Goal: Task Accomplishment & Management: Manage account settings

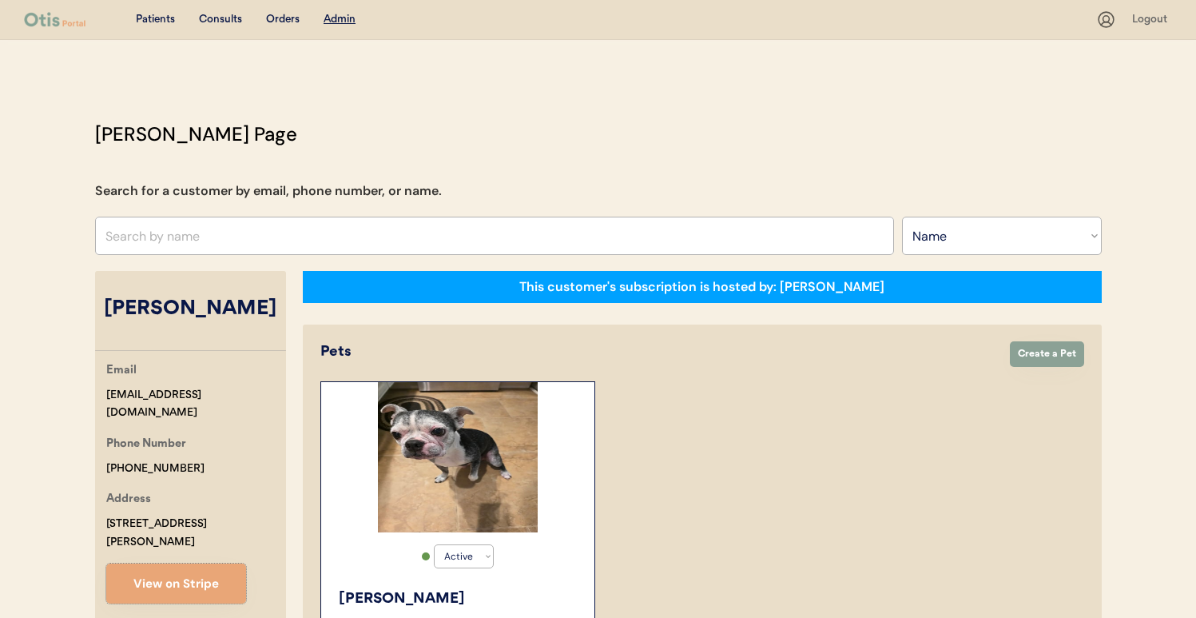
select select ""Name""
select select "true"
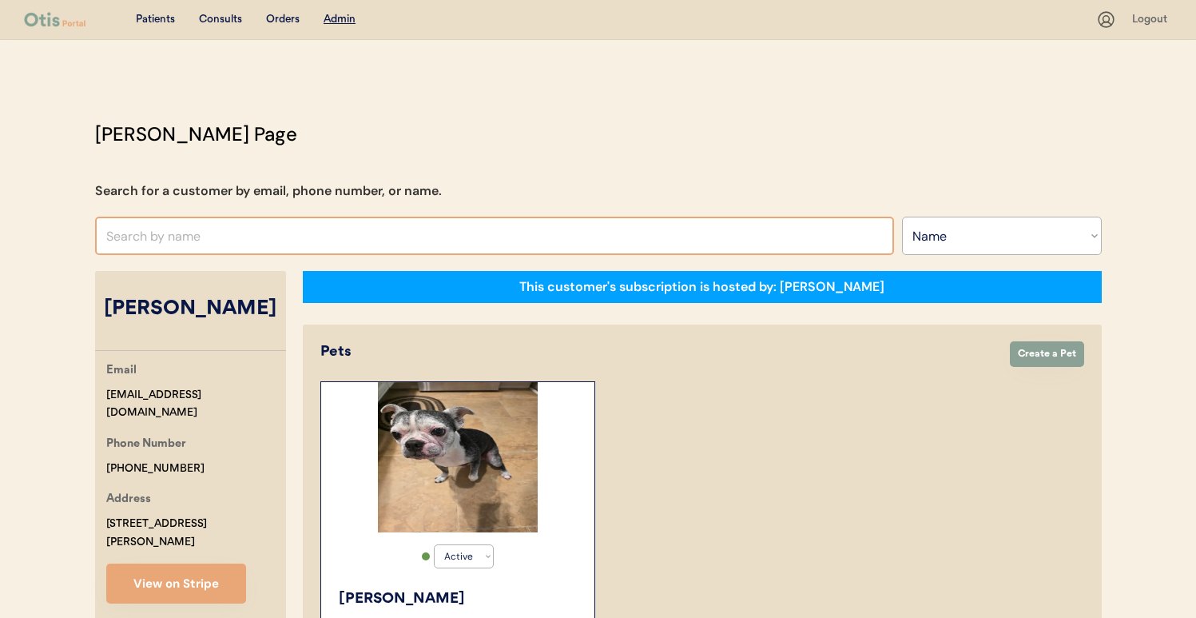
click at [236, 241] on input "text" at bounding box center [494, 236] width 799 height 38
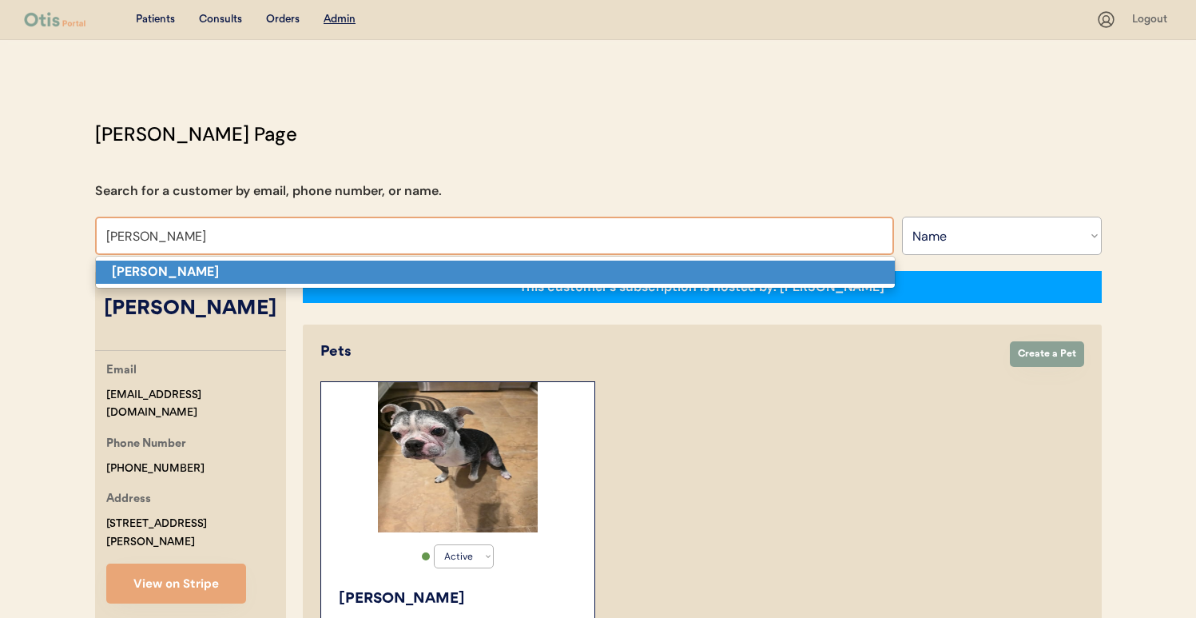
click at [248, 267] on p "Emily Cook" at bounding box center [495, 272] width 799 height 23
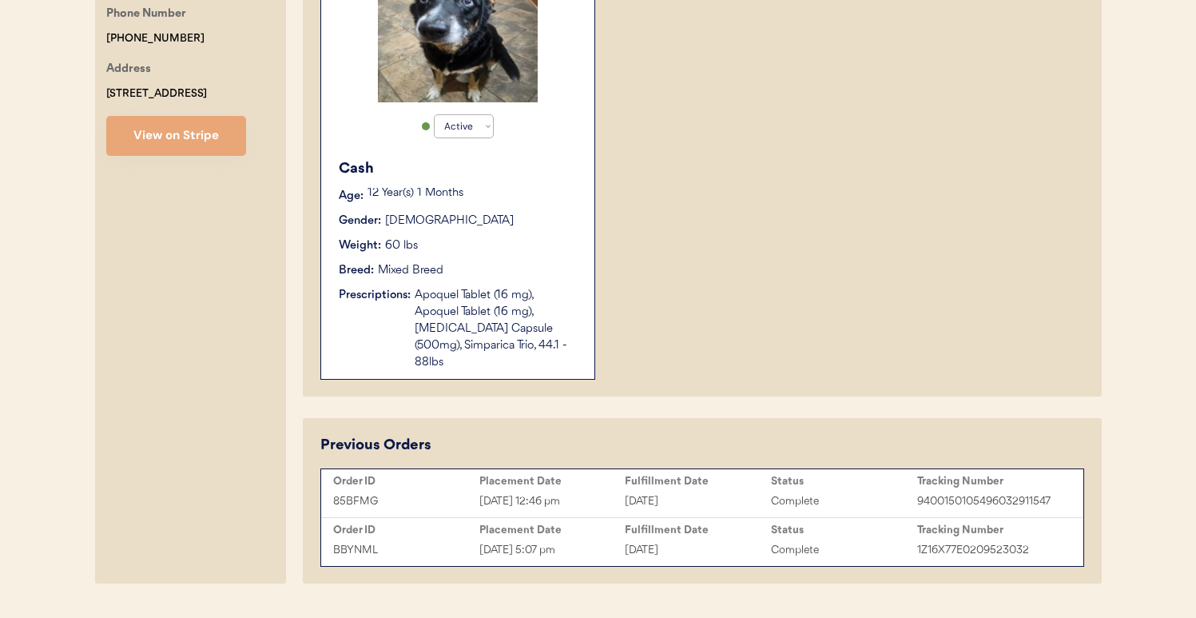
scroll to position [453, 0]
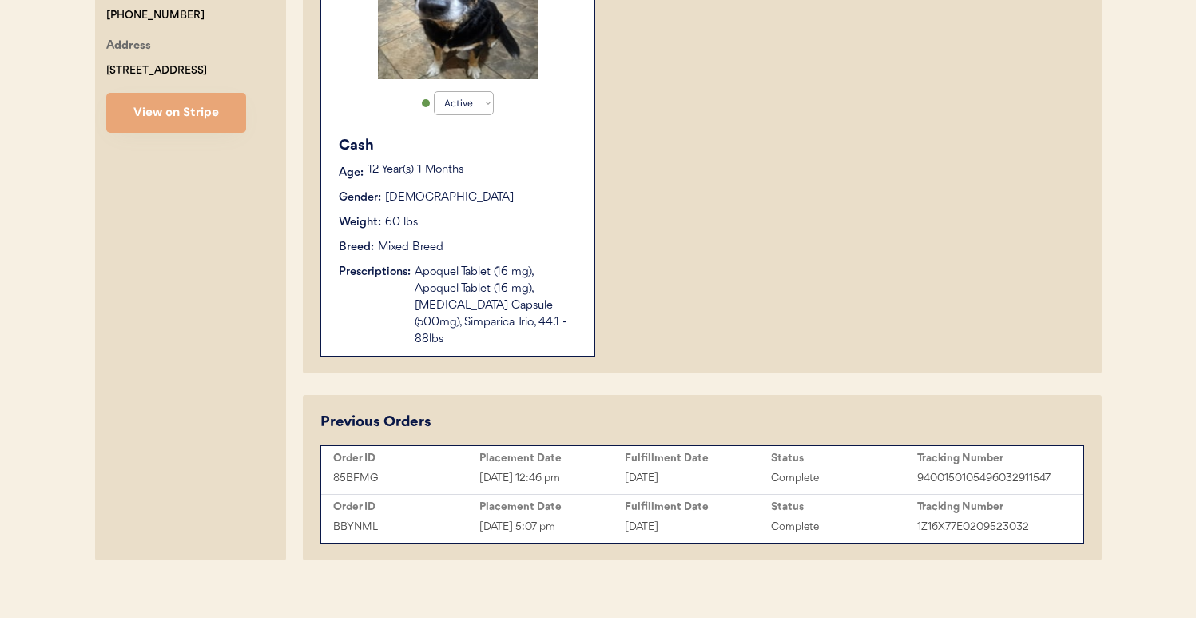
type input "Emily Cook"
click at [687, 452] on div "Fulfillment Date" at bounding box center [698, 458] width 146 height 13
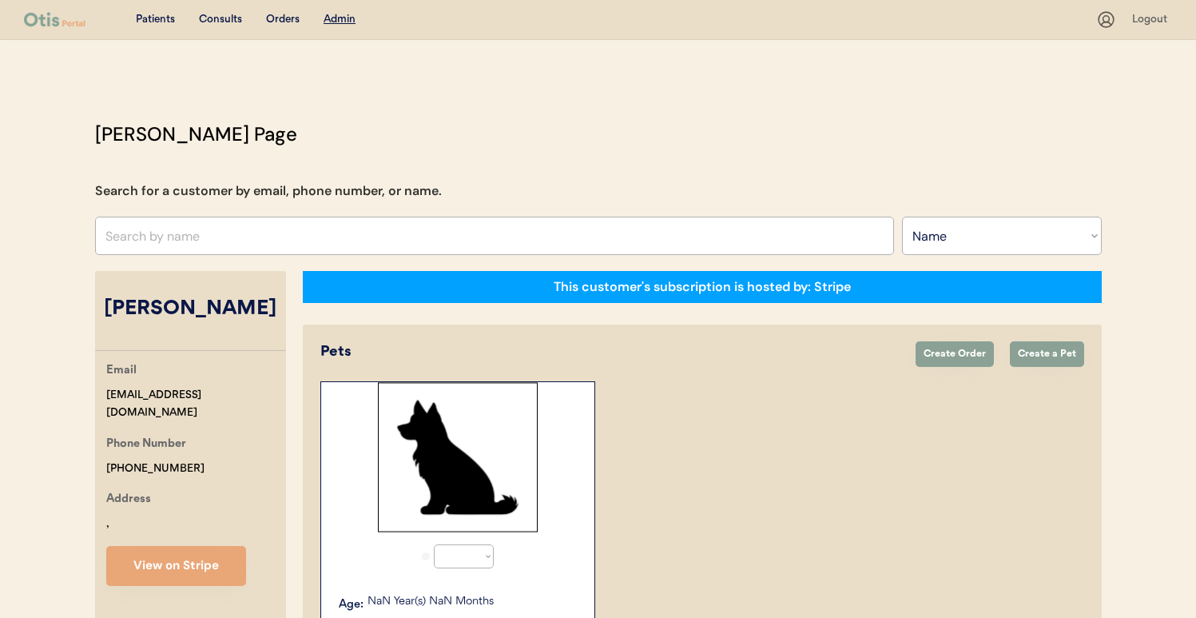
select select ""Name""
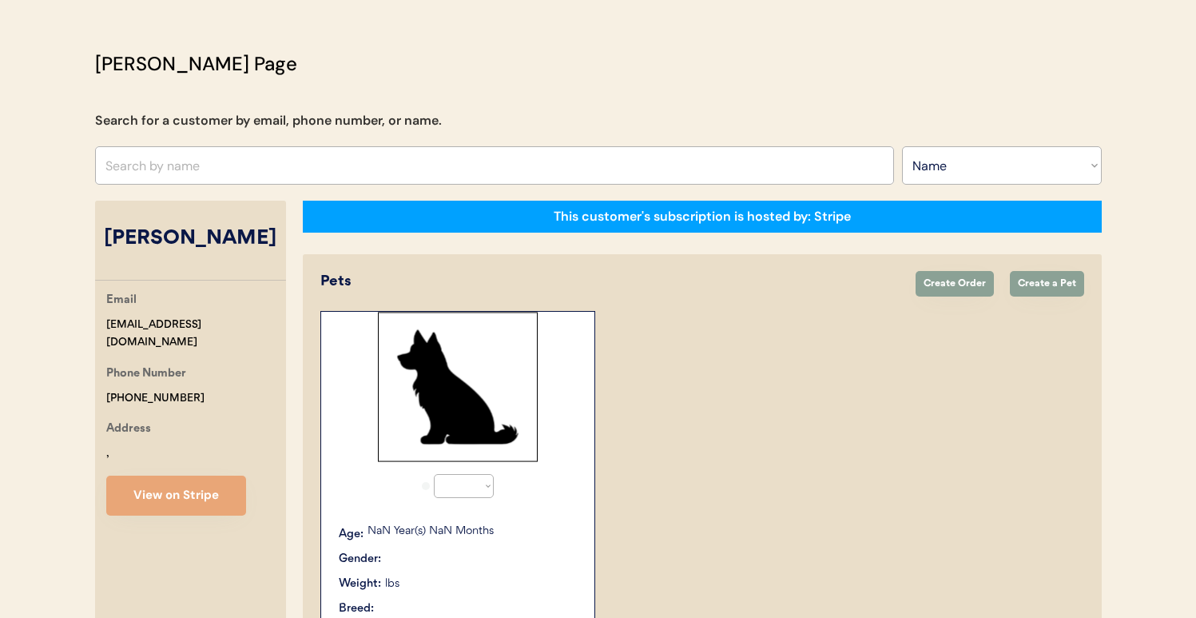
scroll to position [70, 0]
select select "true"
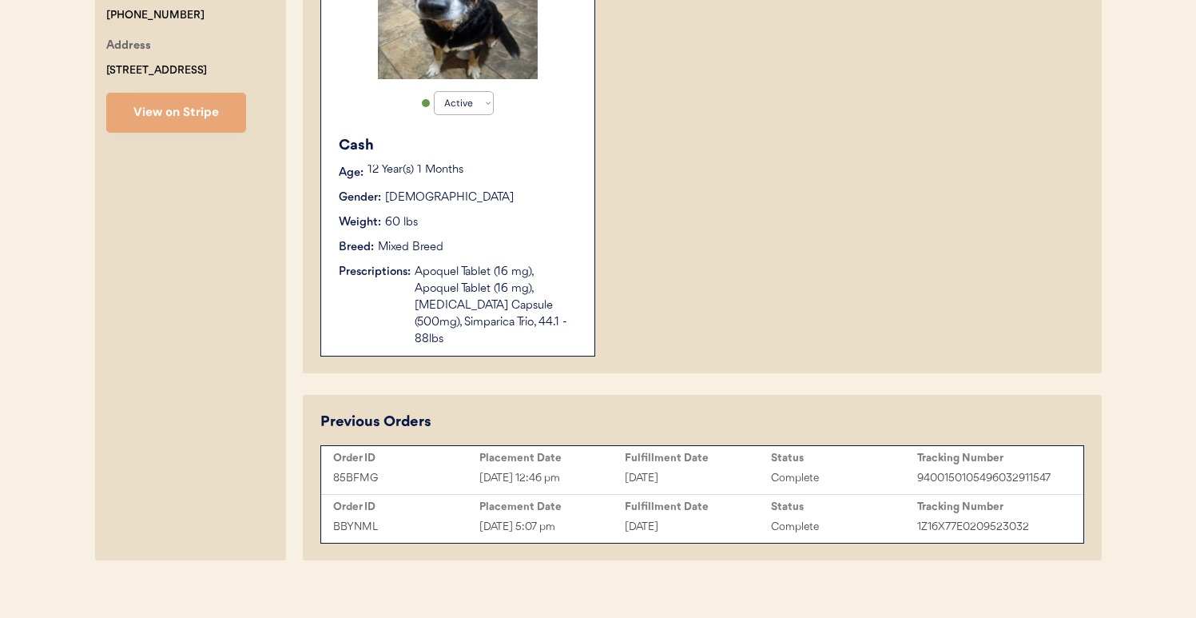
scroll to position [0, 0]
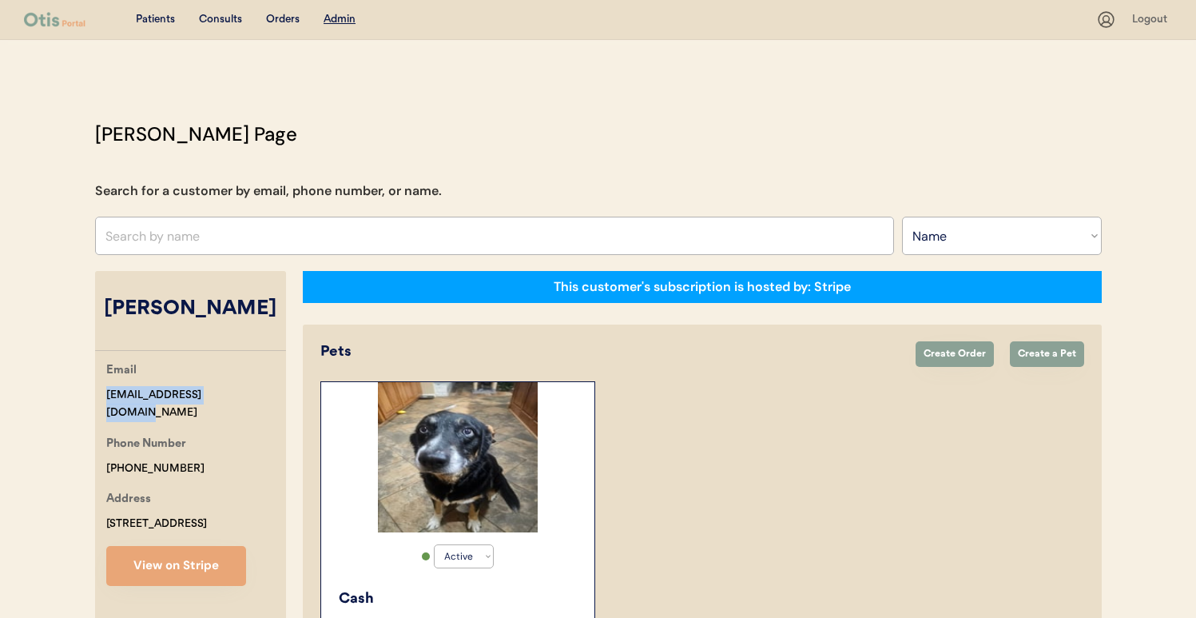
drag, startPoint x: 237, startPoint y: 393, endPoint x: 67, endPoint y: 389, distance: 169.5
click at [67, 389] on div "Patients Consults Orders Admin Logout Otis Admin Page Search for a customer by …" at bounding box center [598, 544] width 1196 height 1088
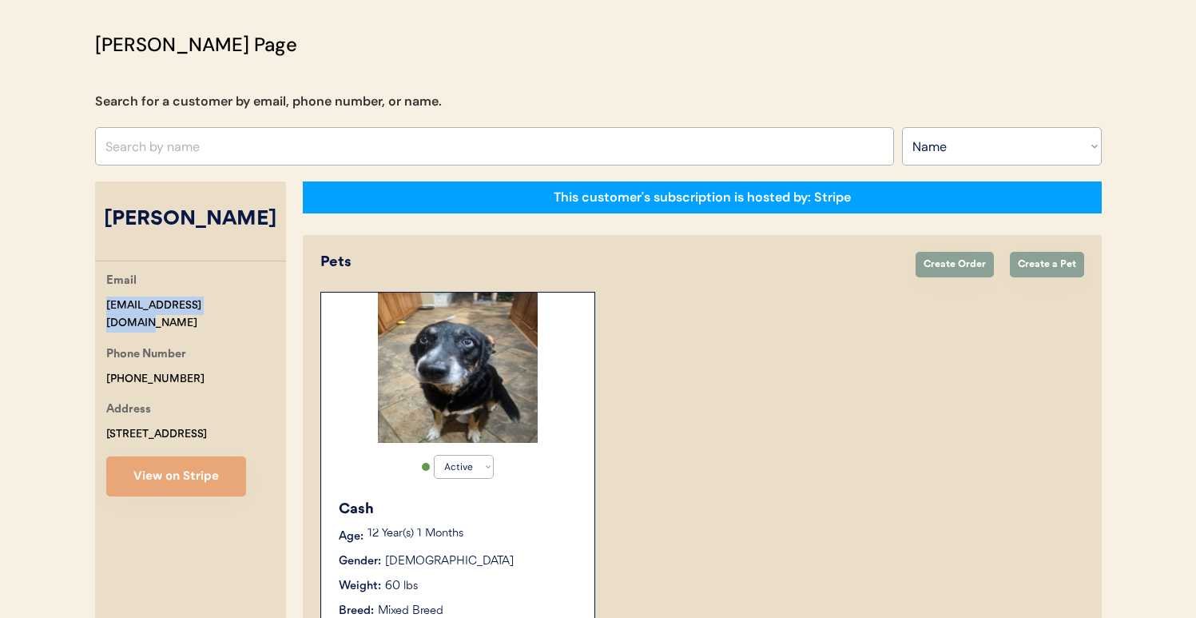
scroll to position [138, 0]
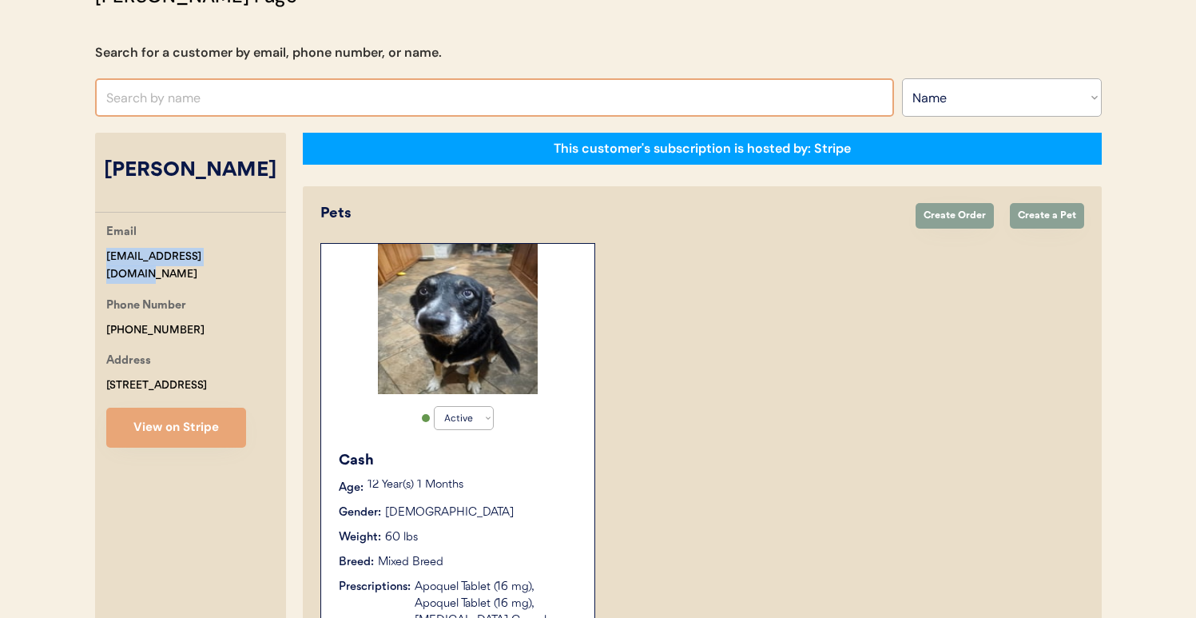
click at [342, 92] on input "text" at bounding box center [494, 97] width 799 height 38
type input "sharlene ch"
type input "sharlene chandler"
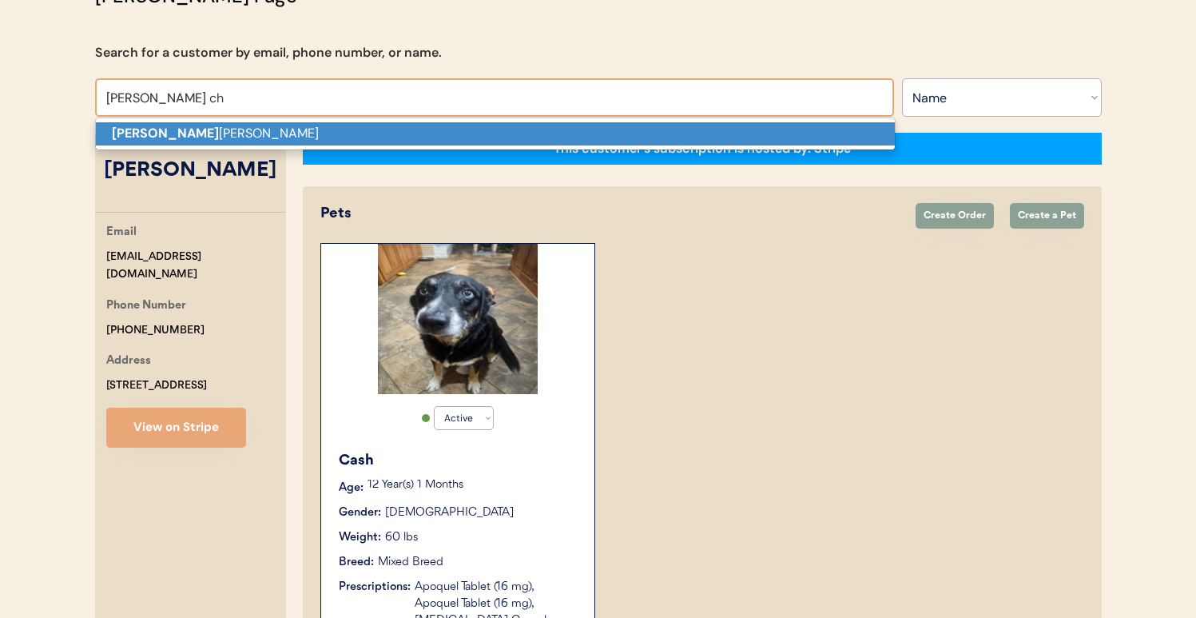
click at [356, 122] on p "Sharlene Ch andler" at bounding box center [495, 133] width 799 height 23
type input "Sharlene Chandler"
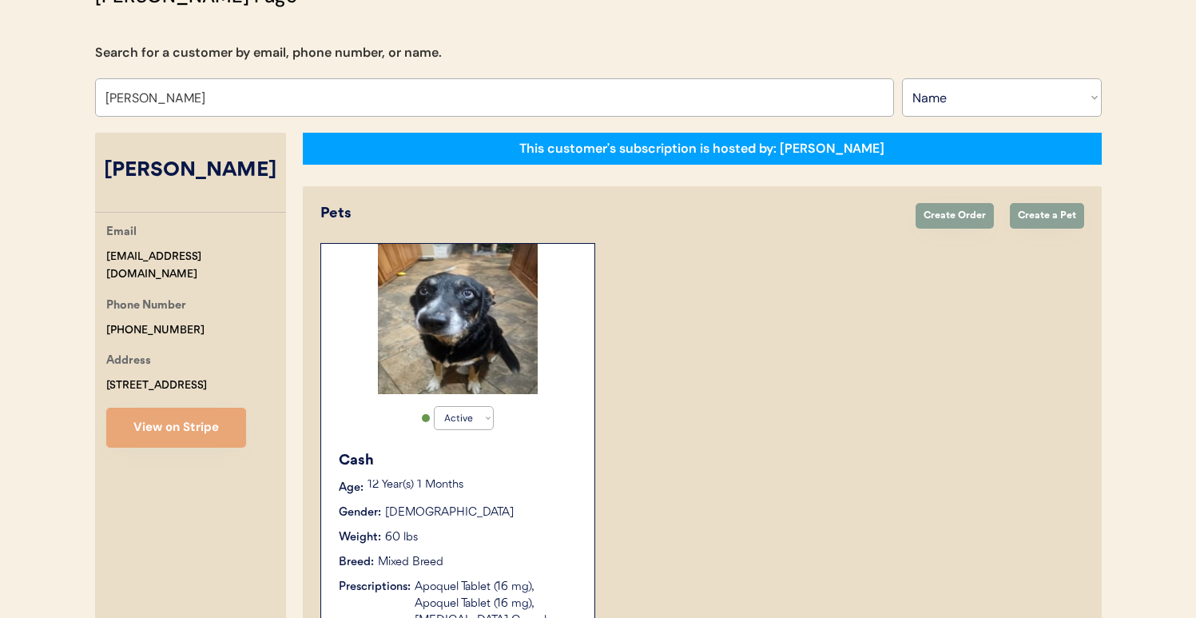
select select "true"
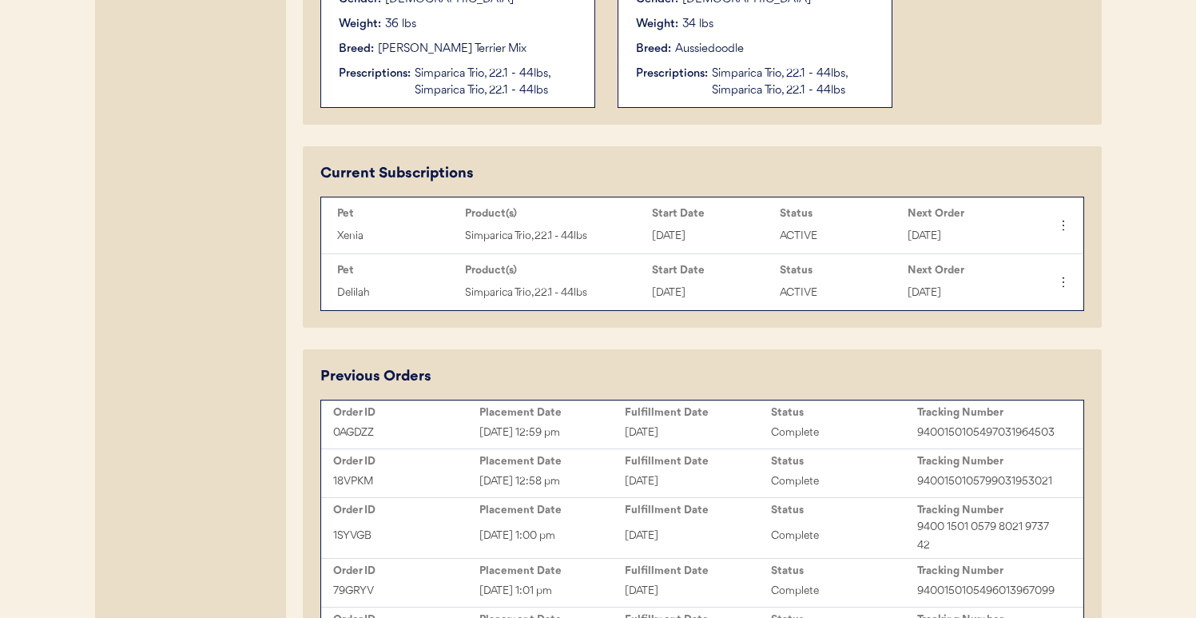
scroll to position [652, 0]
type input "Sharlene Chandler"
click at [579, 550] on div "1SYVGB Aug 17, 2025 1:00 pm August 18, 2025 Complete 9400 1501 0579 8021 9737 42" at bounding box center [702, 535] width 754 height 37
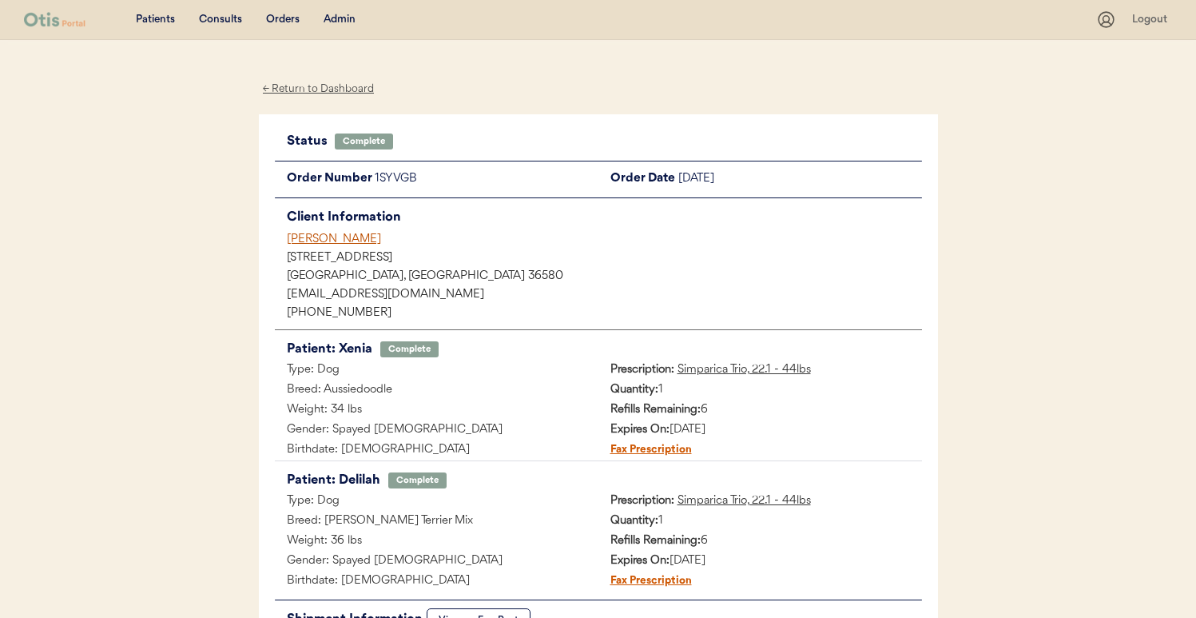
click at [333, 235] on div "[PERSON_NAME]" at bounding box center [604, 239] width 635 height 17
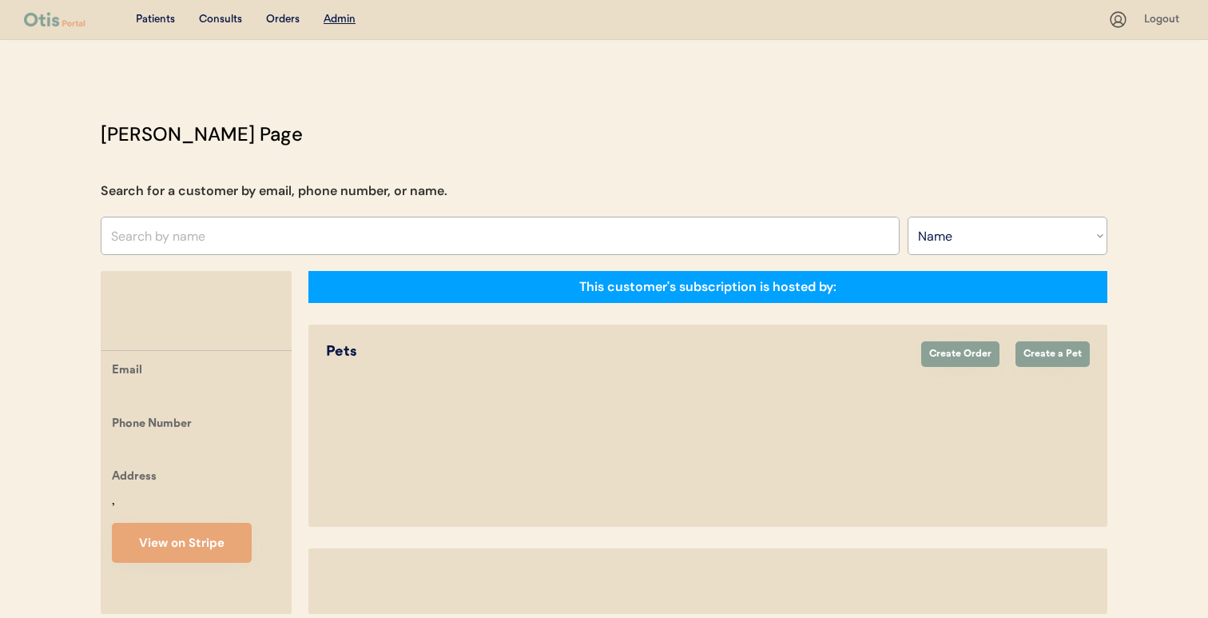
select select ""Name""
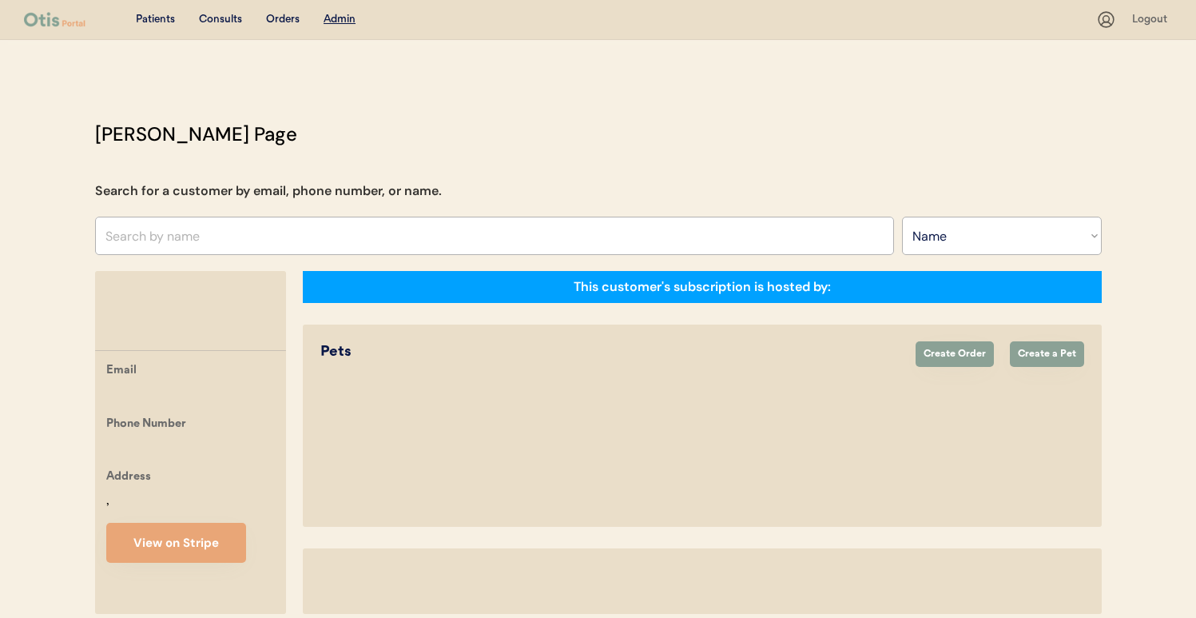
select select "true"
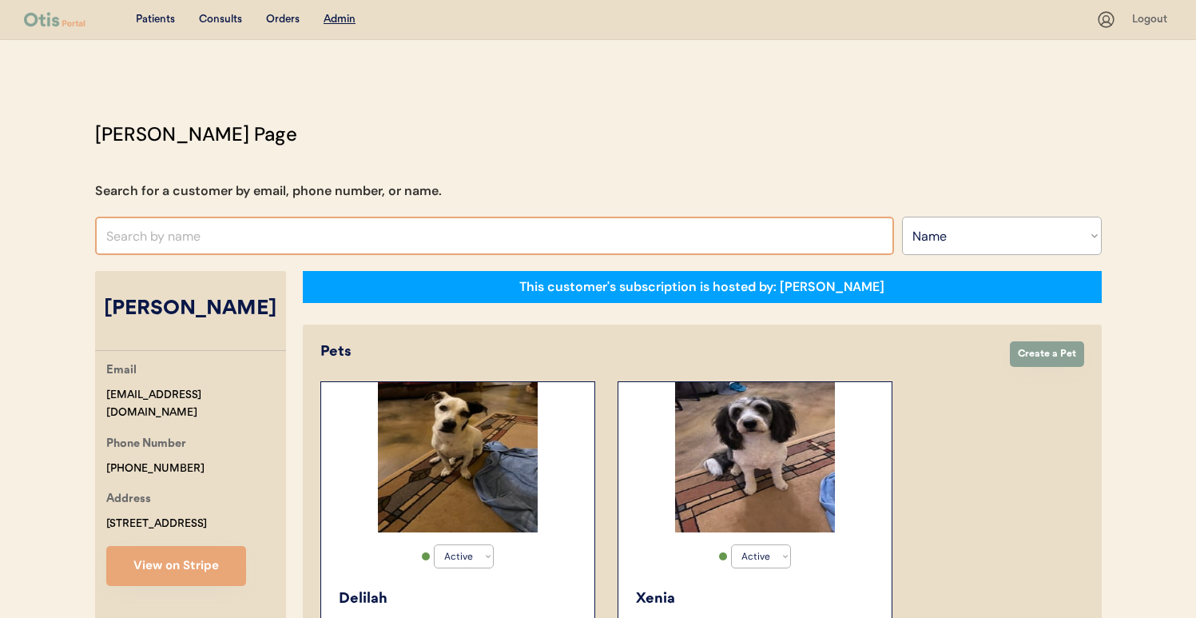
click at [413, 225] on input "text" at bounding box center [494, 236] width 799 height 38
type input "vaness"
type input "vanessa Fernandez"
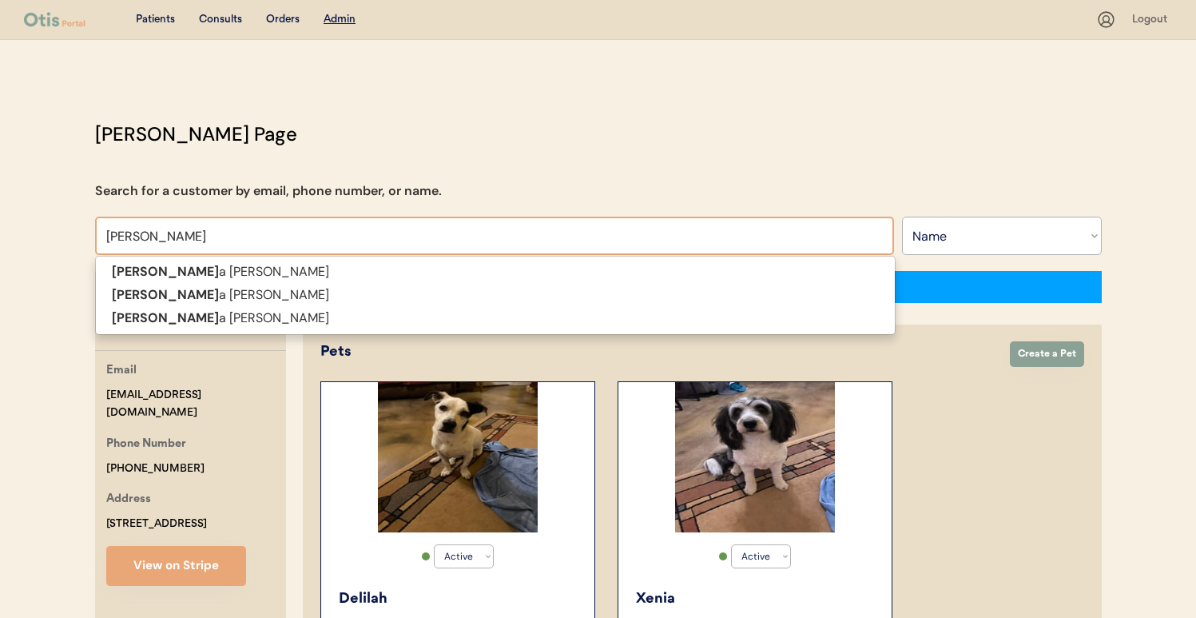
type input "vanessa"
type input "vanessa fer"
type input "vanessa fernandez"
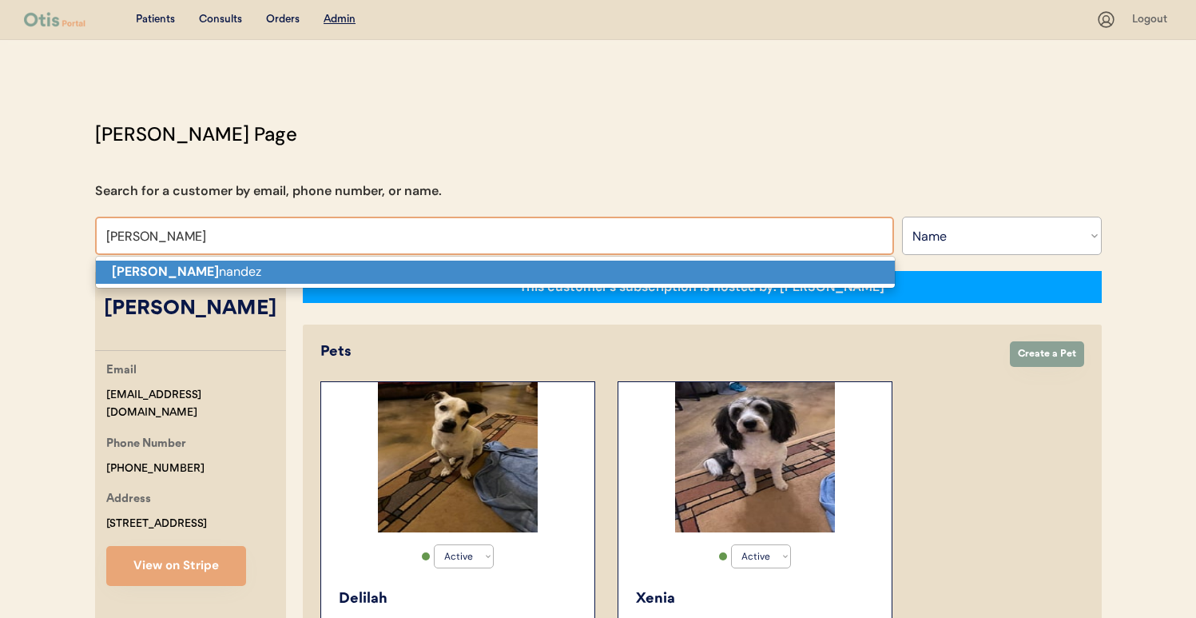
click at [412, 277] on p "Vanessa Fer nandez" at bounding box center [495, 272] width 799 height 23
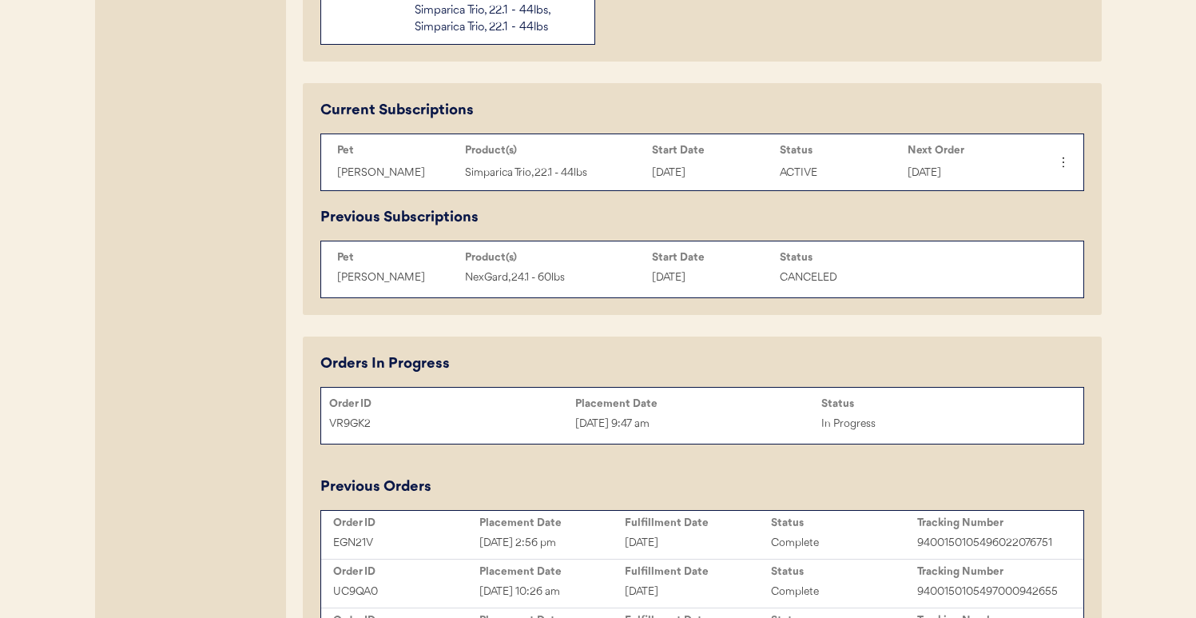
scroll to position [170, 0]
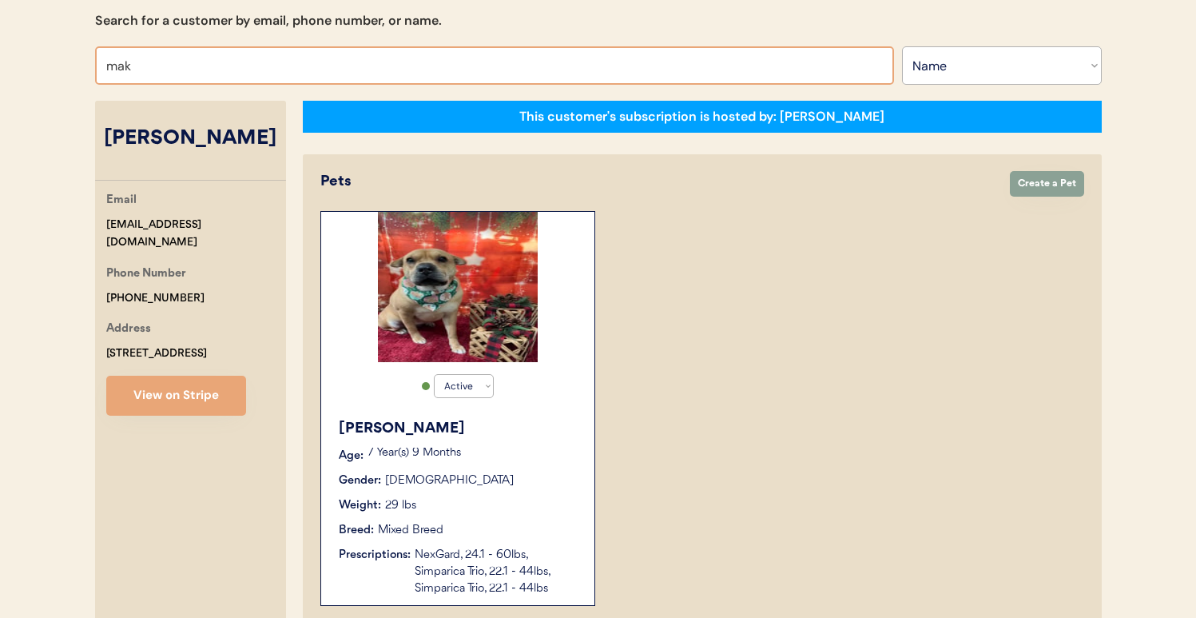
type input "maka"
type input "makayla Boatright"
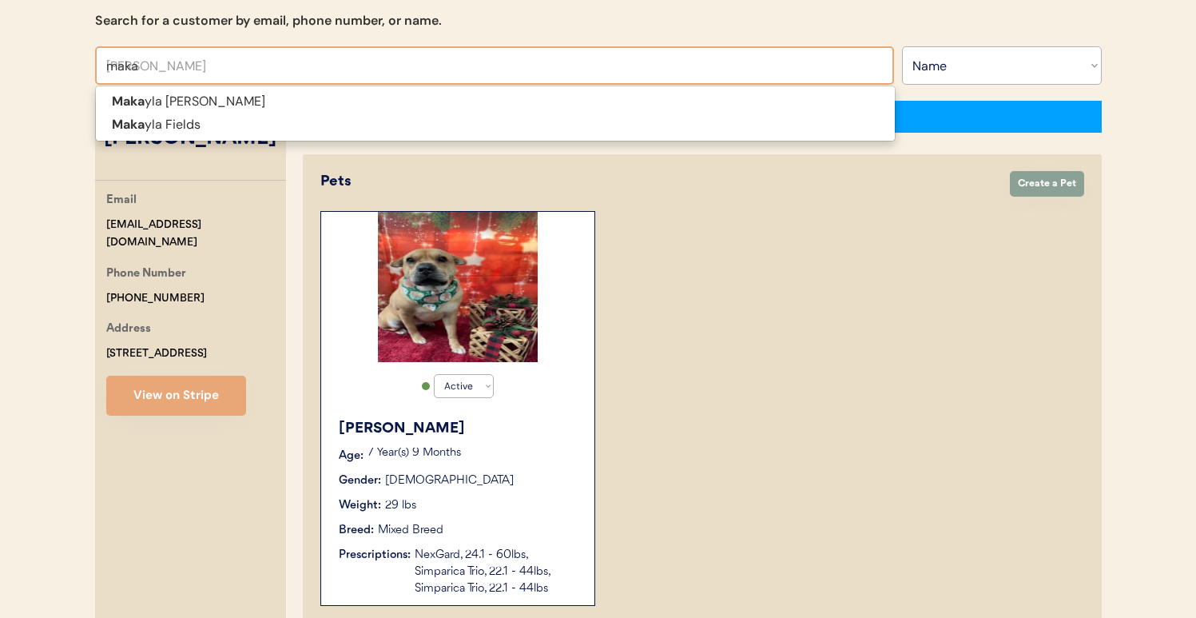
type input "makay"
type input "makayla Boatright"
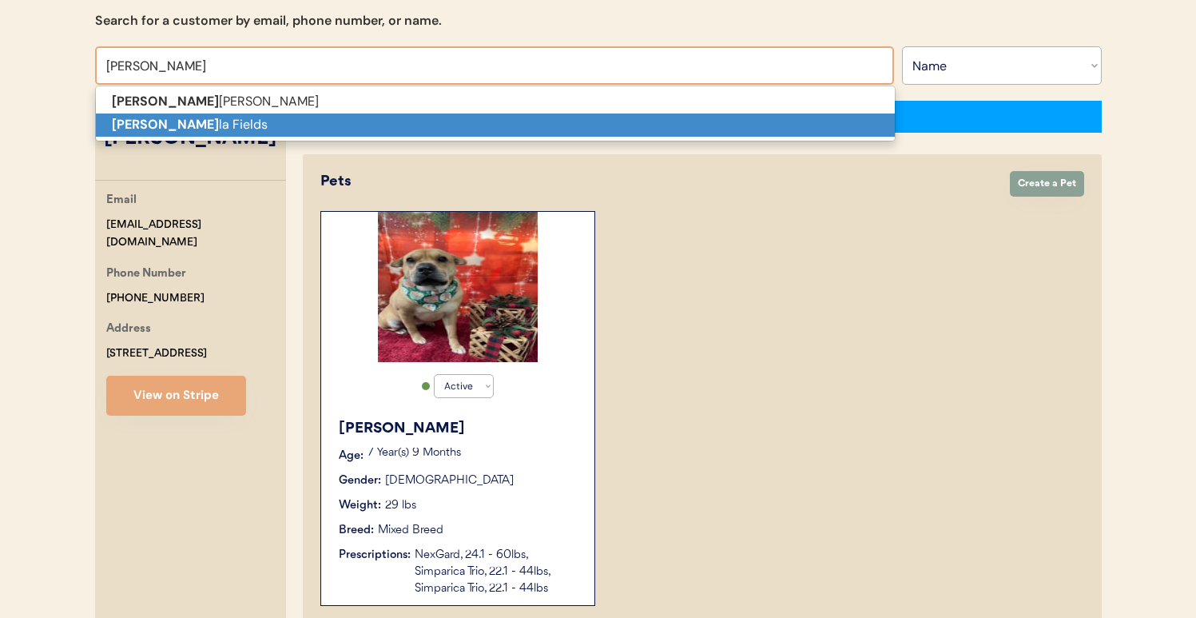
click at [368, 117] on p "Makay la Fields" at bounding box center [495, 124] width 799 height 23
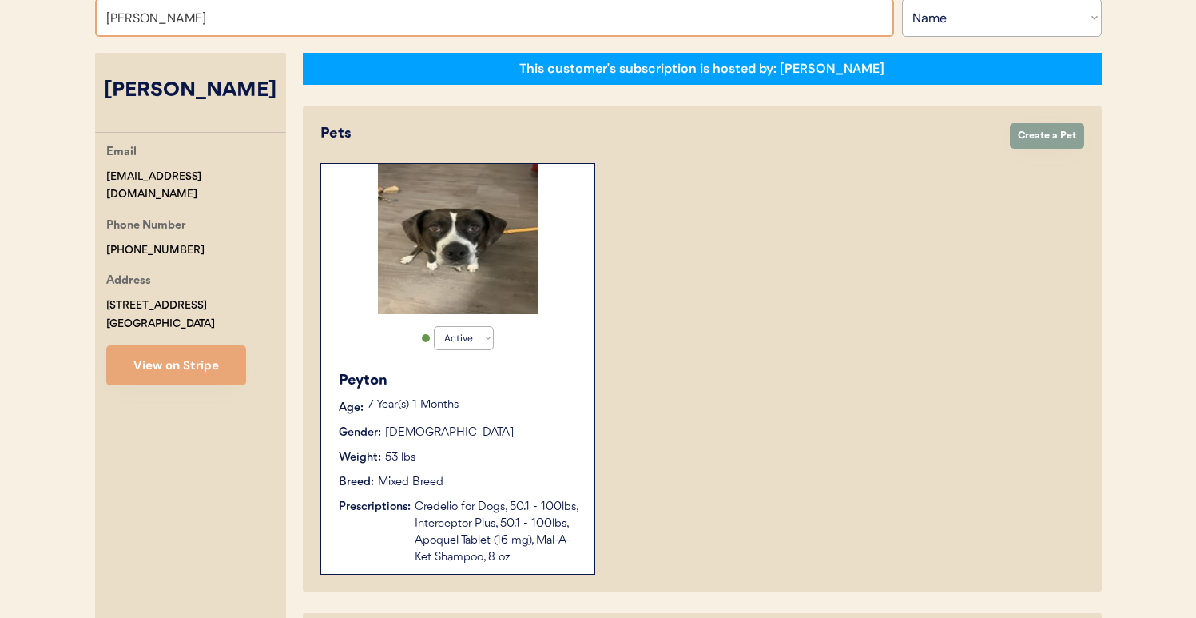
scroll to position [202, 0]
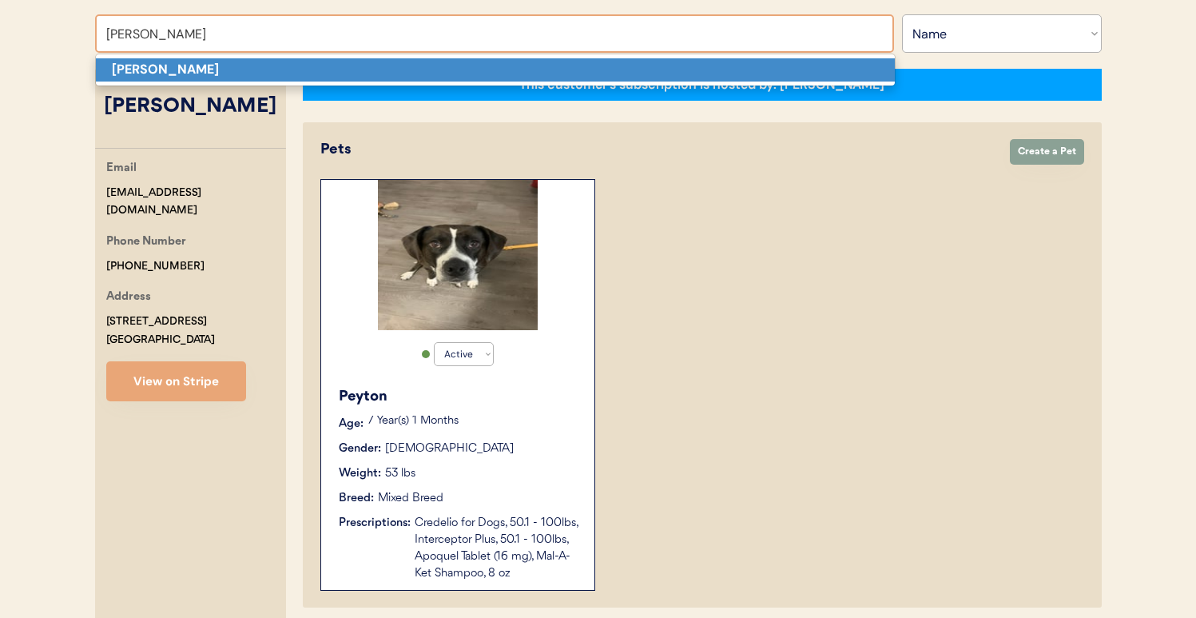
click at [380, 69] on p "Ryan Walters" at bounding box center [495, 69] width 799 height 23
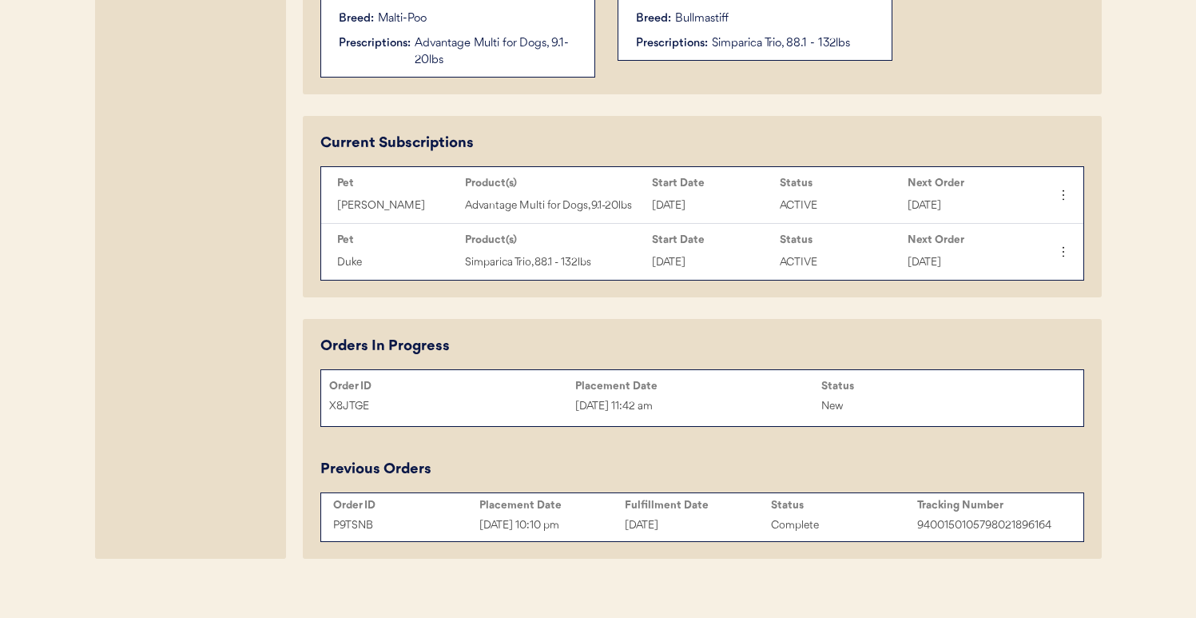
scroll to position [697, 0]
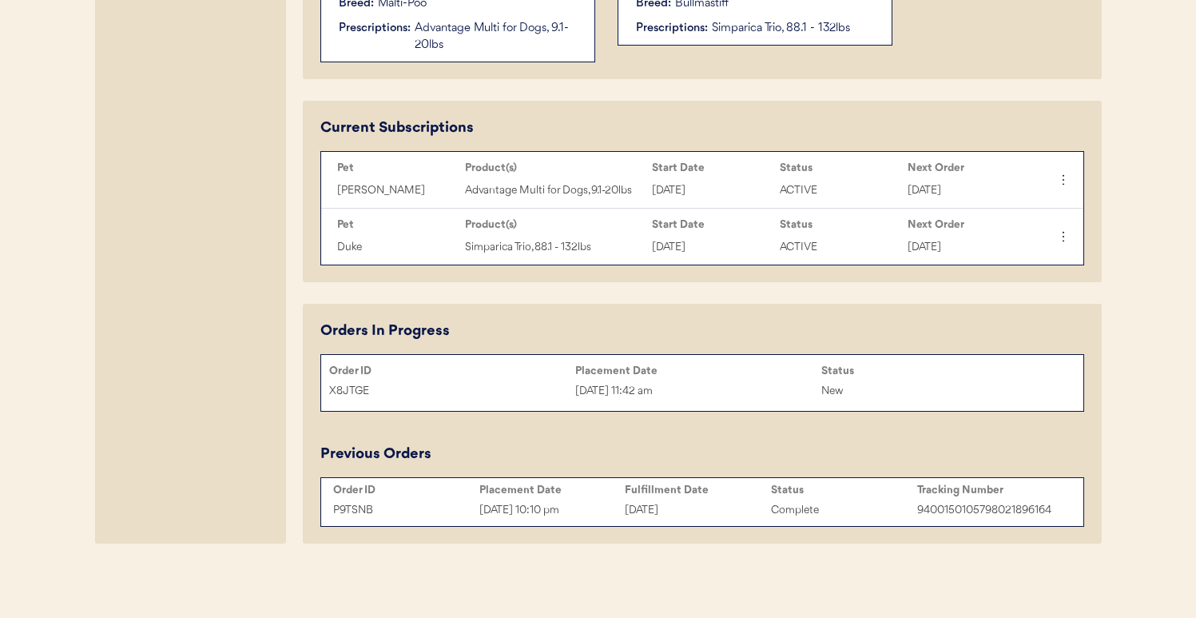
click at [585, 614] on div at bounding box center [598, 604] width 1196 height 26
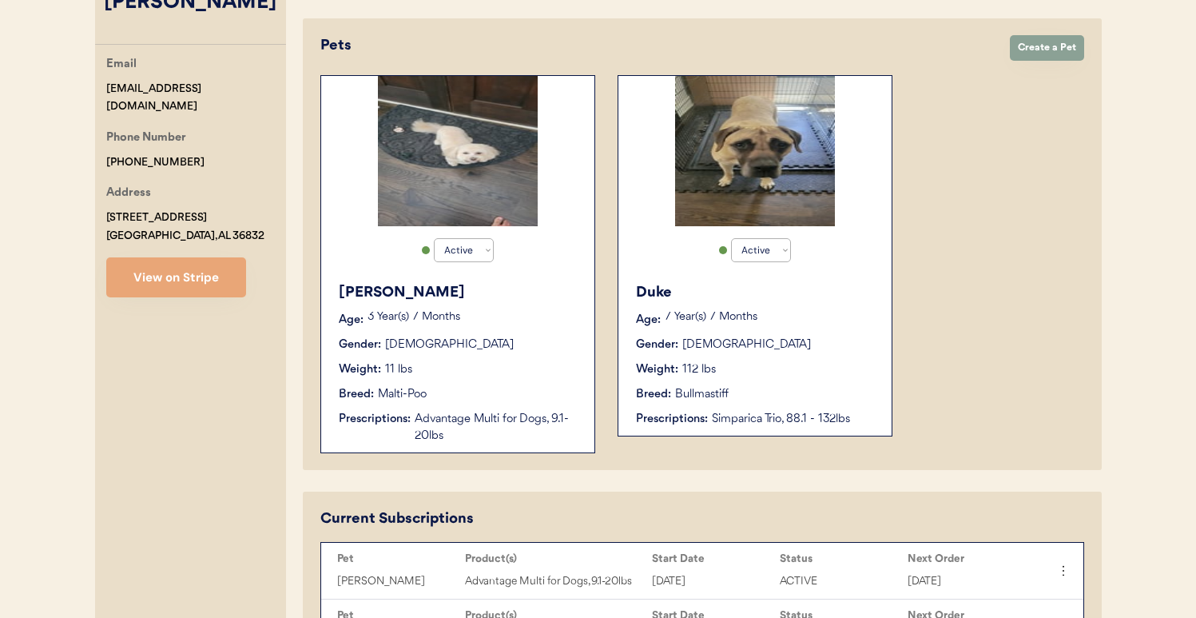
scroll to position [185, 0]
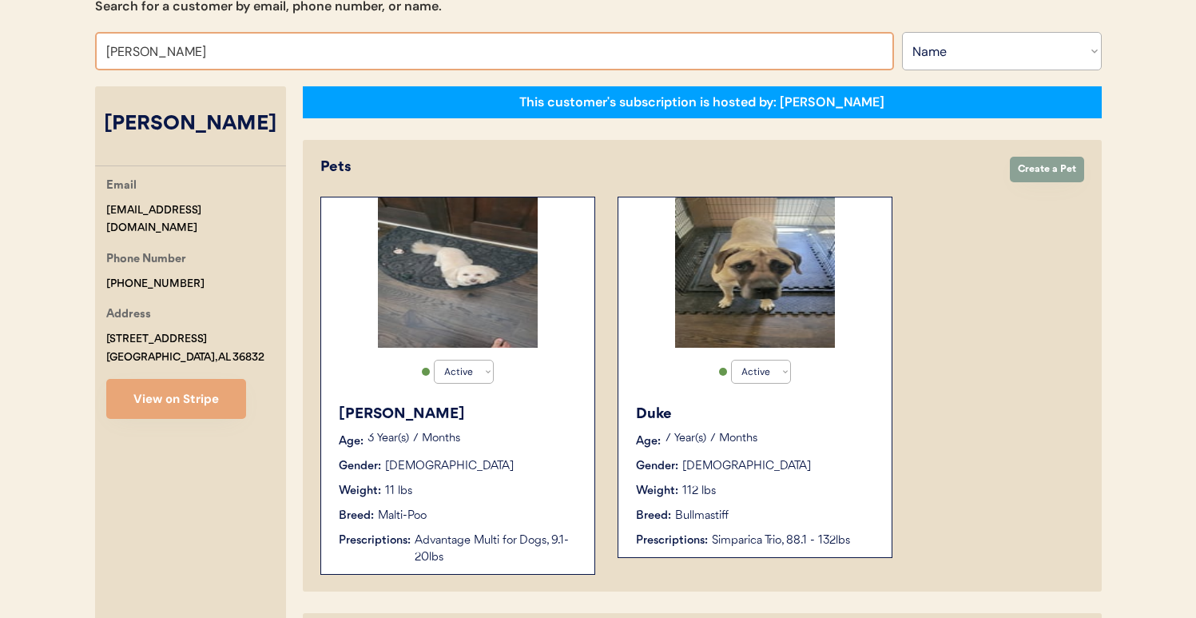
click at [284, 58] on input "Ryan Walters" at bounding box center [494, 51] width 799 height 38
type input "a"
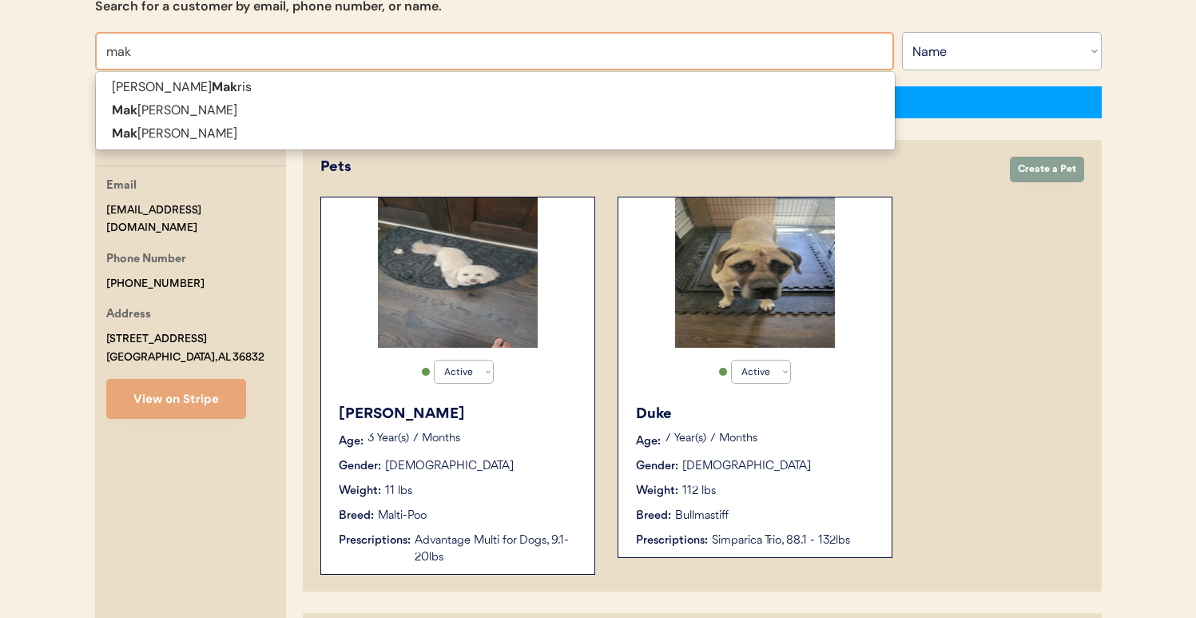
type input "maka"
type input "makayla Boatright"
type input "makay"
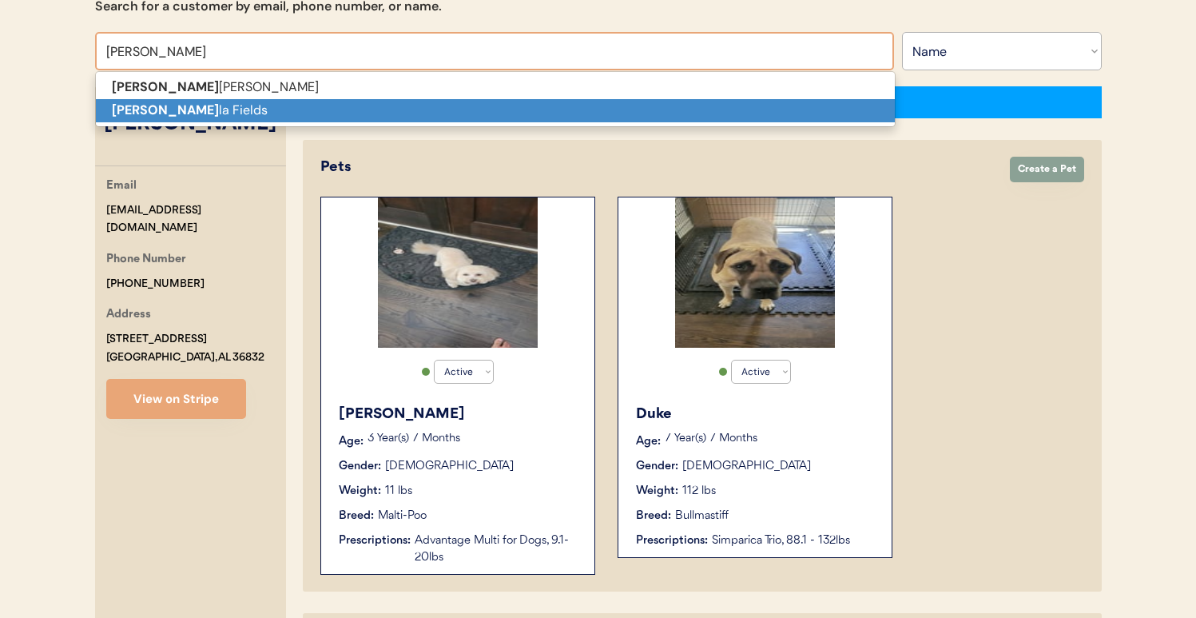
click at [269, 106] on p "Makay la Fields" at bounding box center [495, 110] width 799 height 23
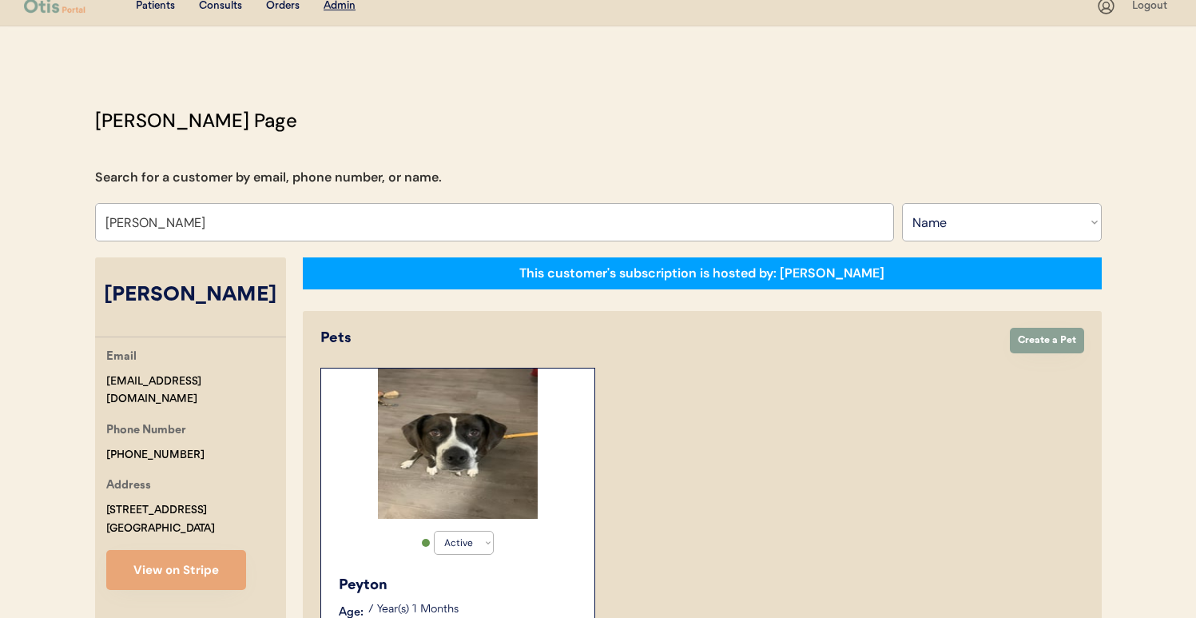
scroll to position [11, 0]
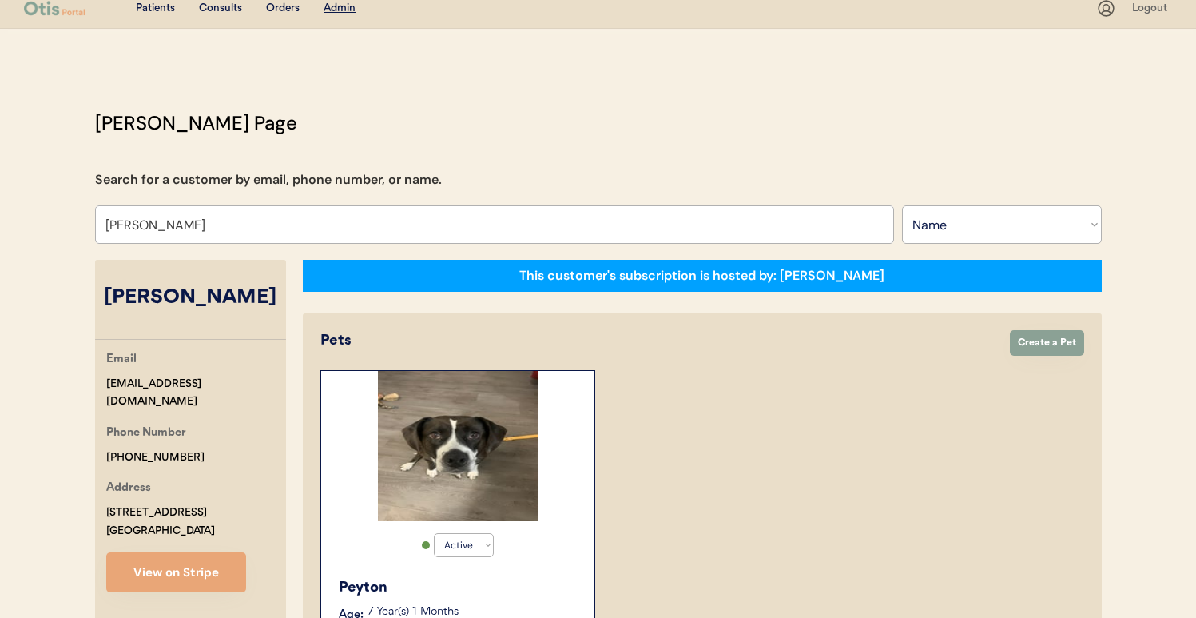
type input "Makayla Fields"
drag, startPoint x: 261, startPoint y: 382, endPoint x: 106, endPoint y: 380, distance: 155.1
click at [106, 380] on div "Email makayla_fields@myyahoo.com" at bounding box center [196, 380] width 180 height 61
copy div "makayla_fields@myyahoo.com"
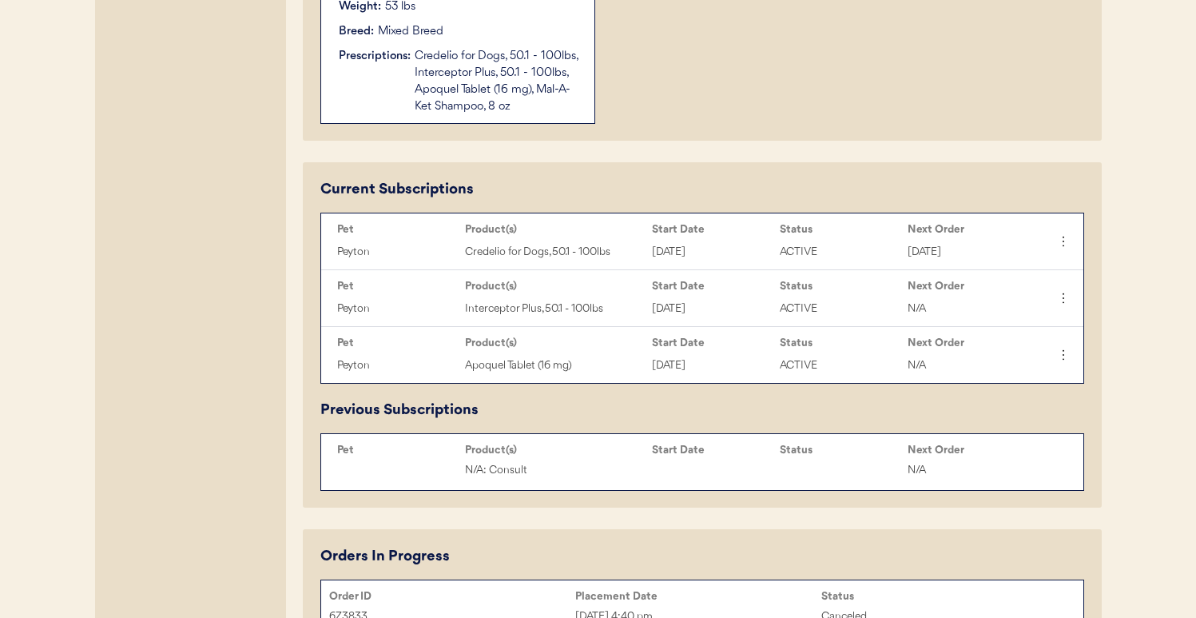
scroll to position [659, 0]
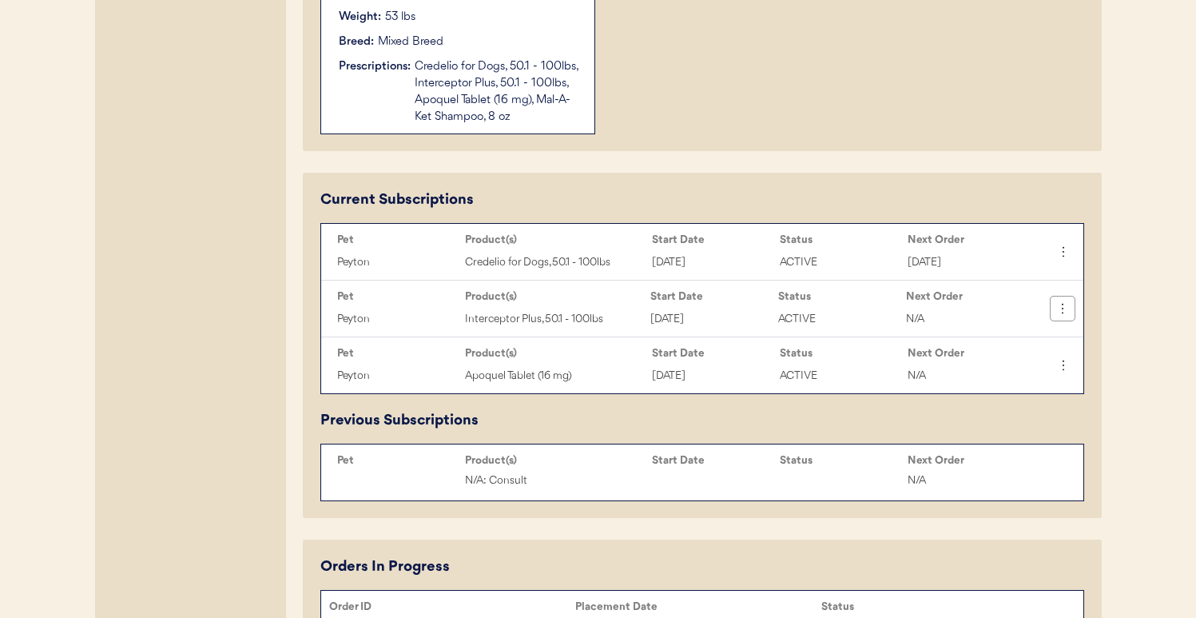
click at [1065, 309] on icon at bounding box center [1063, 309] width 16 height 16
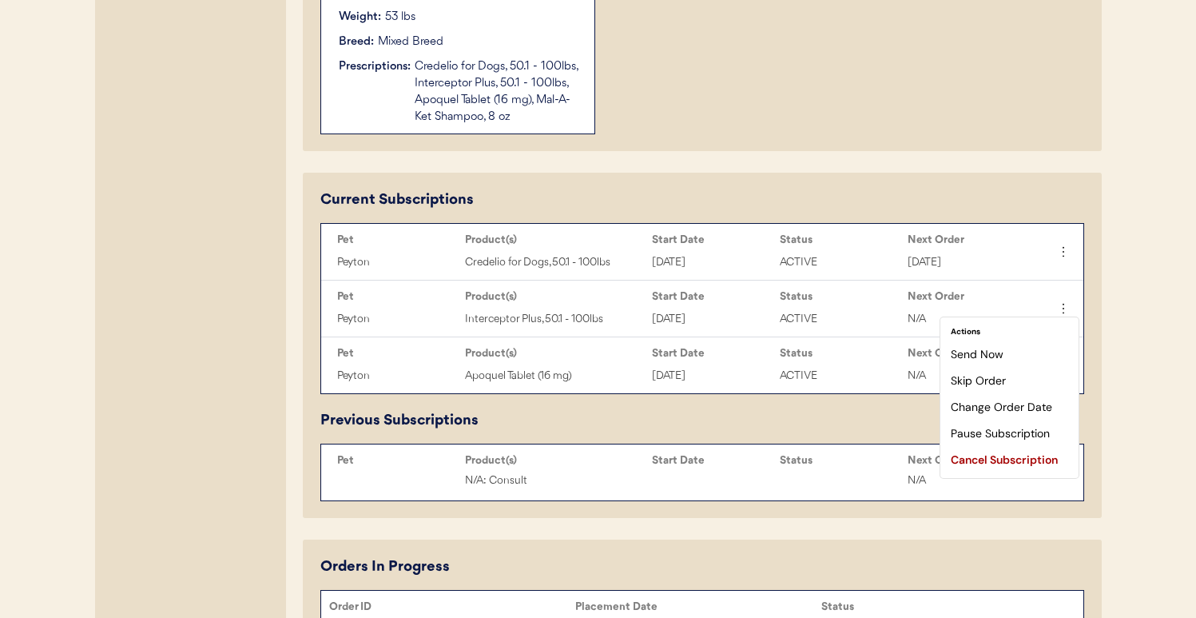
click at [826, 412] on div "Previous Subscriptions Pet Product(s) Start Date Status Next Order N/A: Consult…" at bounding box center [702, 455] width 764 height 91
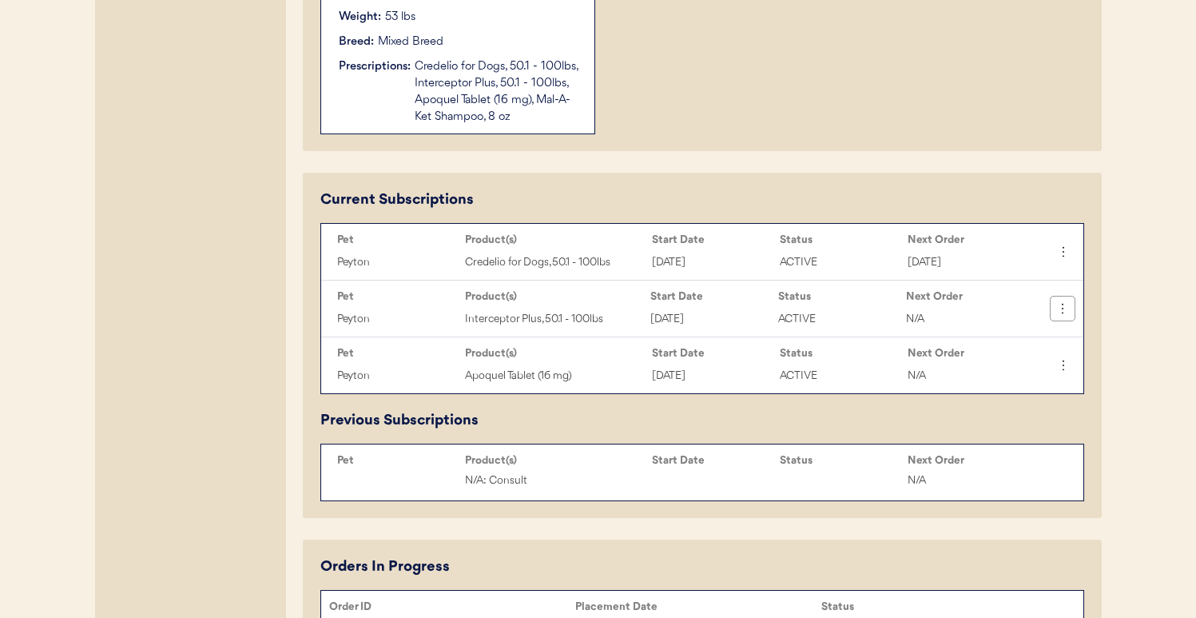
click at [1059, 310] on icon at bounding box center [1063, 309] width 16 height 16
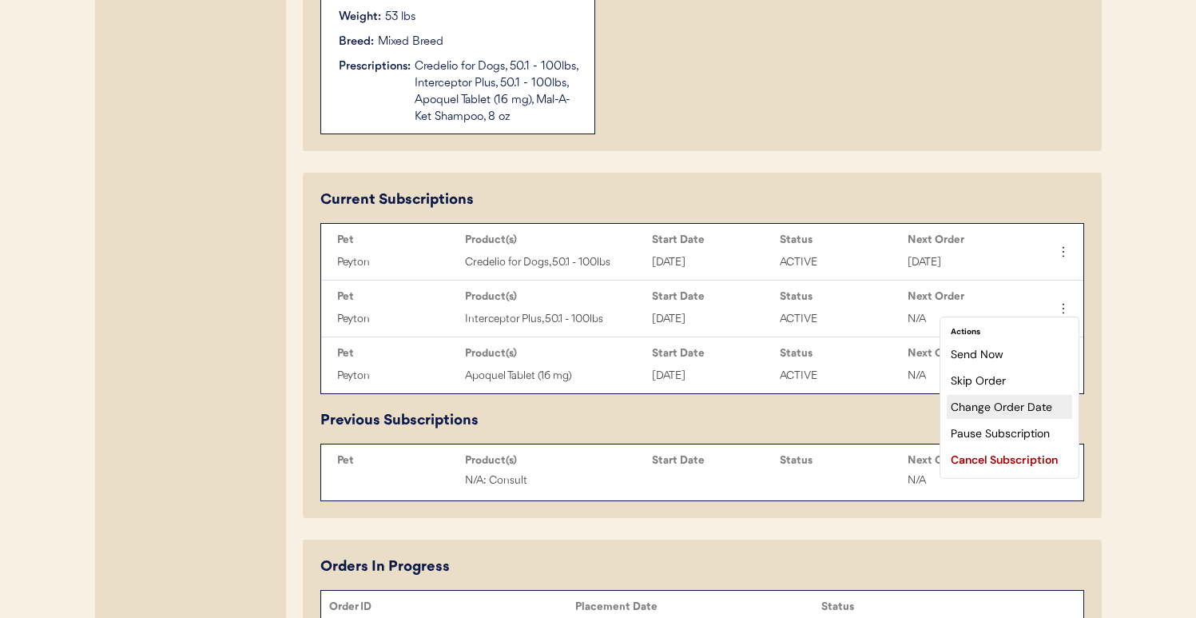
click at [1021, 401] on div "Change Order Date" at bounding box center [1009, 407] width 125 height 24
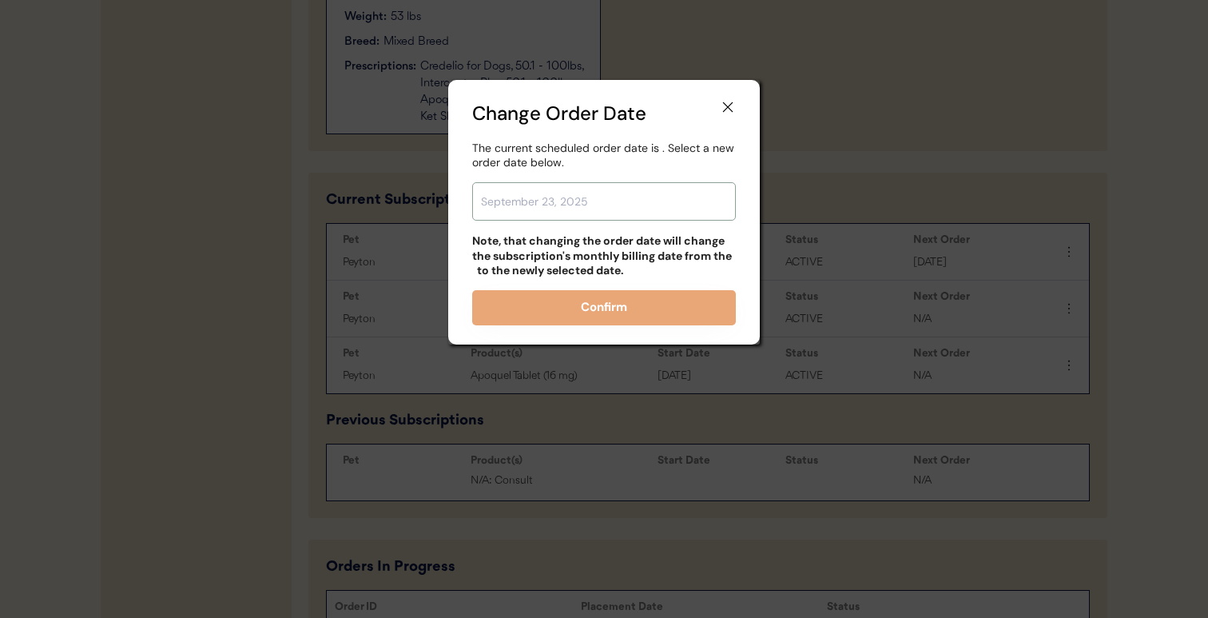
click at [619, 215] on input "text" at bounding box center [604, 201] width 264 height 38
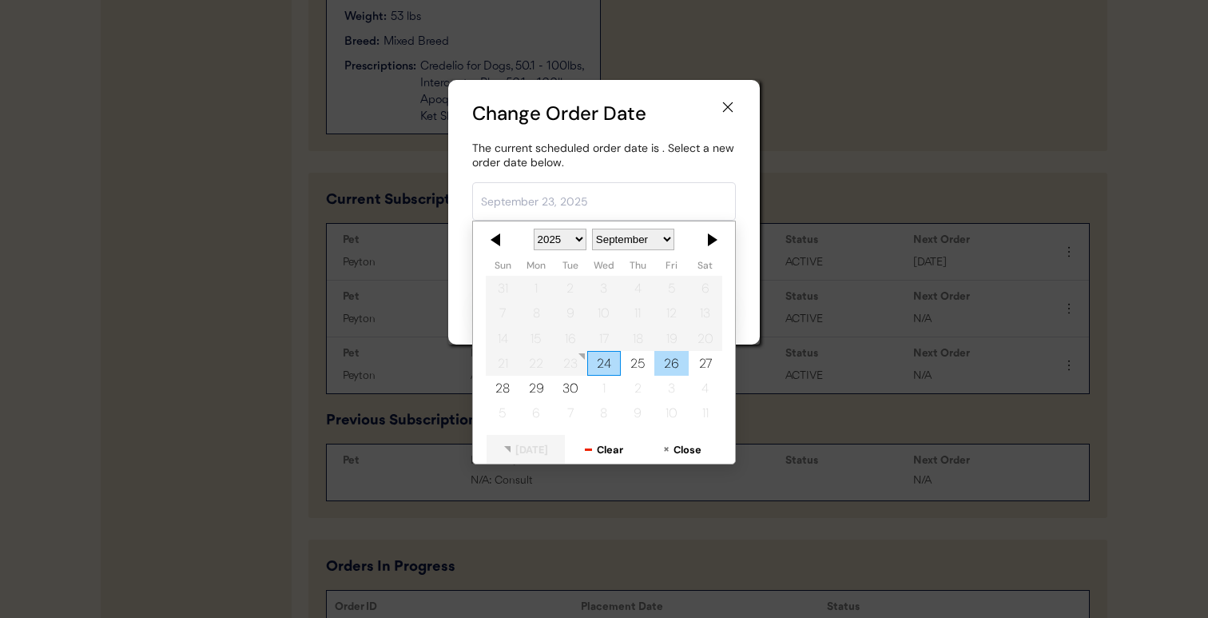
click at [669, 363] on div "26" at bounding box center [672, 363] width 34 height 25
type input "September 26, 2025"
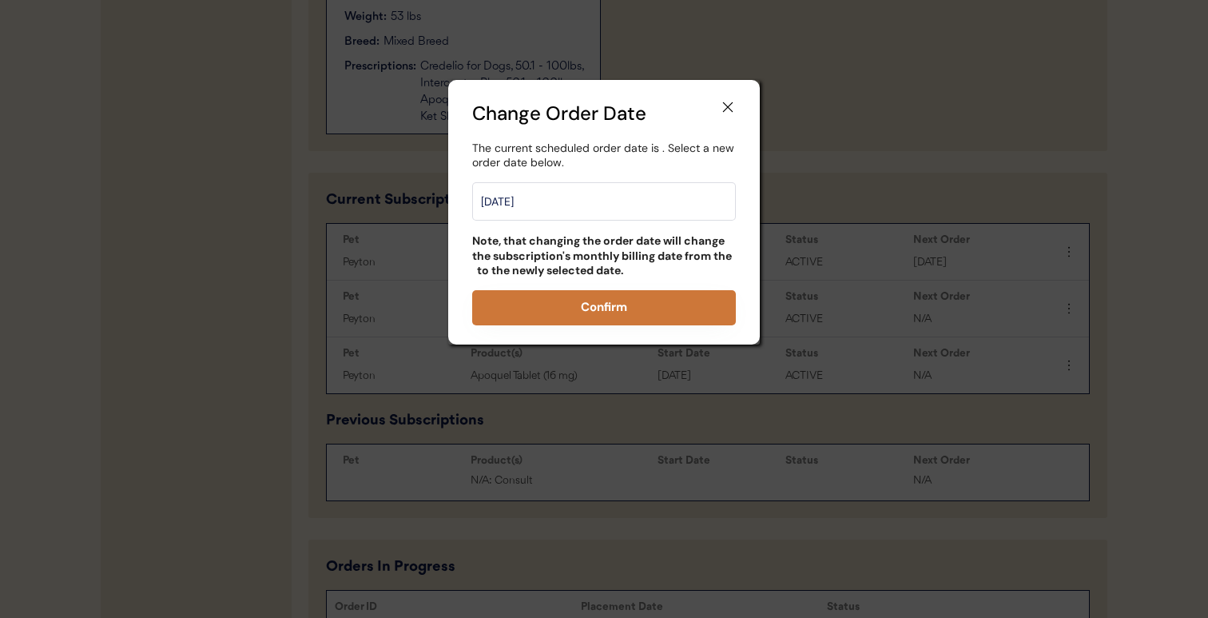
click at [608, 315] on button "Confirm" at bounding box center [604, 307] width 264 height 35
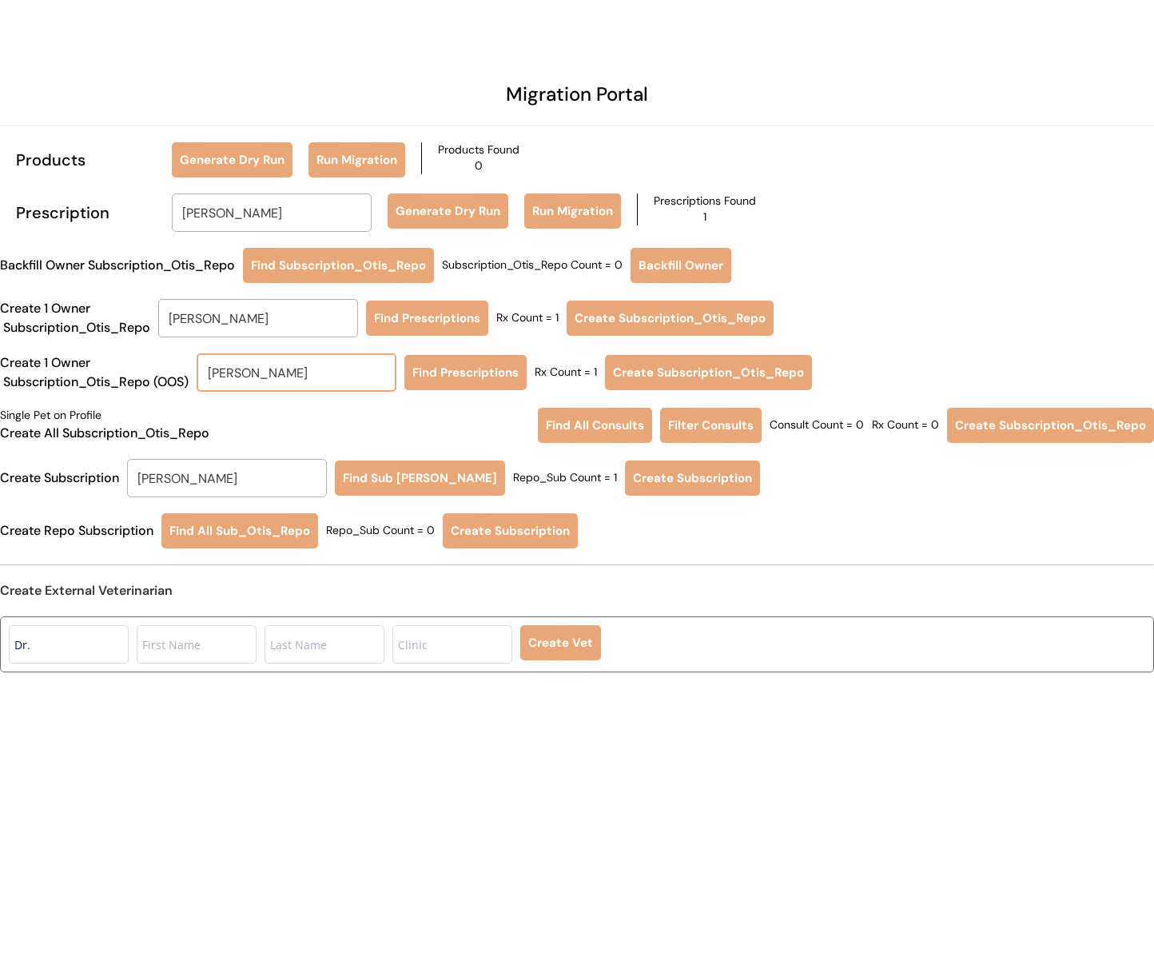
drag, startPoint x: 260, startPoint y: 379, endPoint x: 181, endPoint y: 375, distance: 79.2
click at [181, 375] on div "Create 1 Owner Subscription_Otis_Repo (OOS) [PERSON_NAME] [PERSON_NAME] Find Pr…" at bounding box center [577, 372] width 1154 height 38
click at [221, 477] on input "[PERSON_NAME]" at bounding box center [227, 478] width 200 height 38
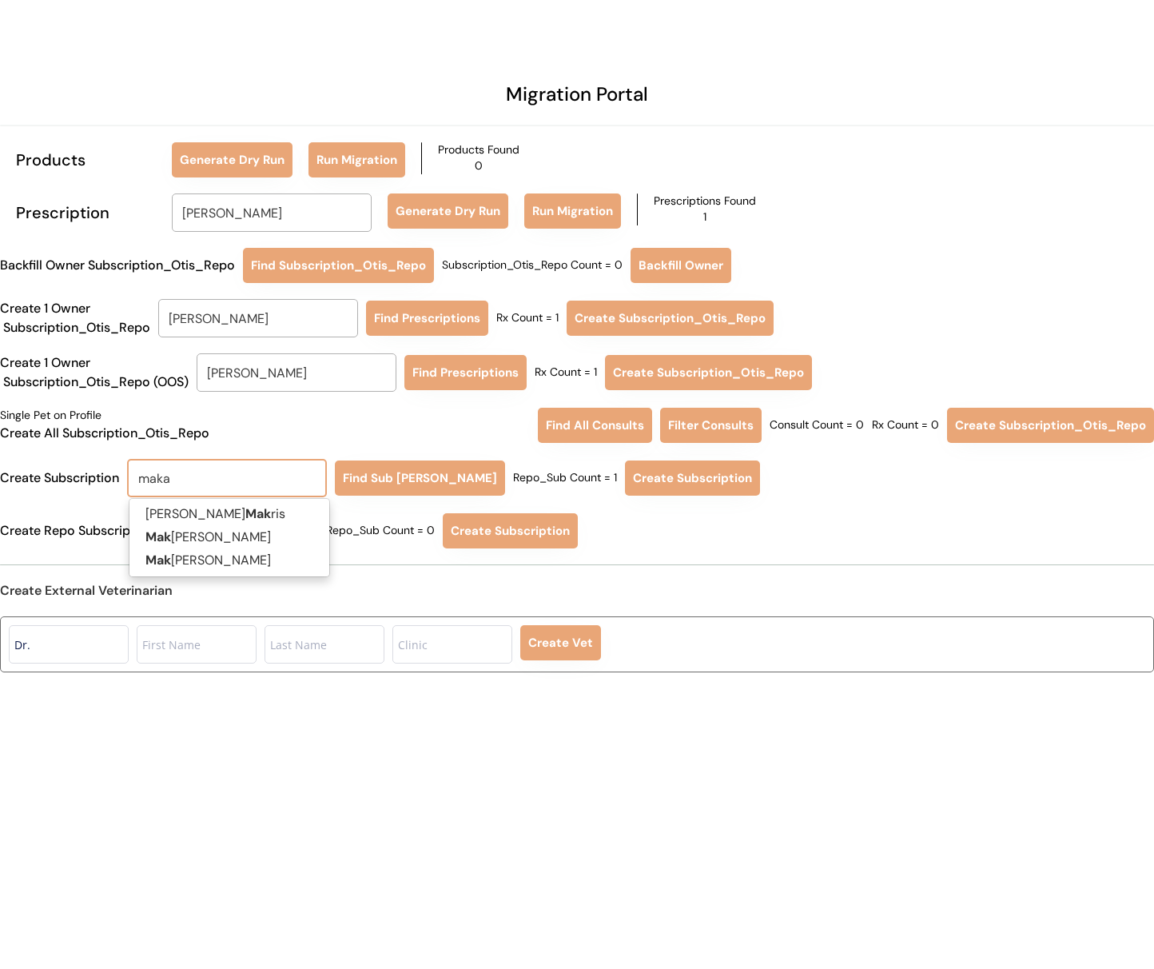
type input "[PERSON_NAME]"
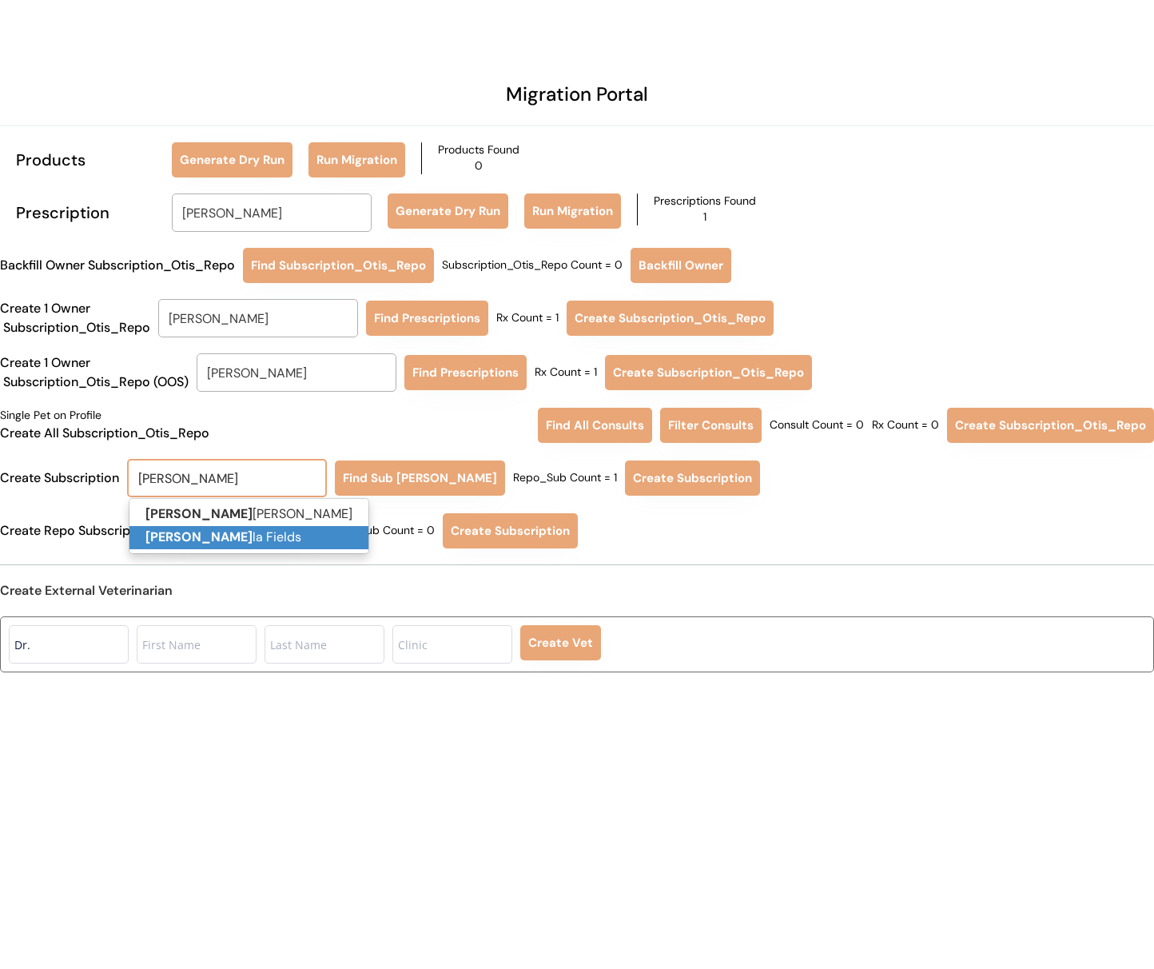
click at [210, 532] on p "[PERSON_NAME]" at bounding box center [248, 537] width 239 height 23
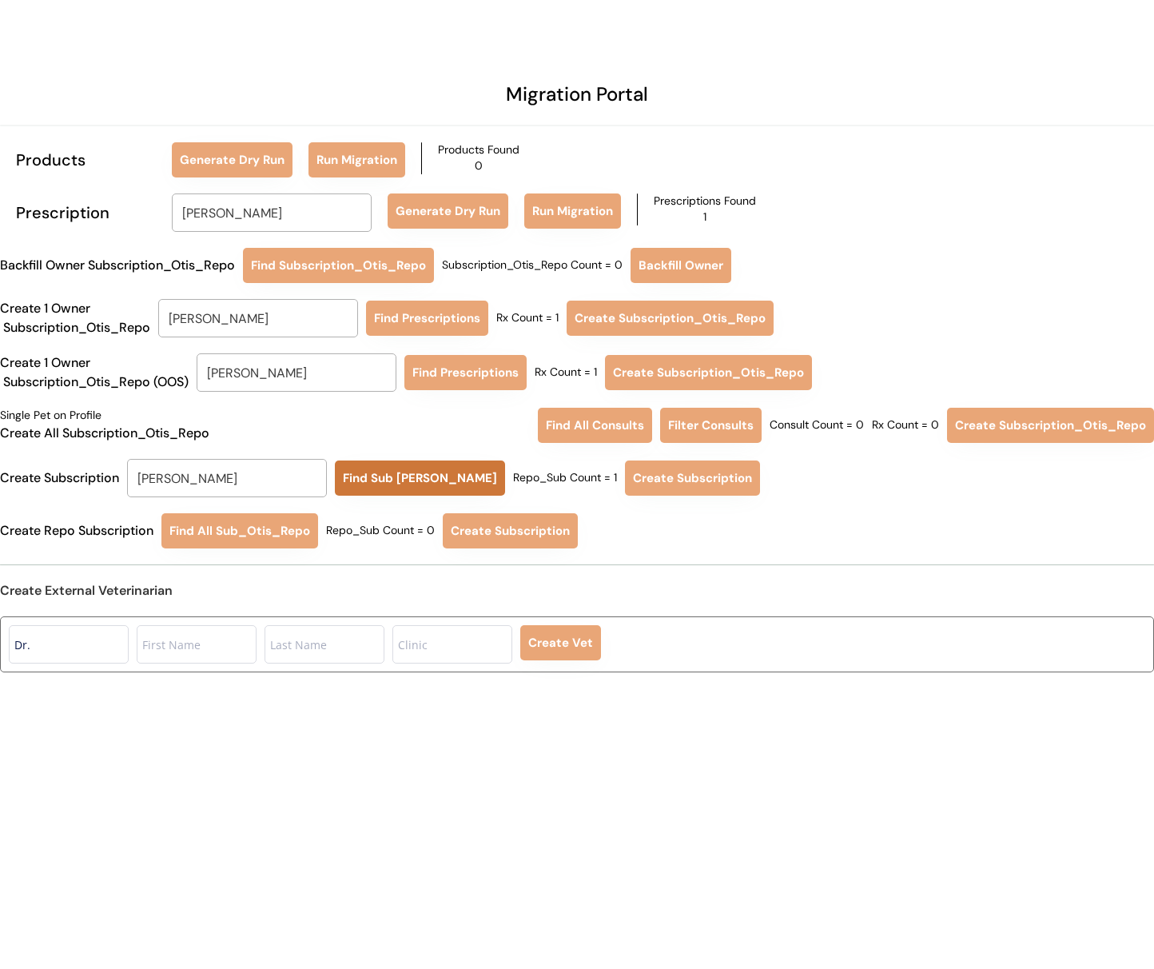
type input "[PERSON_NAME]"
click at [364, 492] on button "Find Sub [PERSON_NAME]" at bounding box center [420, 477] width 170 height 35
click at [659, 490] on button "Create Subscription" at bounding box center [695, 477] width 135 height 35
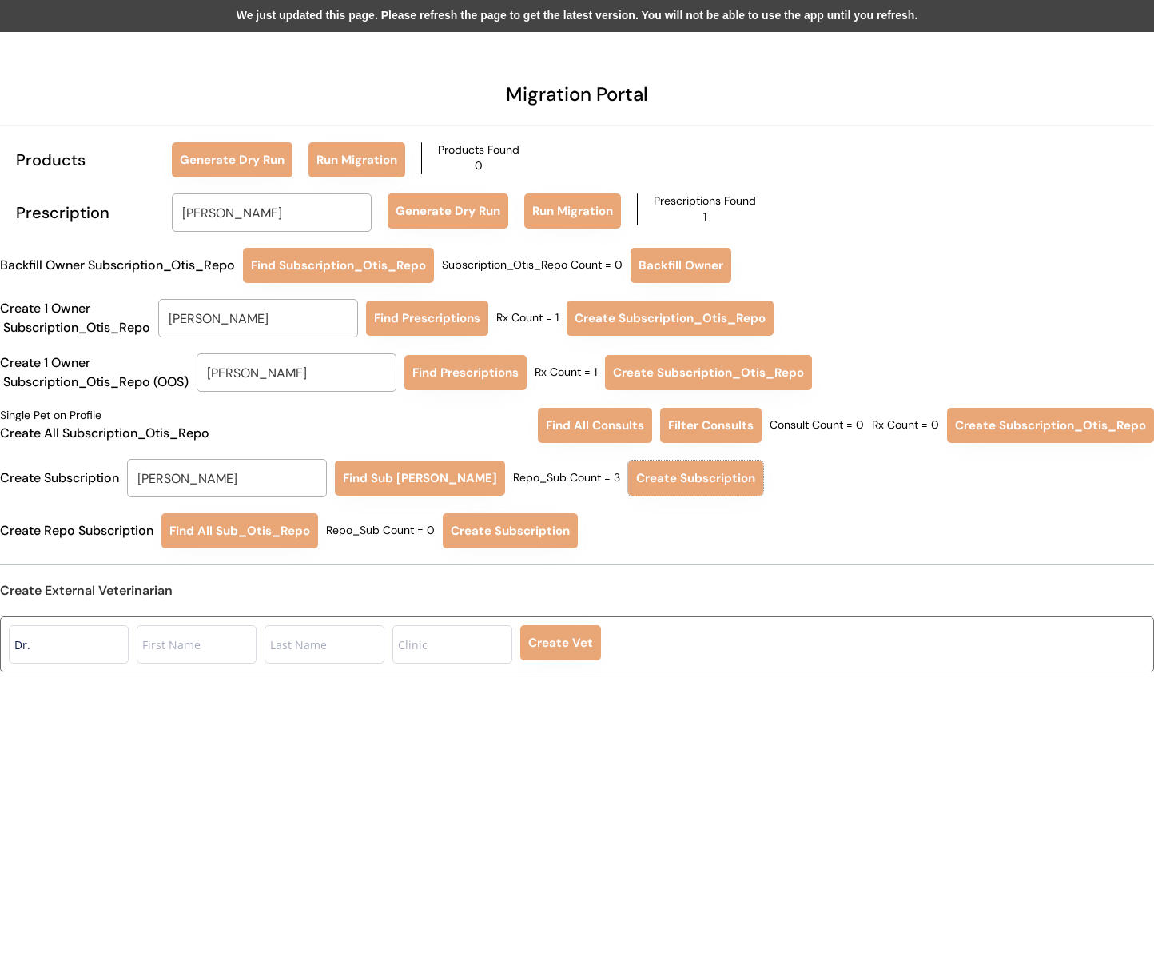
click at [348, 16] on div "We just updated this page. Please refresh the page to get the latest version. Y…" at bounding box center [577, 16] width 1154 height 32
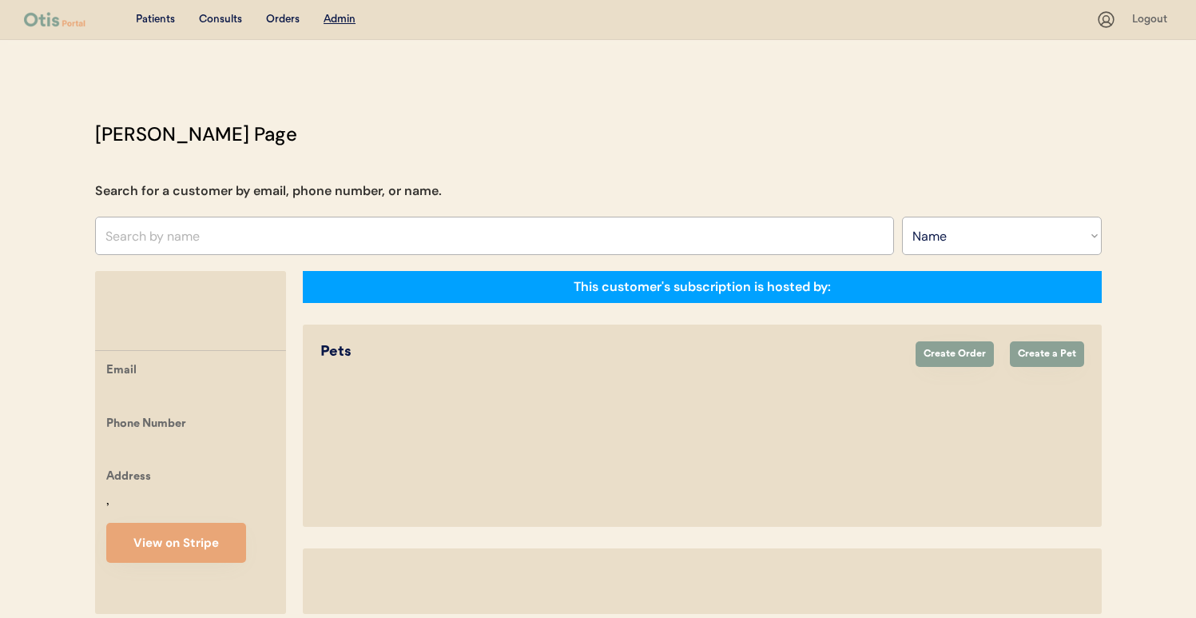
select select ""Name""
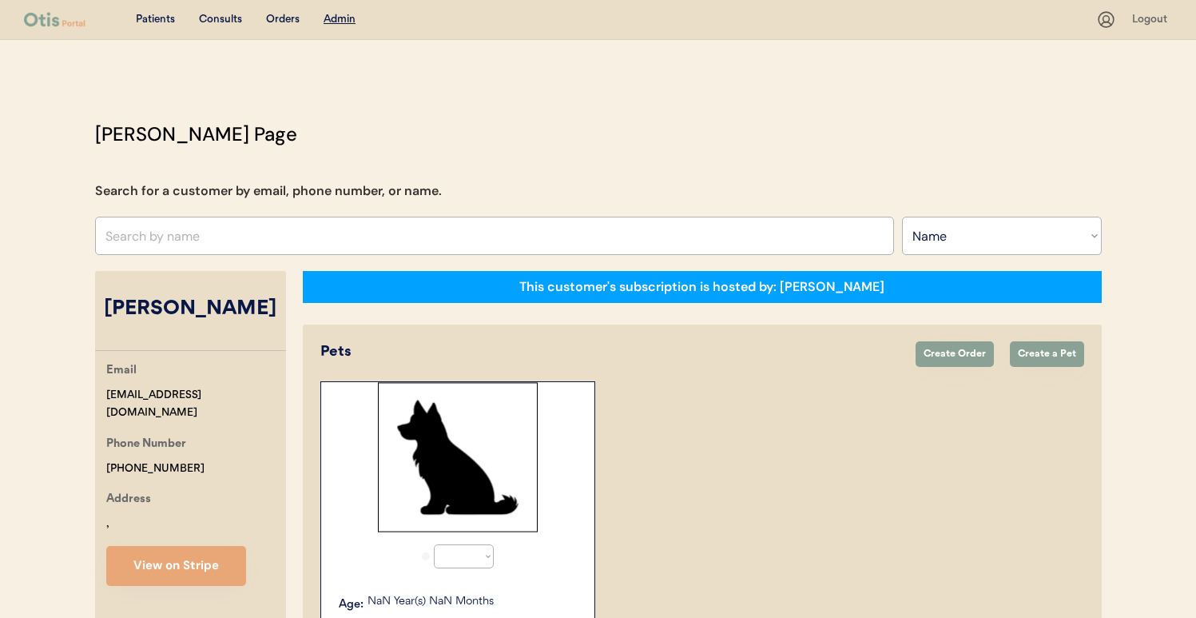
select select "true"
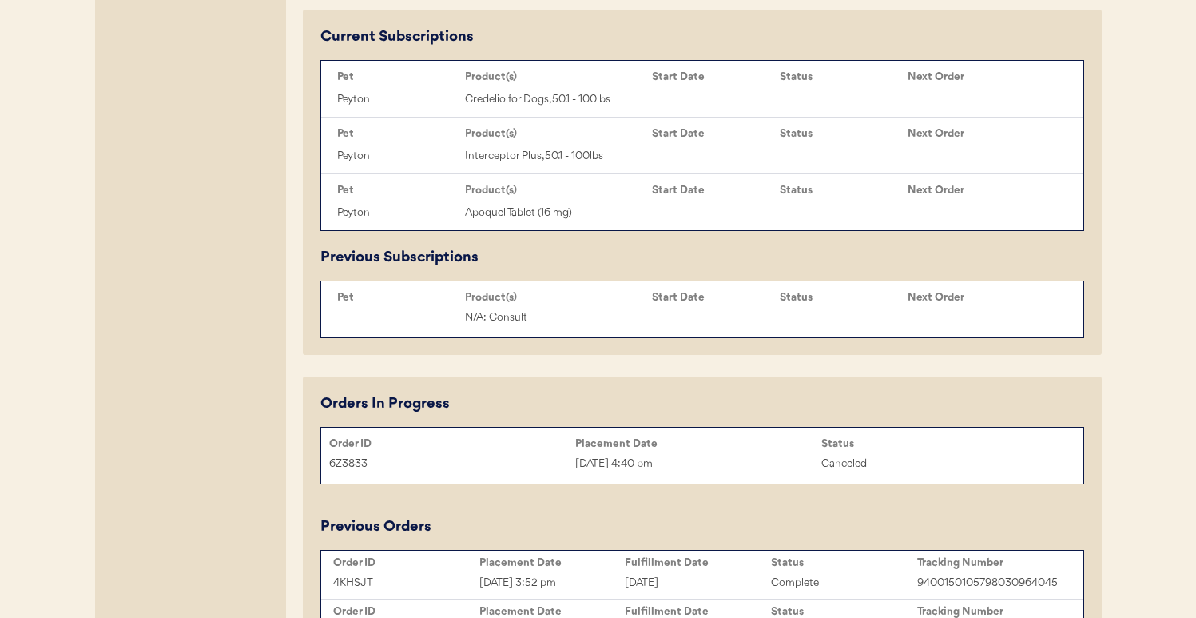
scroll to position [859, 0]
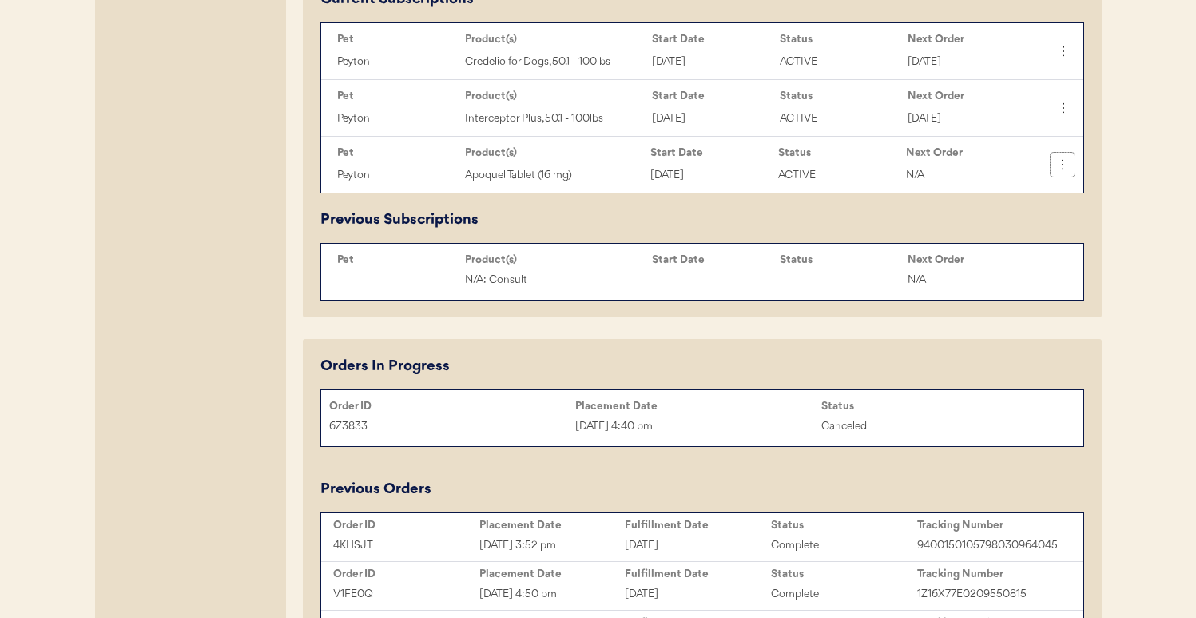
click at [1061, 169] on use at bounding box center [1063, 165] width 16 height 16
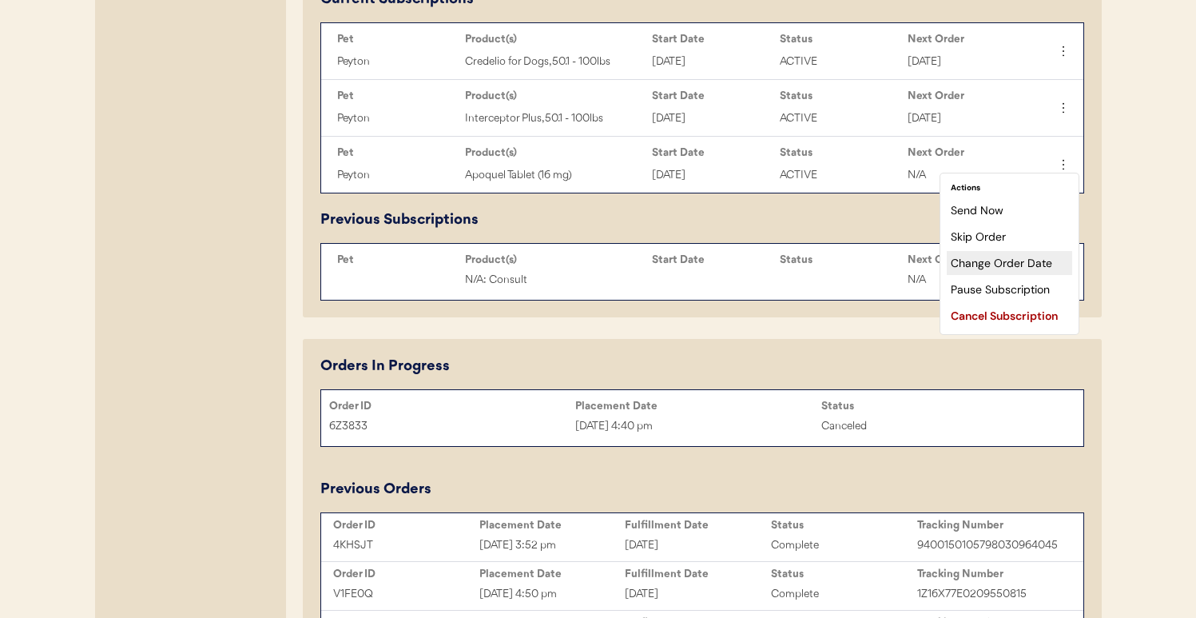
click at [990, 268] on div "Change Order Date" at bounding box center [1009, 263] width 125 height 24
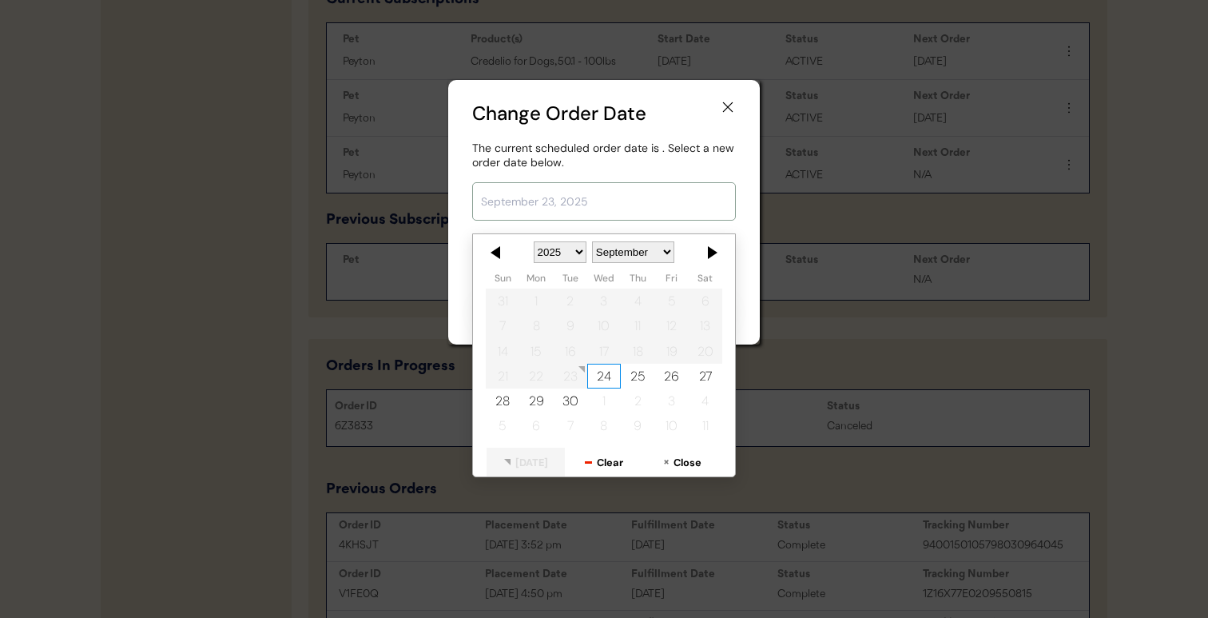
click at [651, 216] on input "text" at bounding box center [604, 201] width 264 height 38
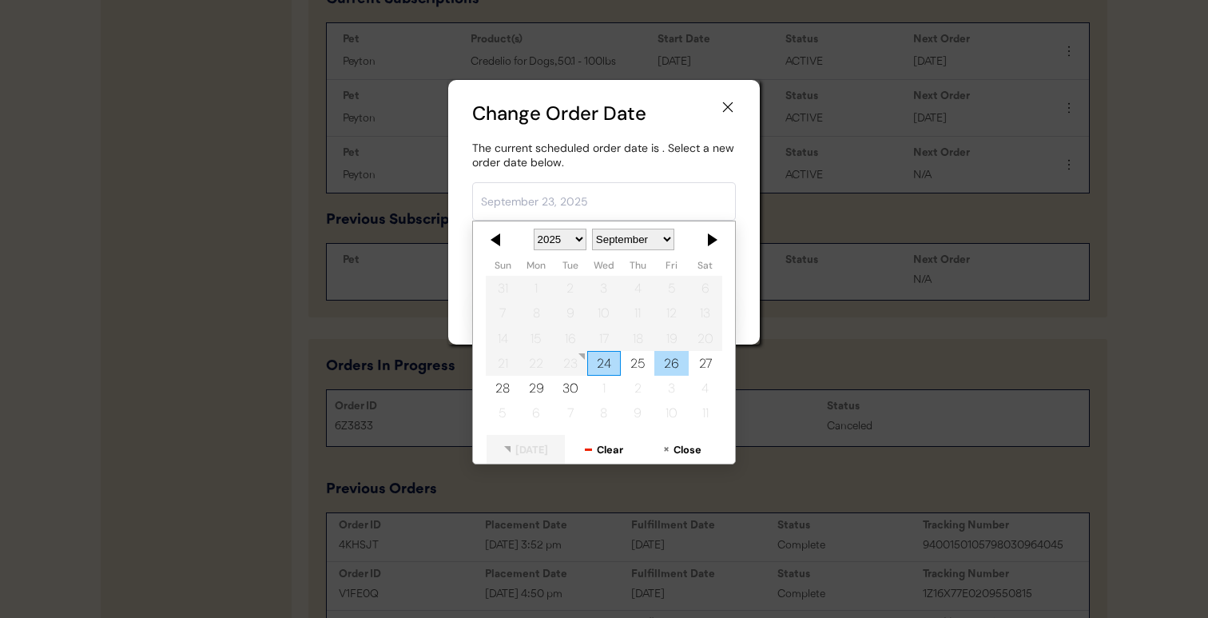
click at [660, 364] on div "26" at bounding box center [672, 363] width 34 height 25
type input "September 26, 2025"
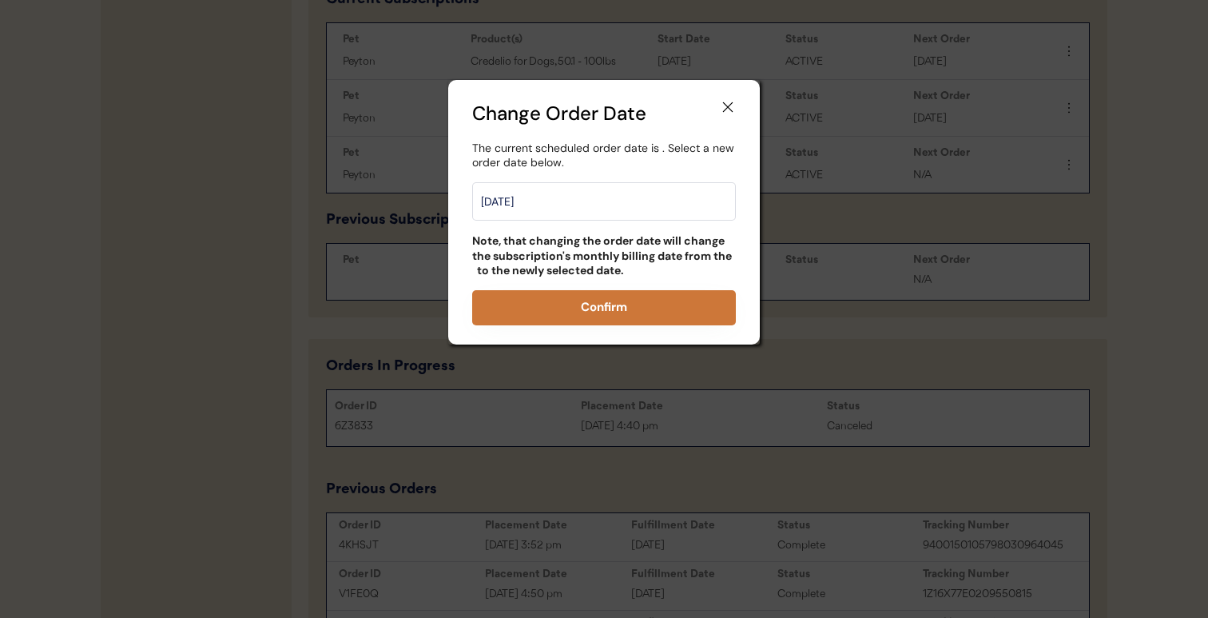
click at [619, 290] on button "Confirm" at bounding box center [604, 307] width 264 height 35
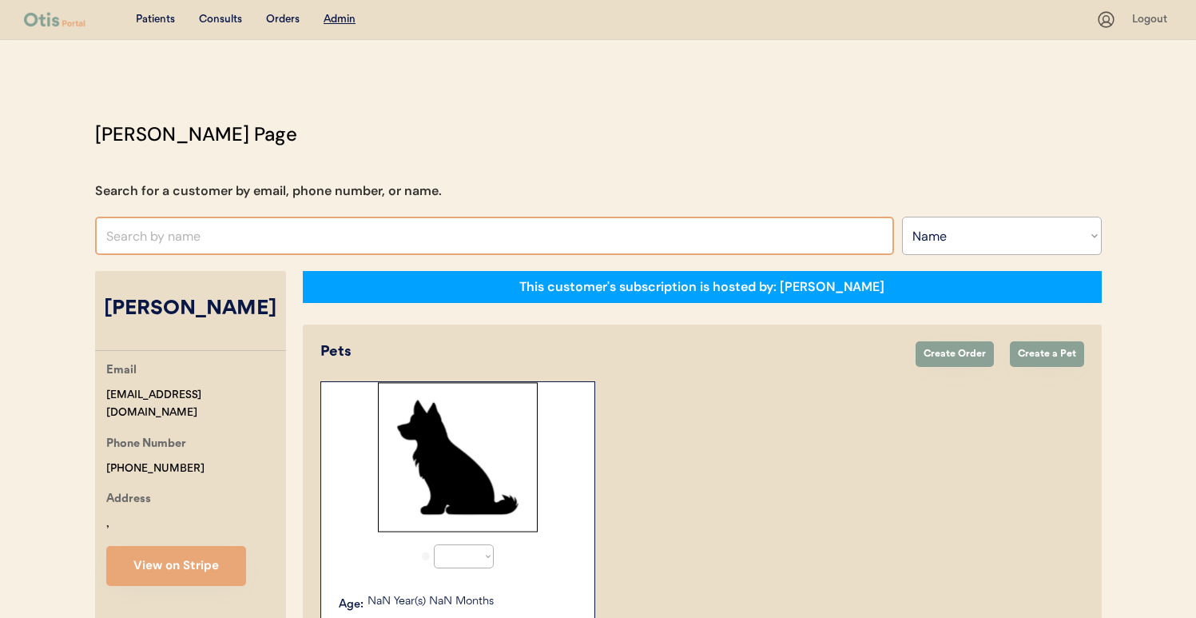
select select ""Name""
select select "true"
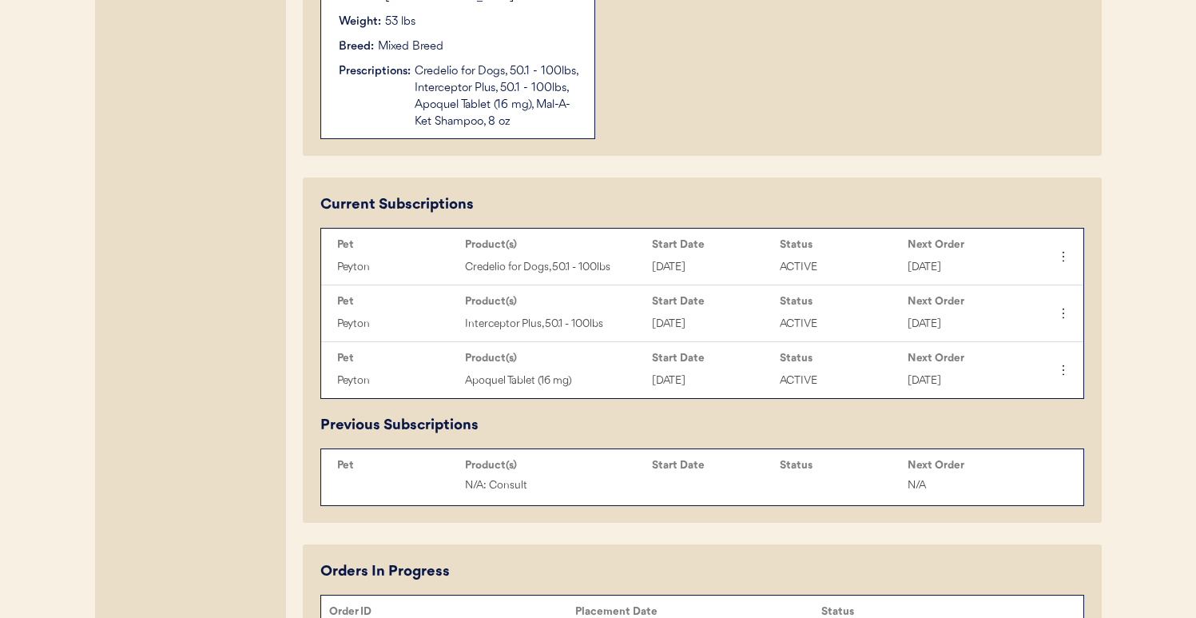
scroll to position [87, 0]
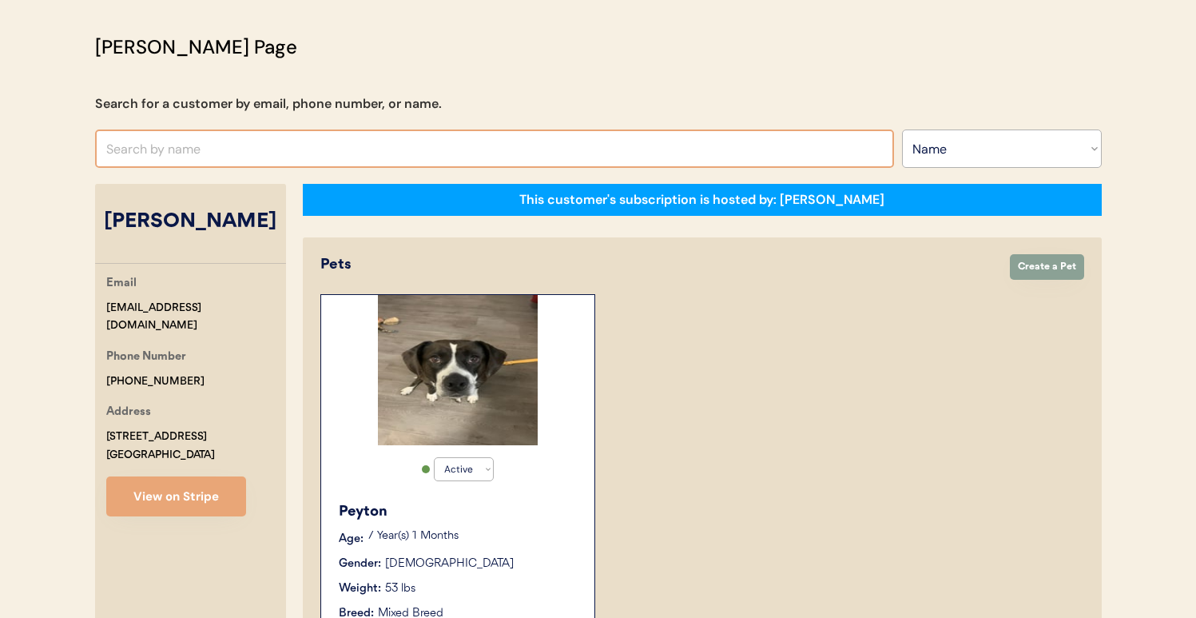
click at [306, 137] on input "text" at bounding box center [494, 148] width 799 height 38
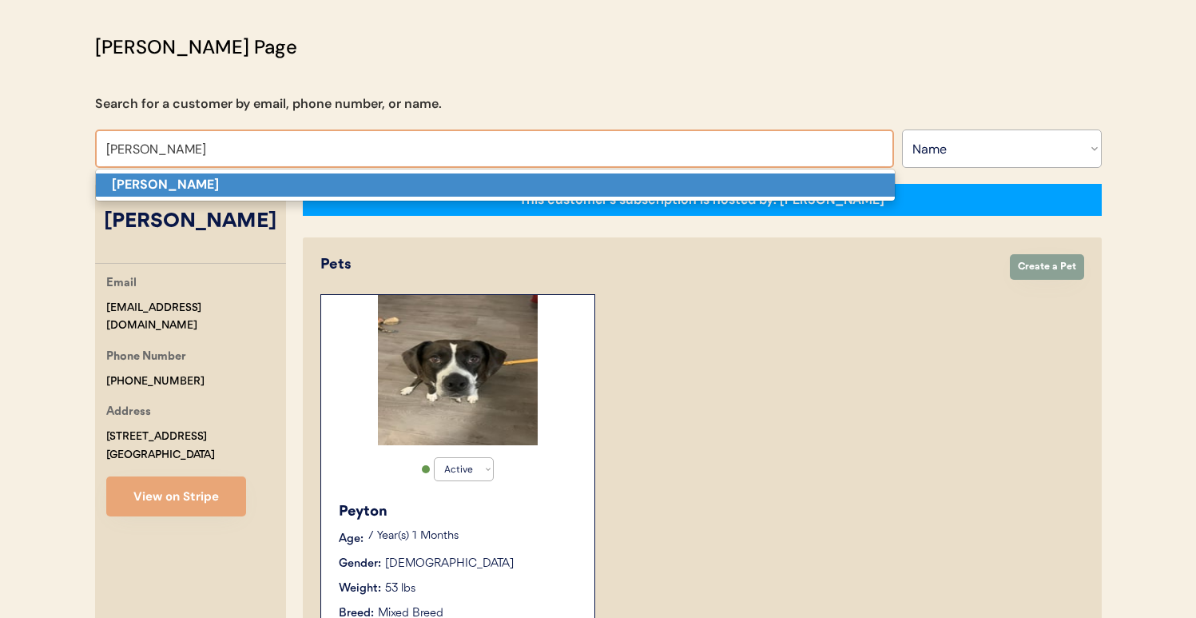
click at [308, 177] on p "[PERSON_NAME]" at bounding box center [495, 184] width 799 height 23
type input "[PERSON_NAME]"
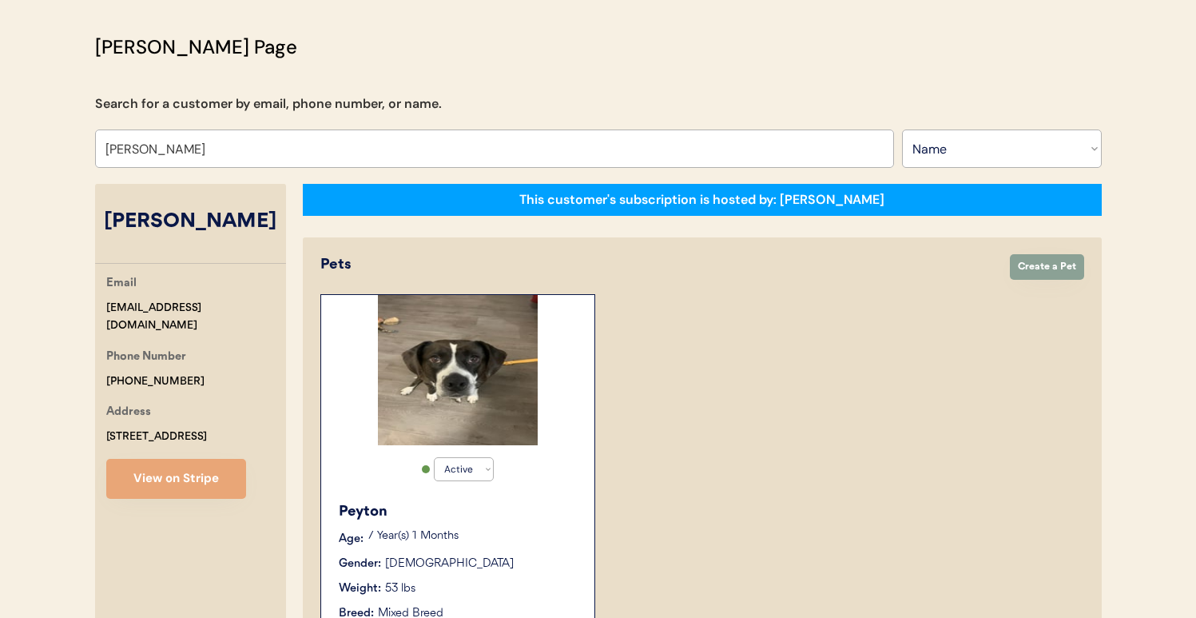
select select "true"
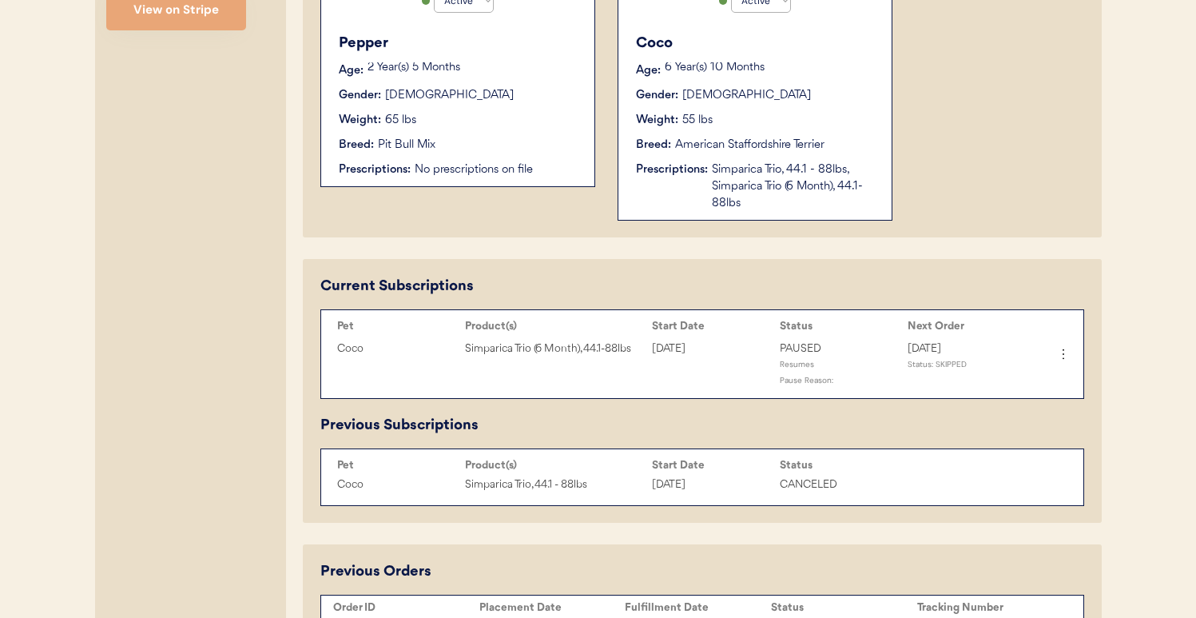
scroll to position [559, 0]
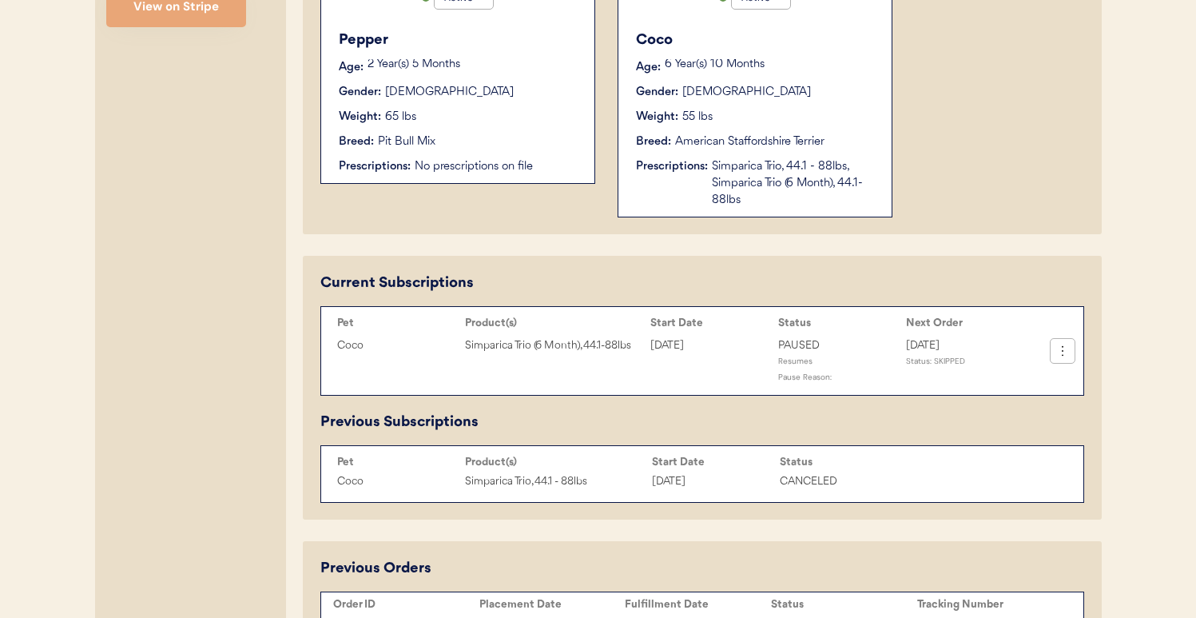
type input "[PERSON_NAME]"
click at [1070, 352] on button at bounding box center [1063, 351] width 24 height 24
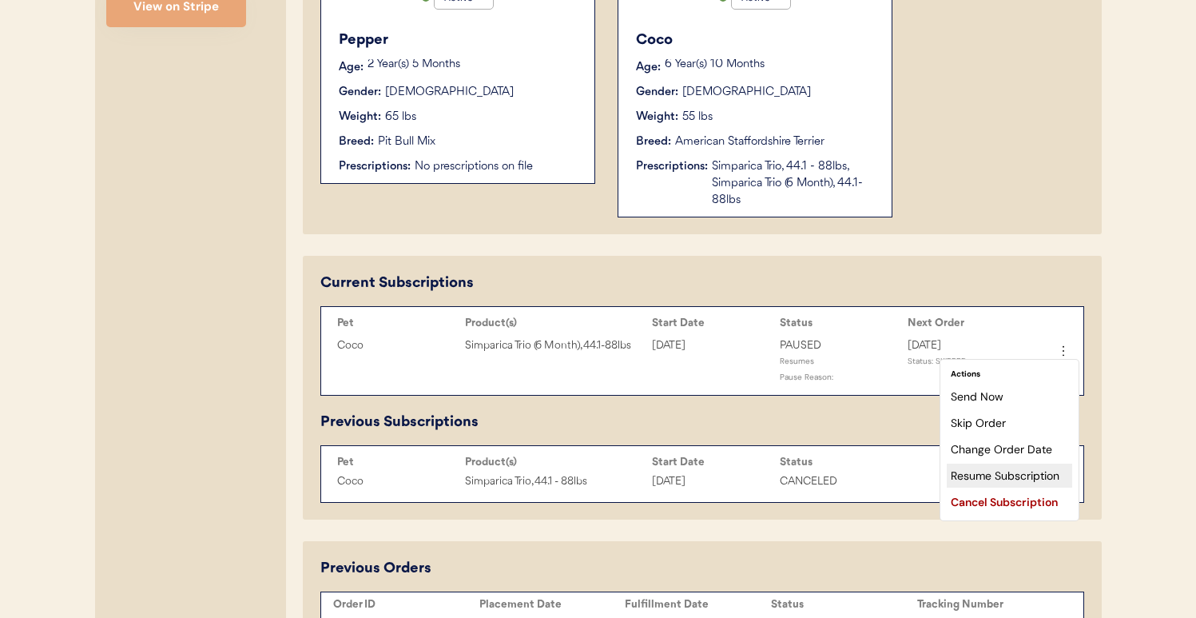
click at [996, 469] on div "Resume Subscription" at bounding box center [1009, 476] width 125 height 24
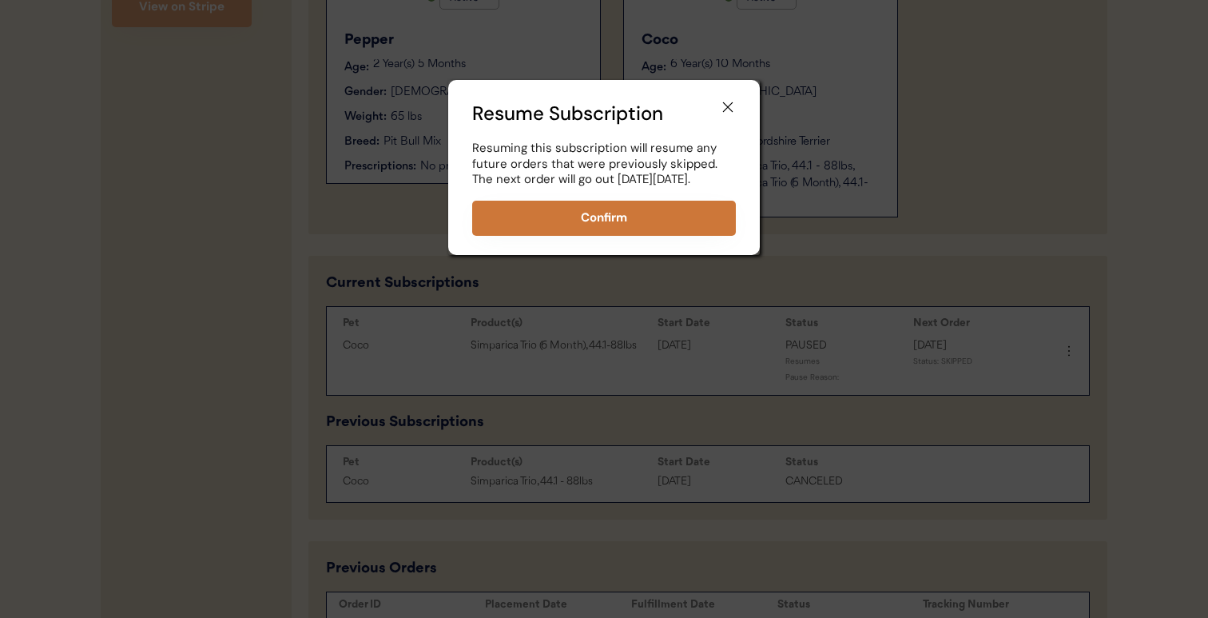
click at [649, 236] on button "Confirm" at bounding box center [604, 218] width 264 height 35
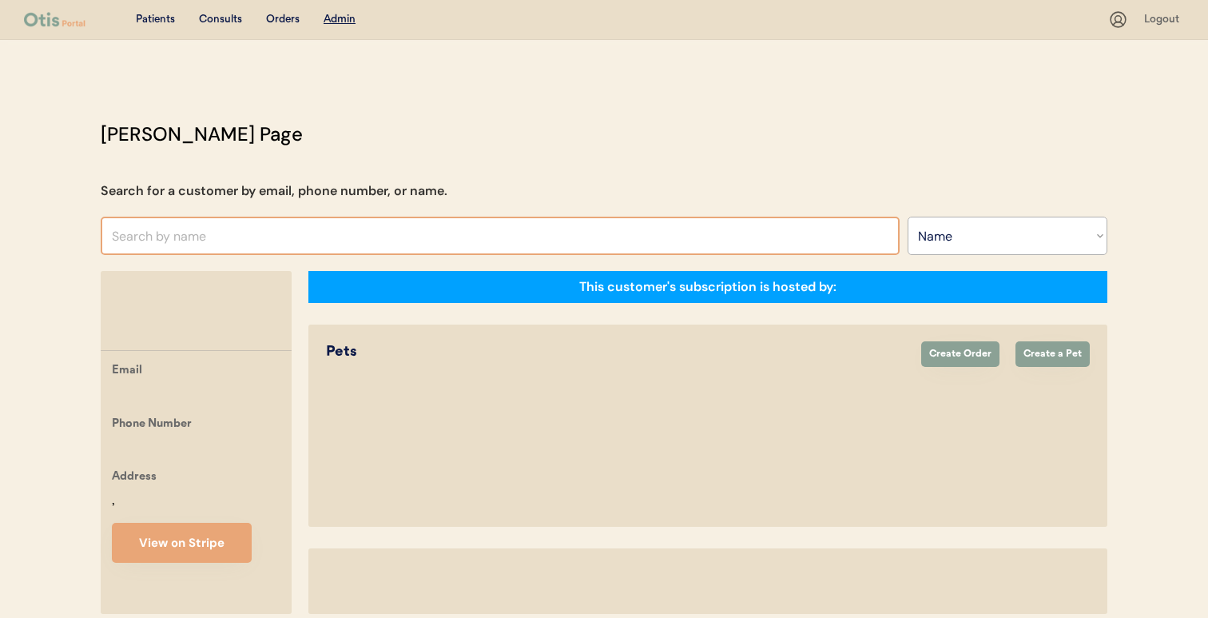
select select ""Name""
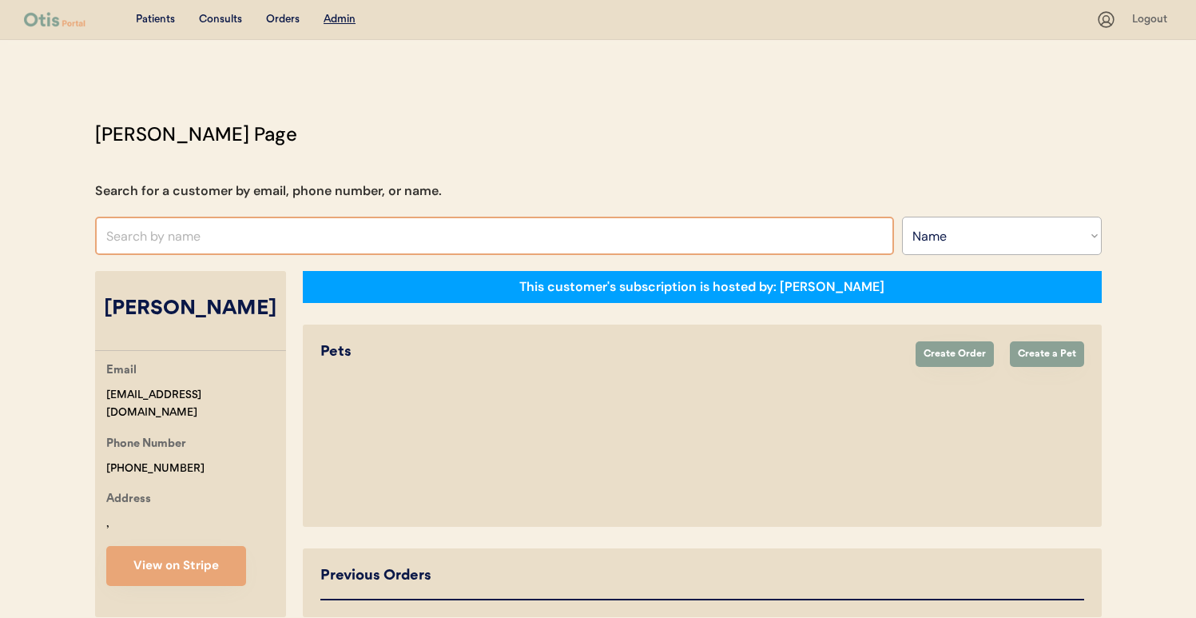
select select "true"
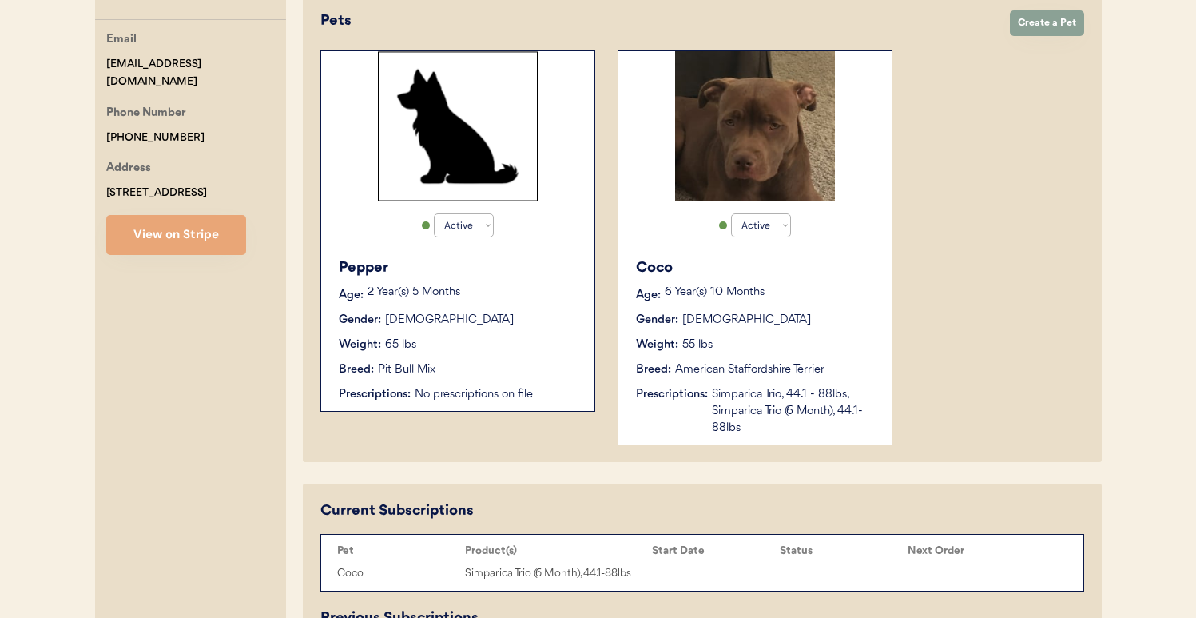
scroll to position [511, 0]
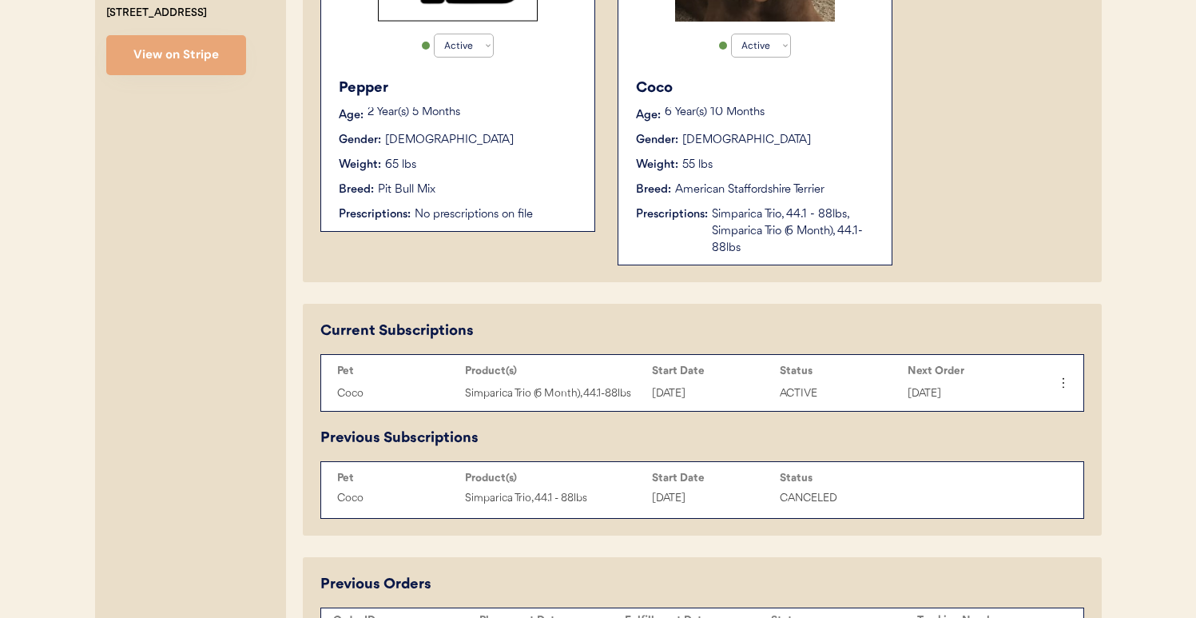
click at [1062, 383] on icon at bounding box center [1064, 383] width 16 height 16
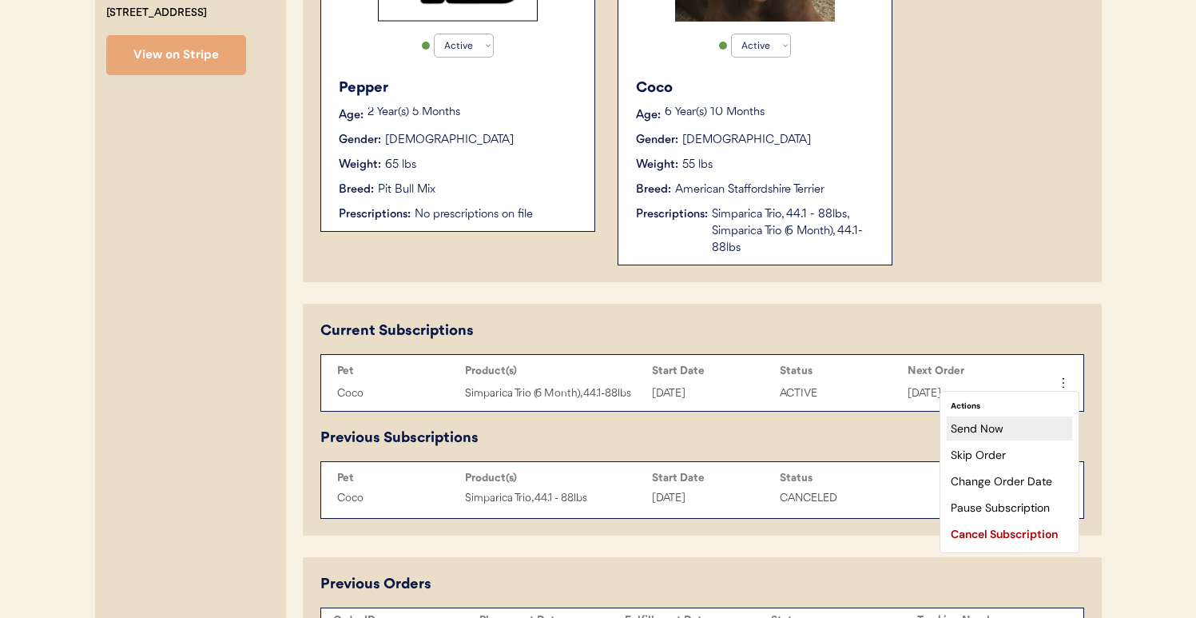
click at [1056, 429] on div "Send Now" at bounding box center [1009, 428] width 125 height 24
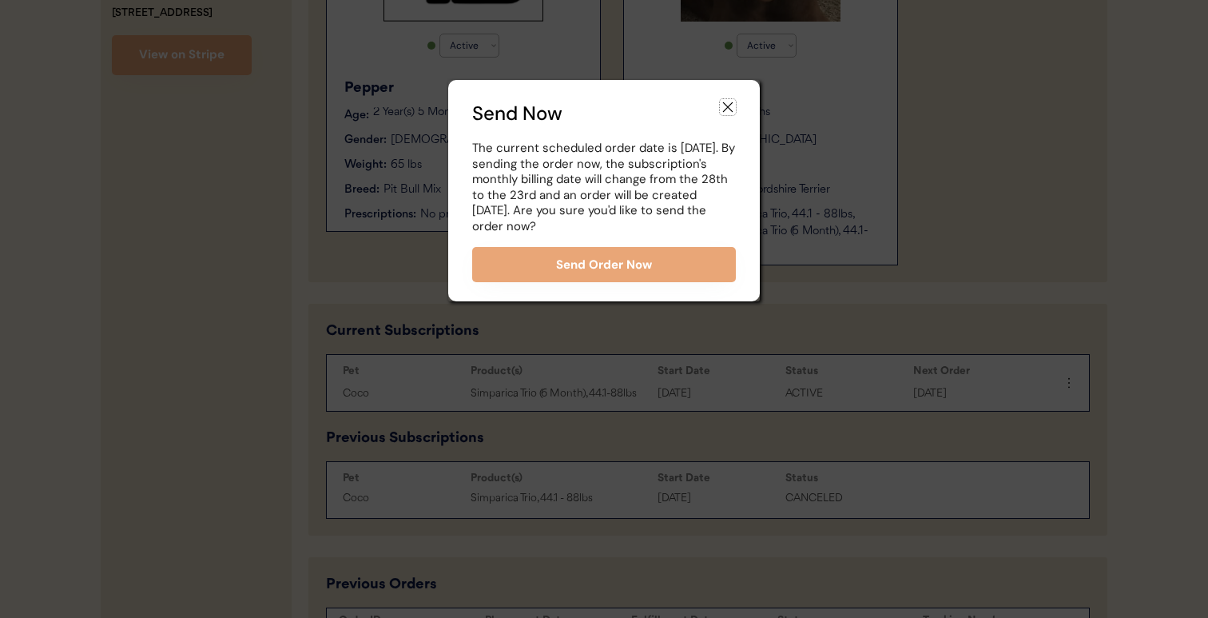
click at [729, 107] on icon at bounding box center [728, 107] width 16 height 16
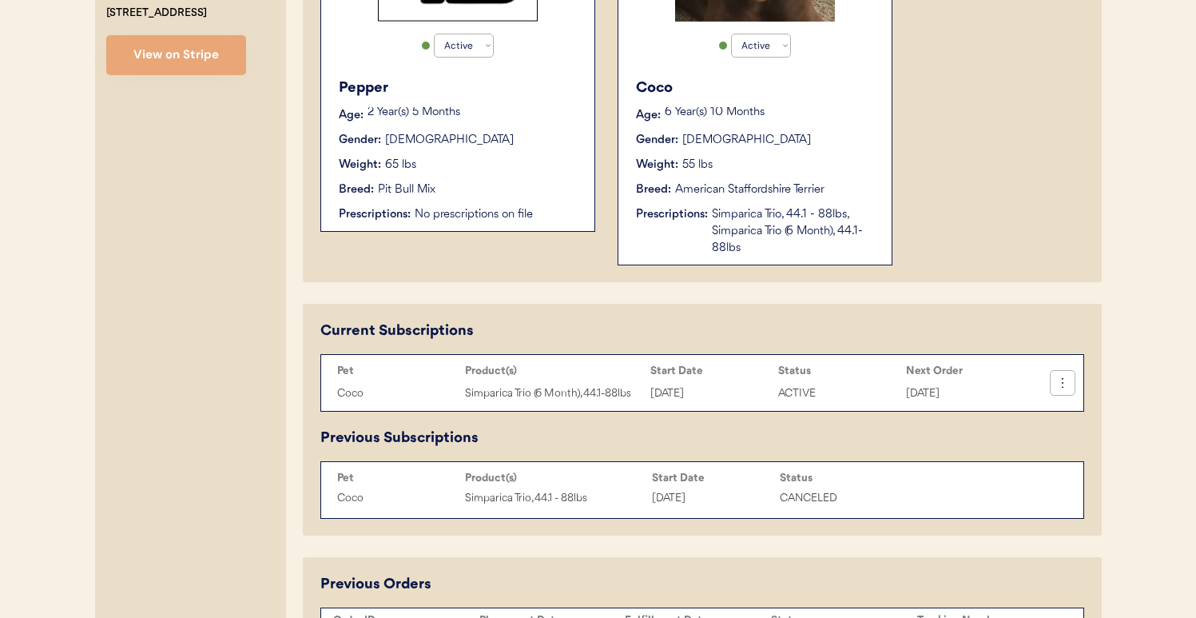
click at [1069, 385] on icon at bounding box center [1063, 383] width 16 height 16
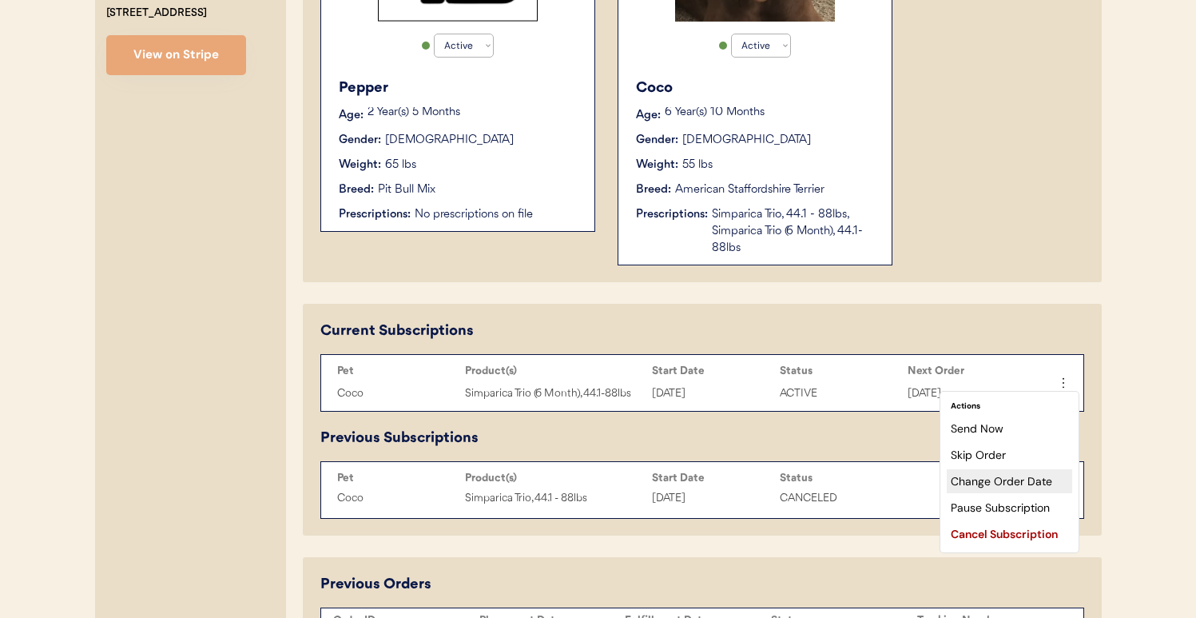
click at [1000, 472] on div "Change Order Date" at bounding box center [1009, 481] width 125 height 24
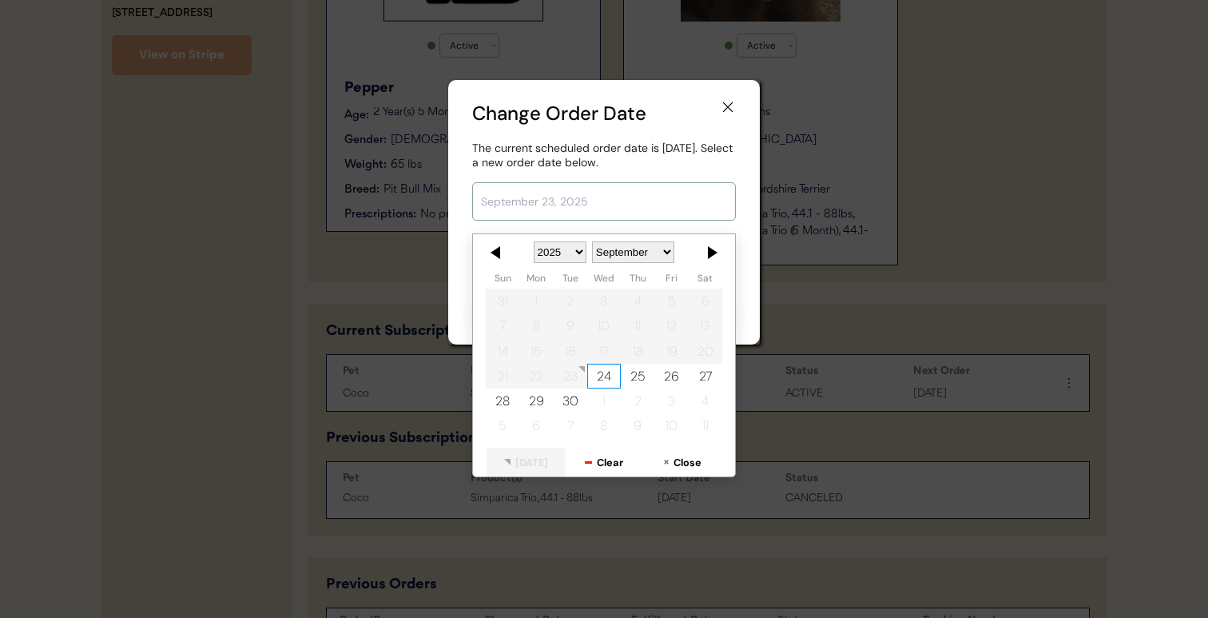
click at [623, 206] on input "text" at bounding box center [604, 201] width 264 height 38
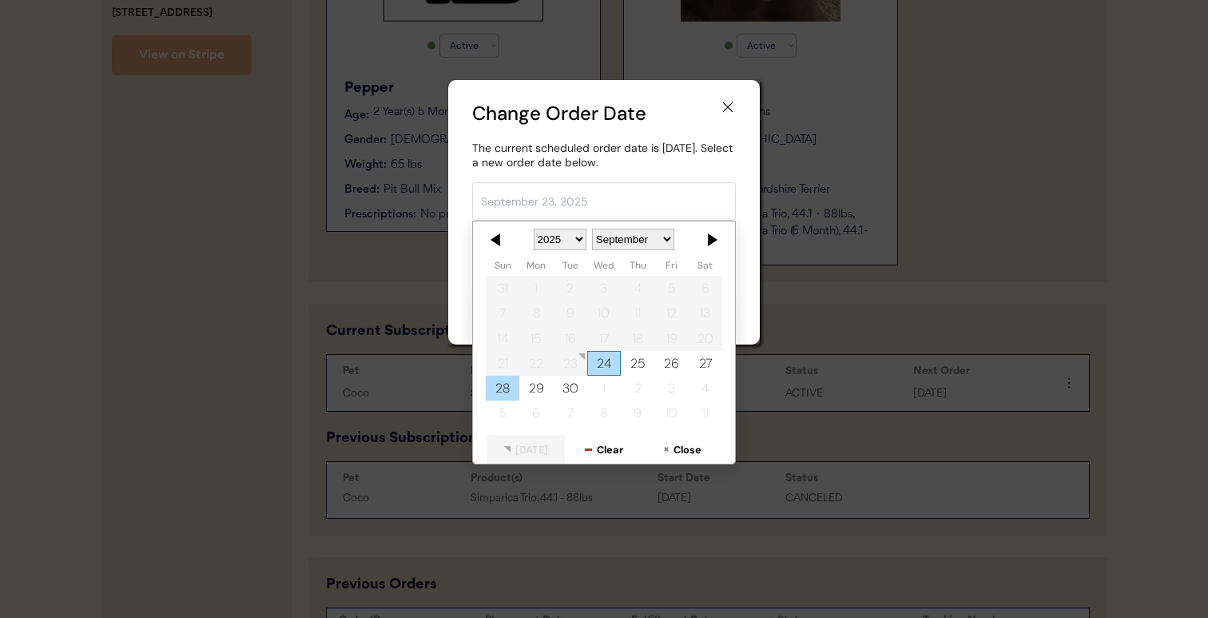
click at [503, 394] on div "28" at bounding box center [503, 388] width 34 height 25
type input "September 28, 2025"
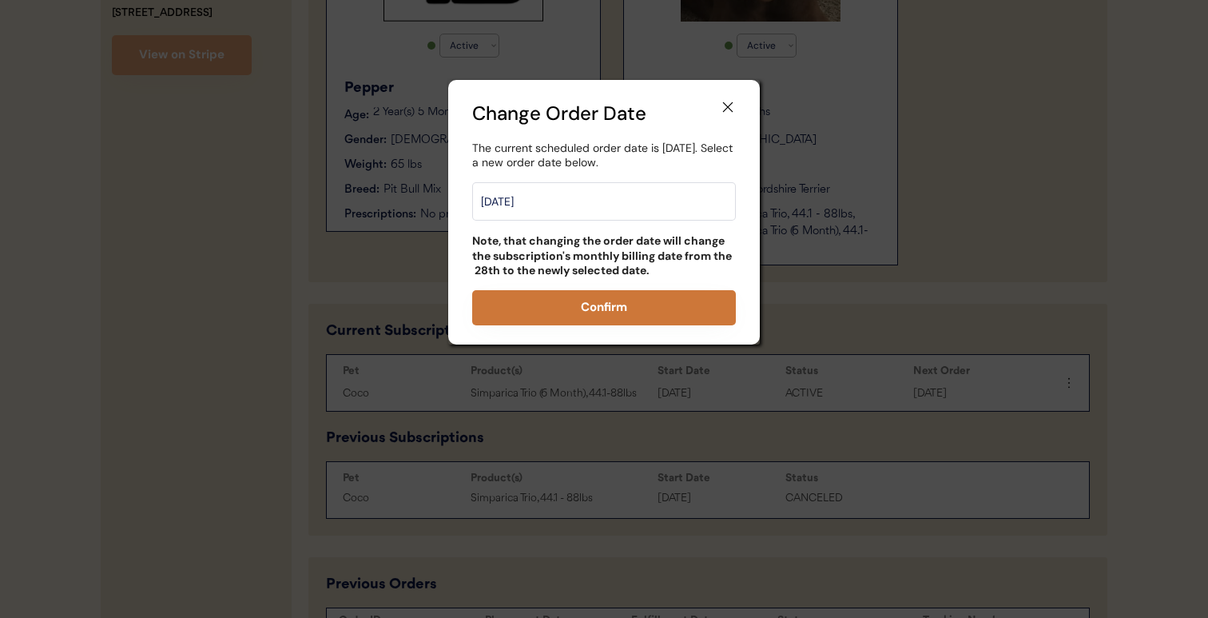
click at [651, 324] on button "Confirm" at bounding box center [604, 307] width 264 height 35
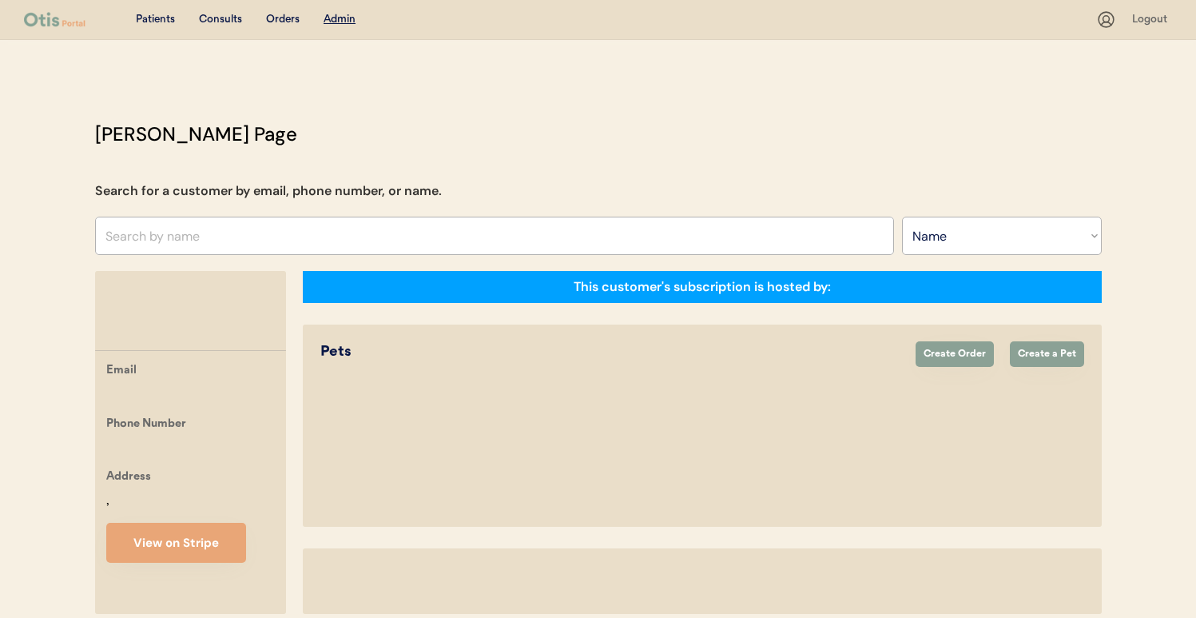
select select ""Name""
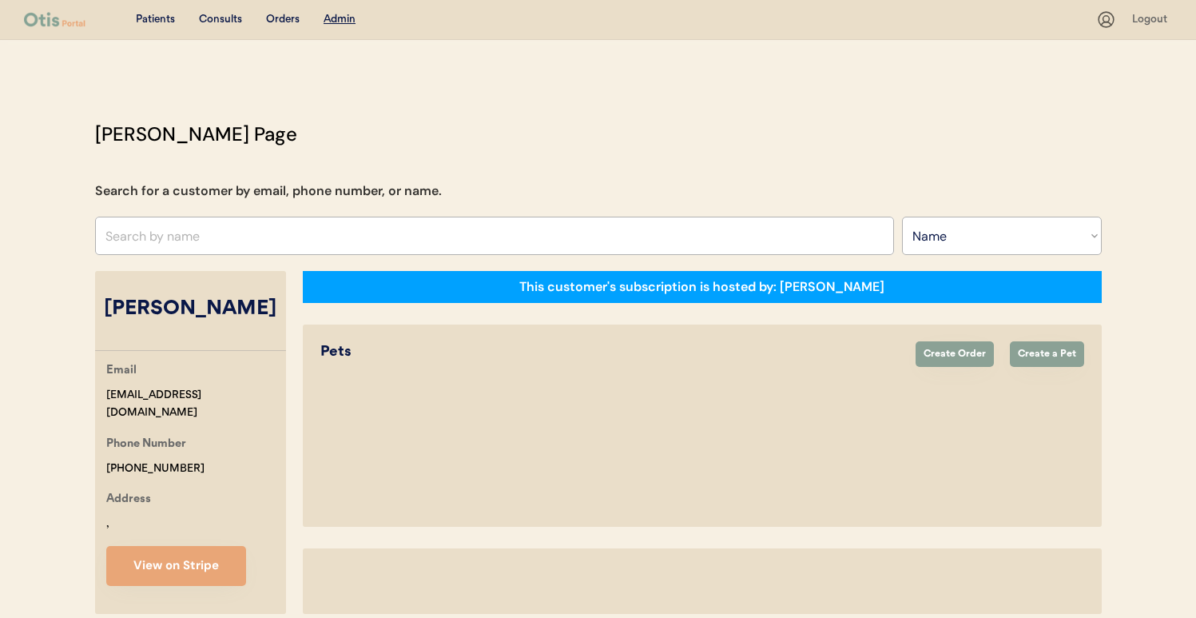
select select "true"
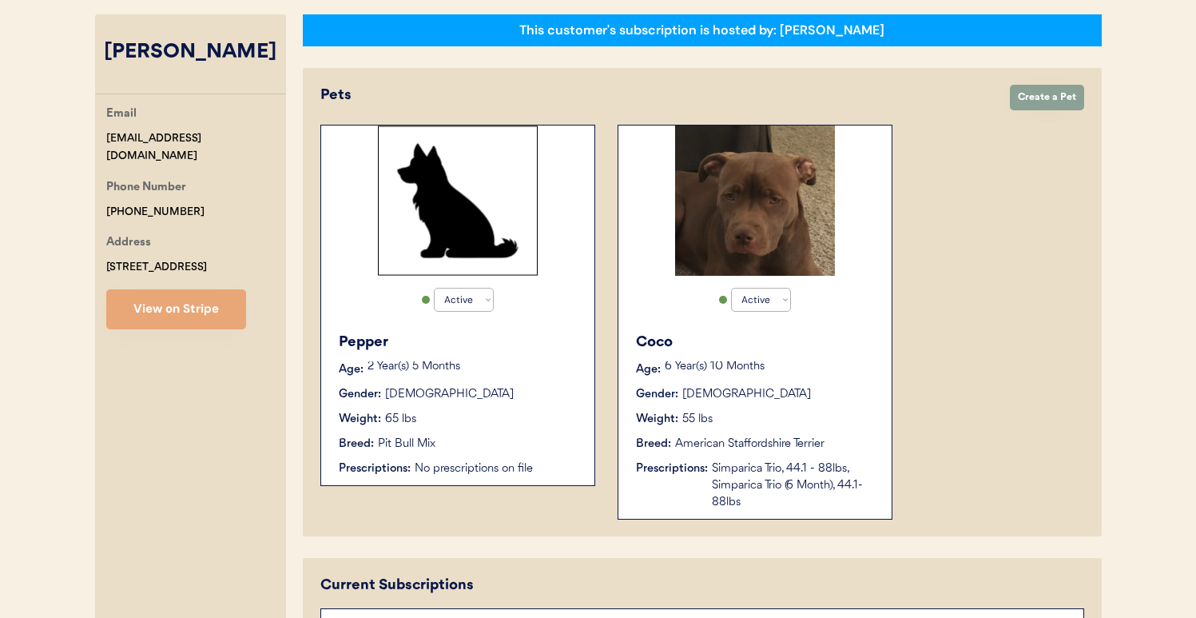
scroll to position [459, 0]
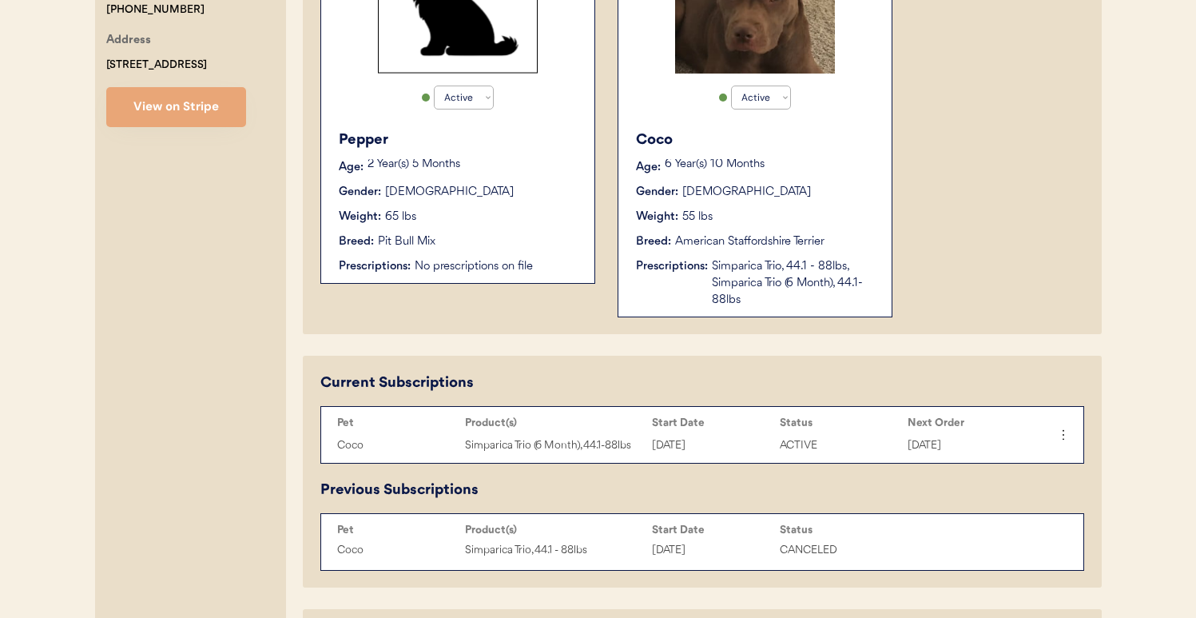
click at [767, 285] on div "Simparica Trio, 44.1 - 88lbs, Simparica Trio (6 Month), 44.1-88lbs" at bounding box center [794, 283] width 164 height 50
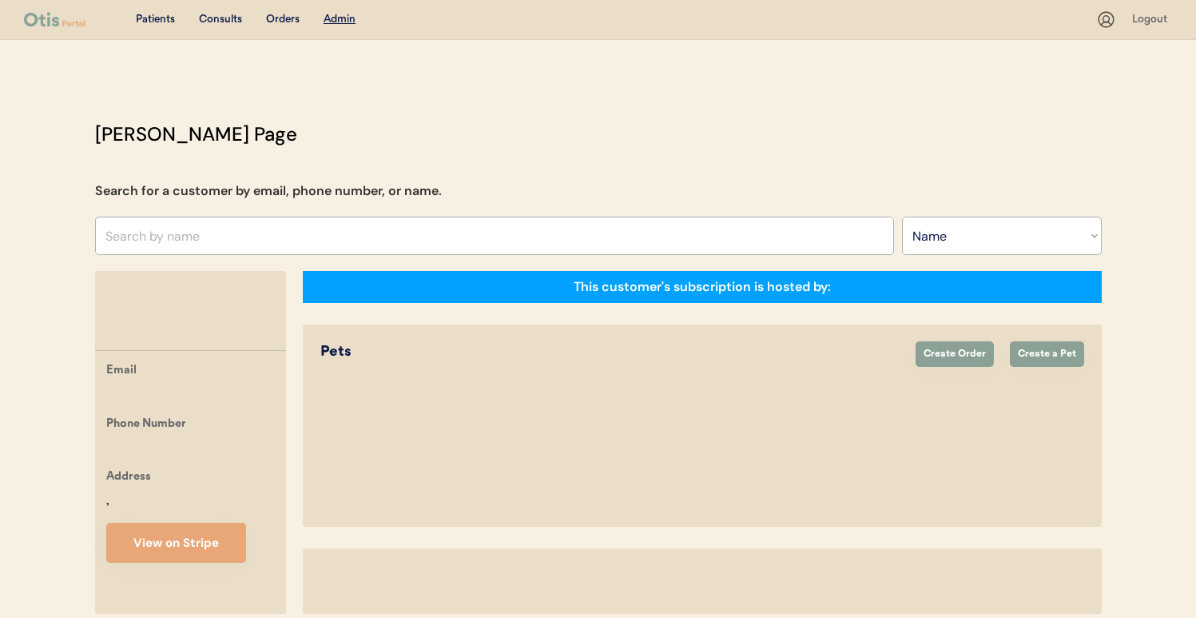
select select ""Name""
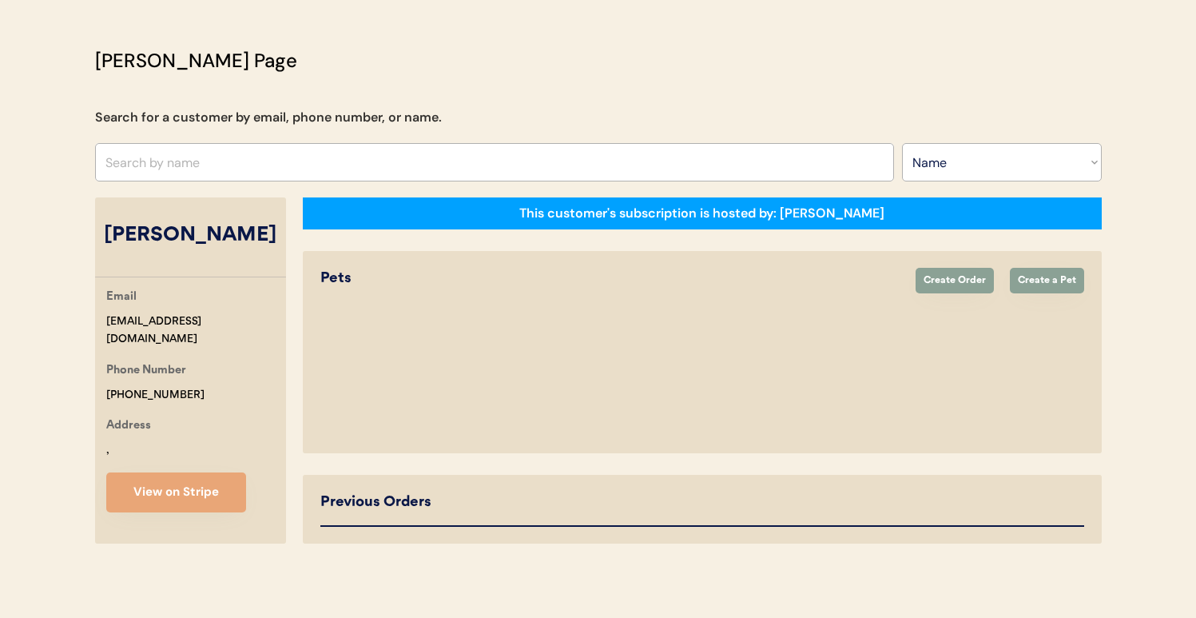
select select "true"
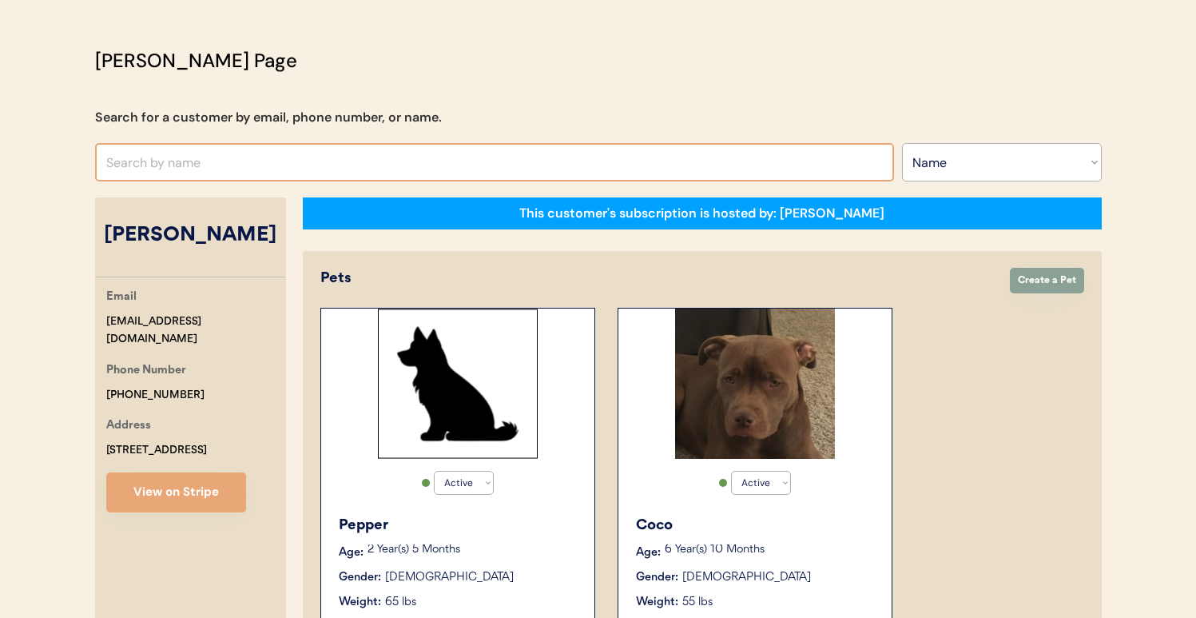
click at [307, 169] on input "text" at bounding box center [494, 162] width 799 height 38
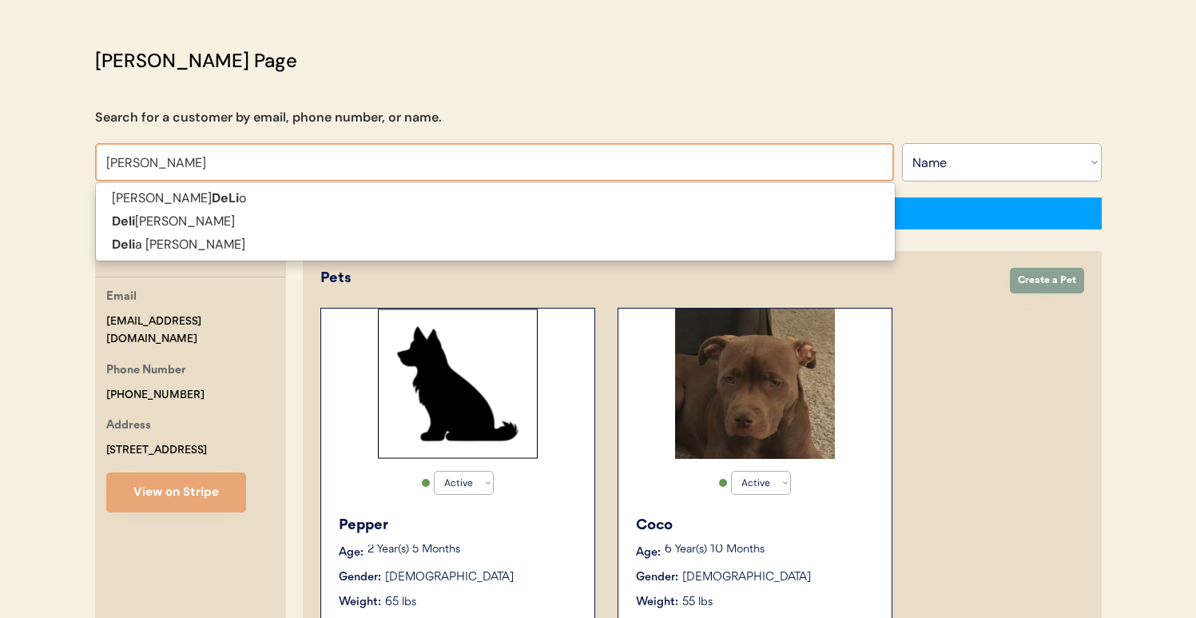
type input "[PERSON_NAME]"
type input "delil"
type input "[PERSON_NAME]"
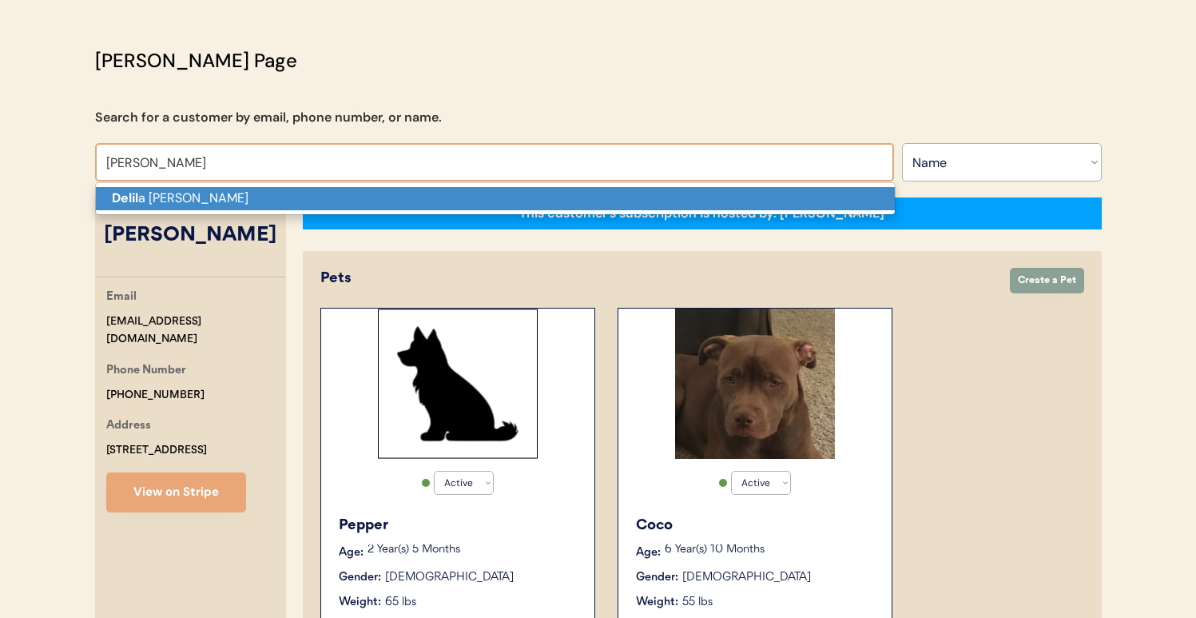
type input "[PERSON_NAME]"
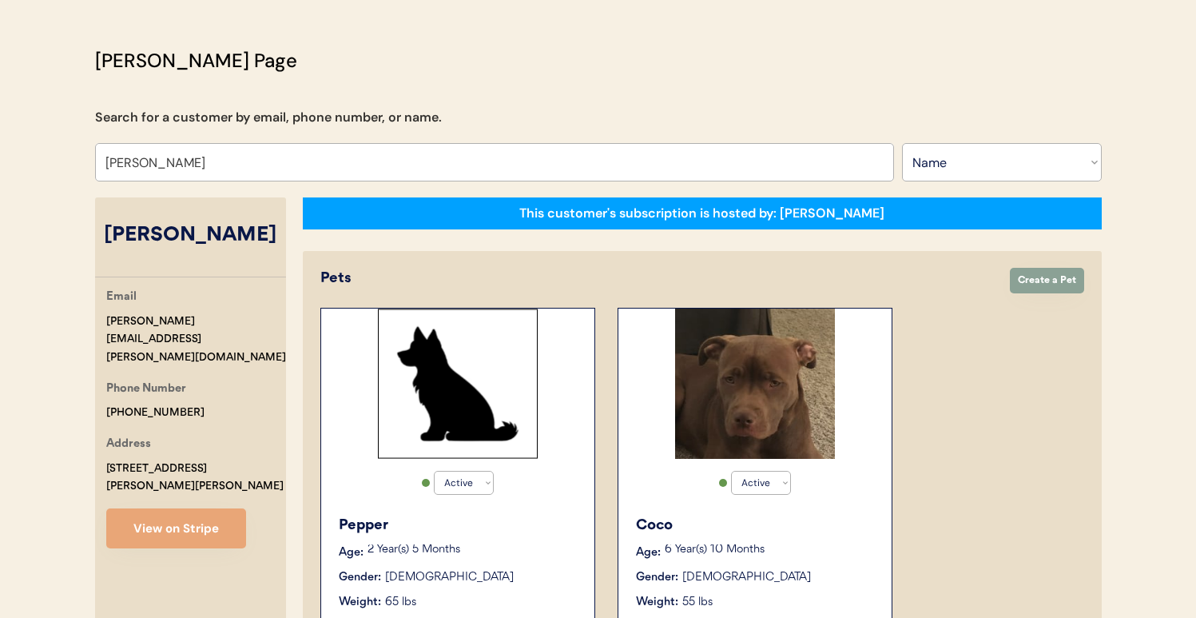
select select "false"
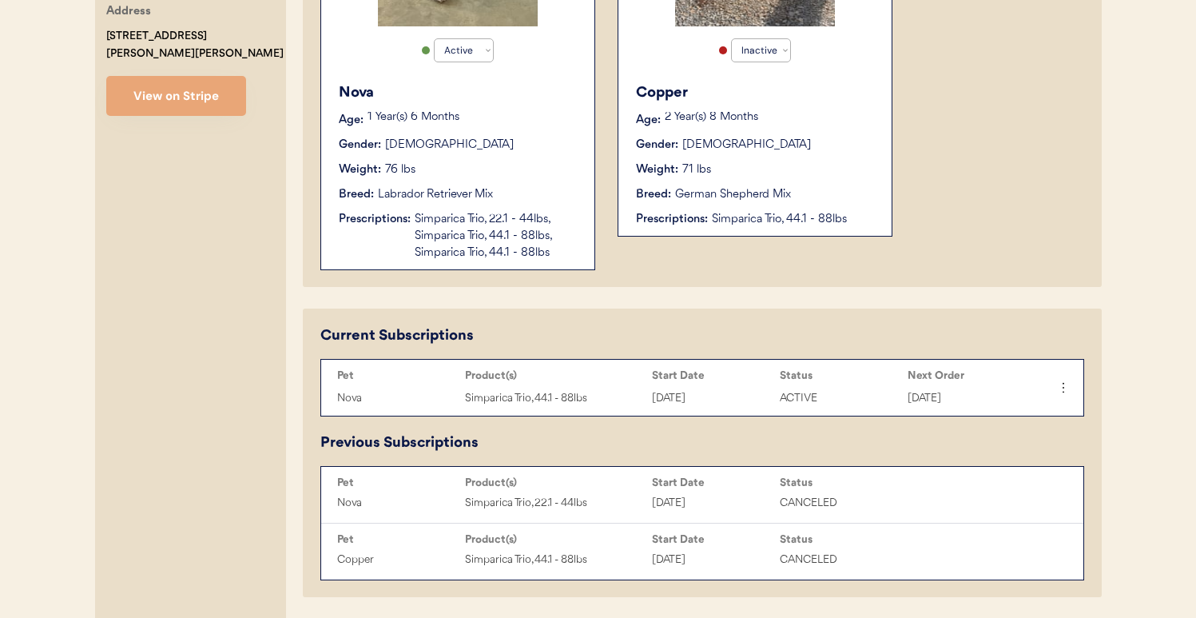
scroll to position [167, 0]
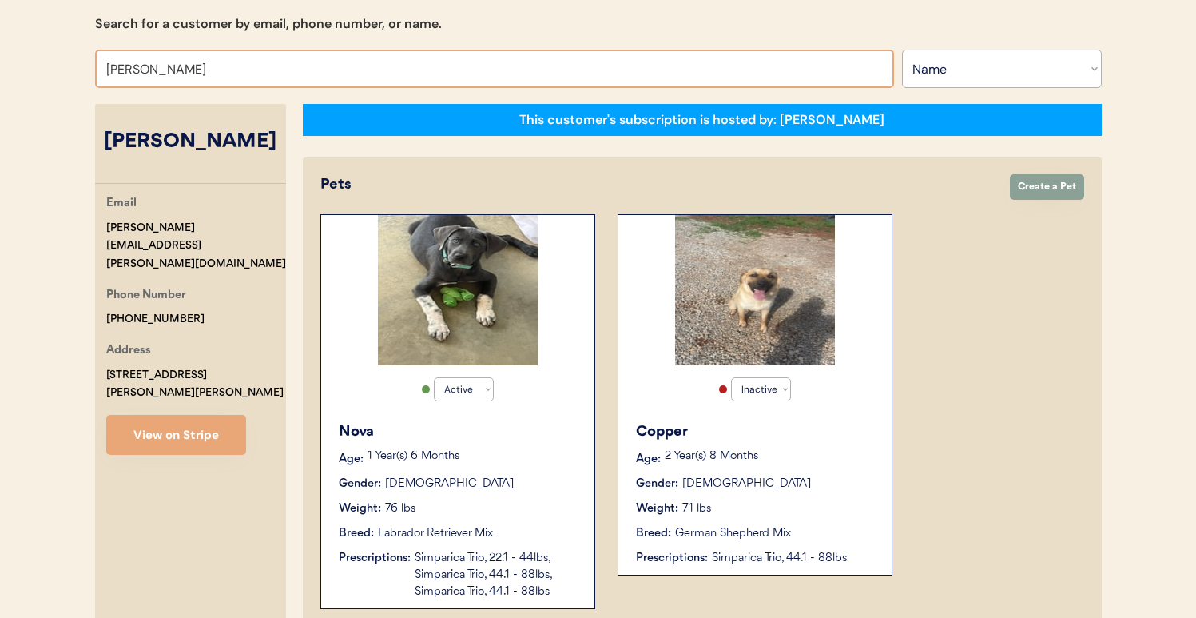
click at [329, 61] on input "[PERSON_NAME]" at bounding box center [494, 69] width 799 height 38
type input "[PERSON_NAME]"
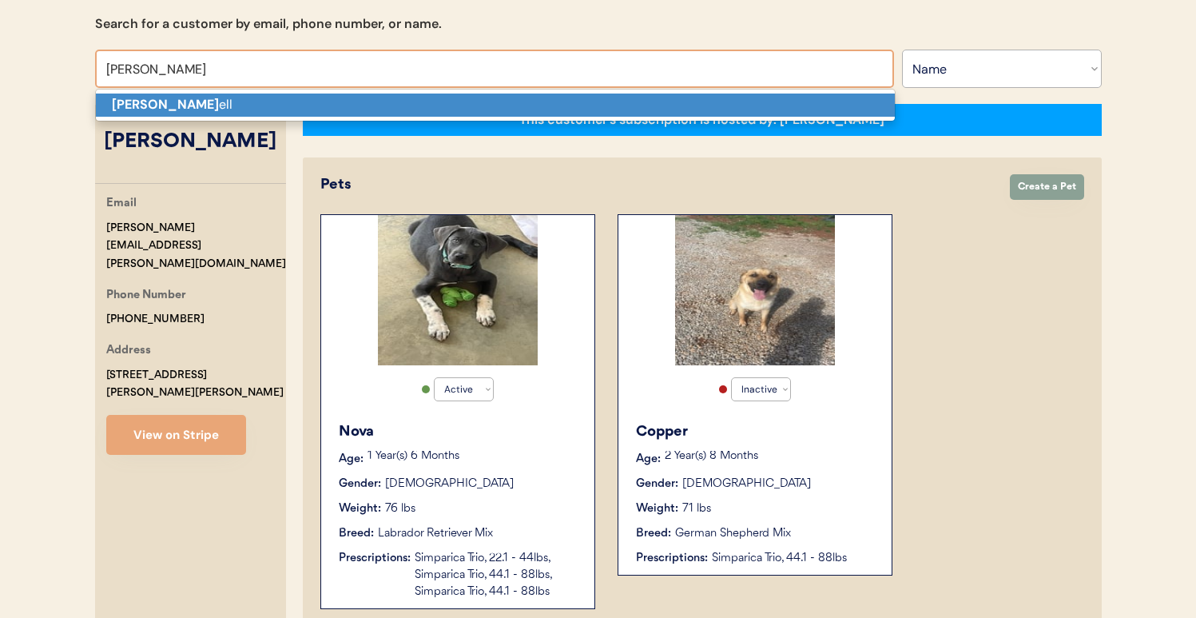
click at [310, 108] on p "Amber Terr ell" at bounding box center [495, 105] width 799 height 23
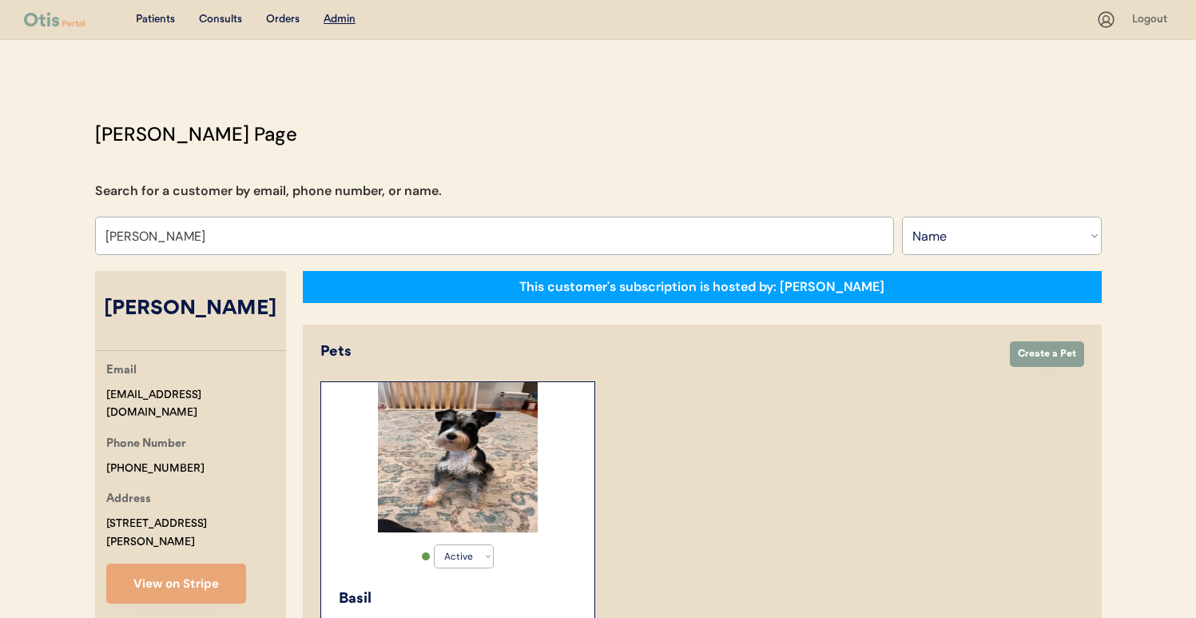
type input "Amber Terrell"
drag, startPoint x: 253, startPoint y: 394, endPoint x: 87, endPoint y: 389, distance: 165.5
copy div "amberterrell256@gmail.com"
click at [687, 533] on div "Active Active Inactive Basil Age: 1 Year(s) 11 Months Gender: Male Weight: 13 l…" at bounding box center [702, 570] width 764 height 378
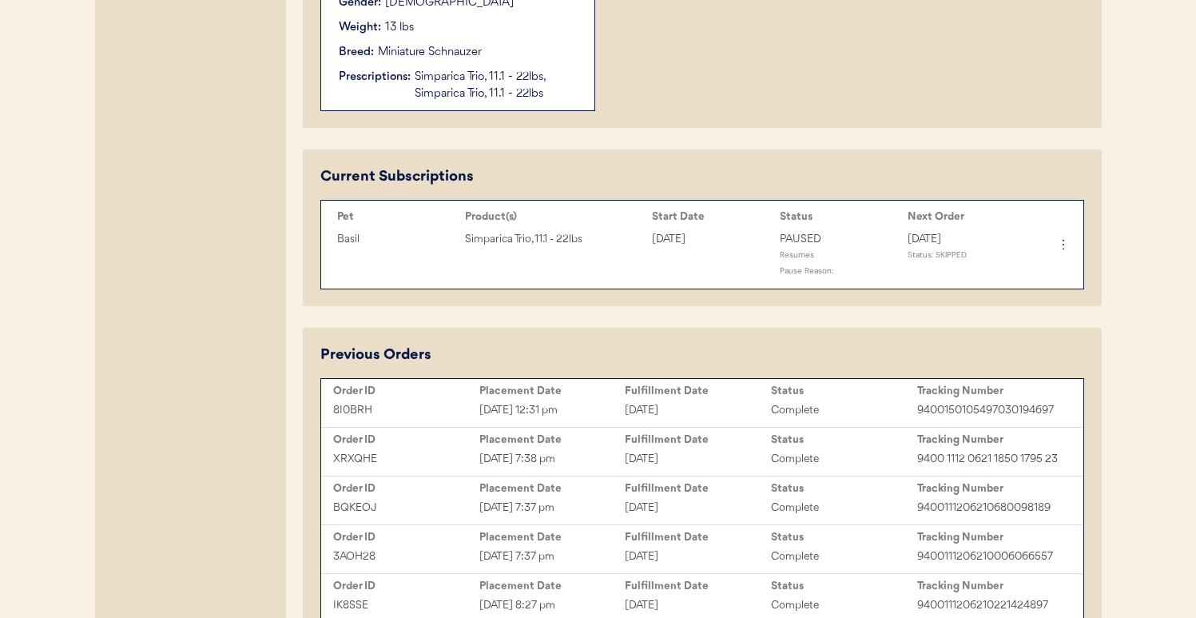
scroll to position [673, 0]
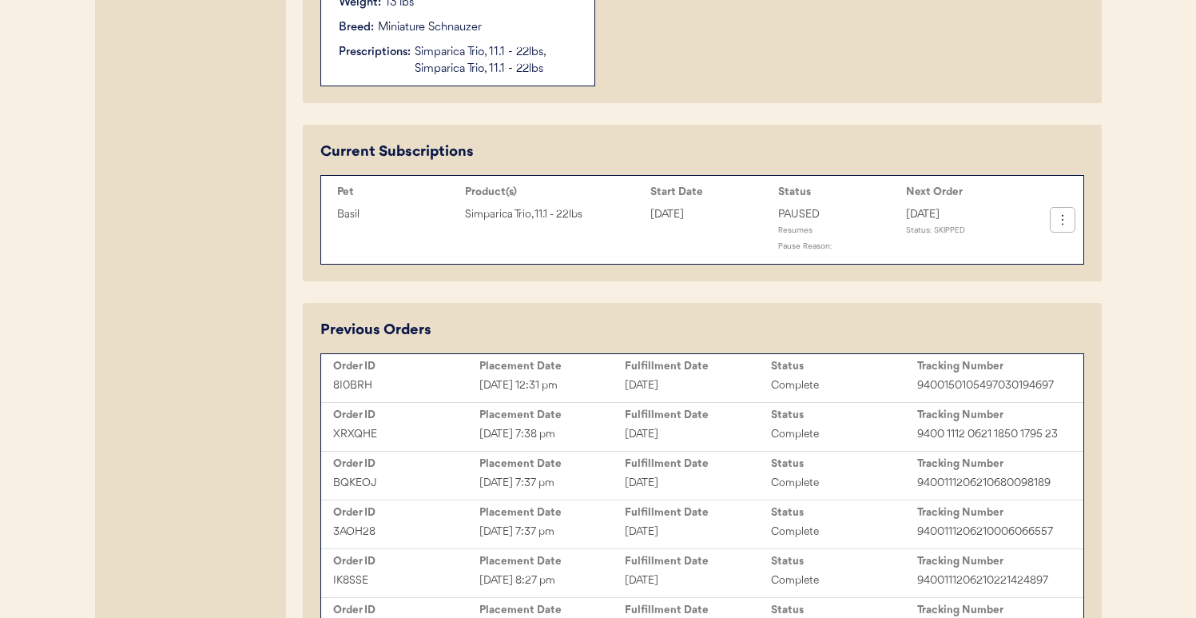
click at [1062, 218] on icon at bounding box center [1063, 220] width 16 height 16
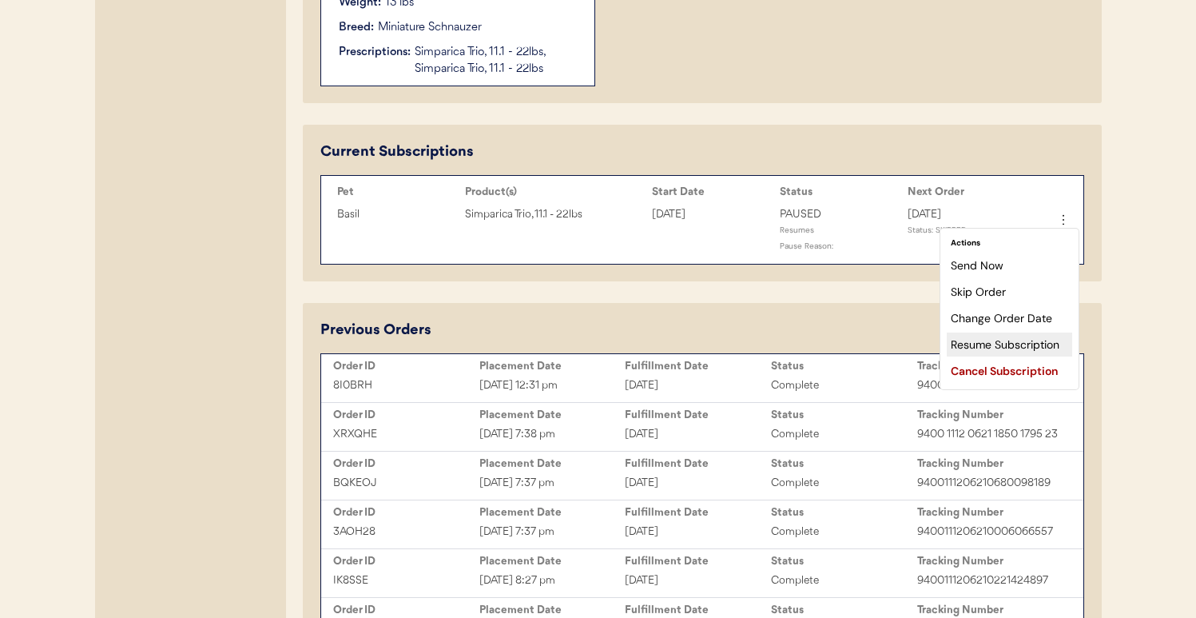
click at [1018, 335] on div "Resume Subscription" at bounding box center [1009, 344] width 125 height 24
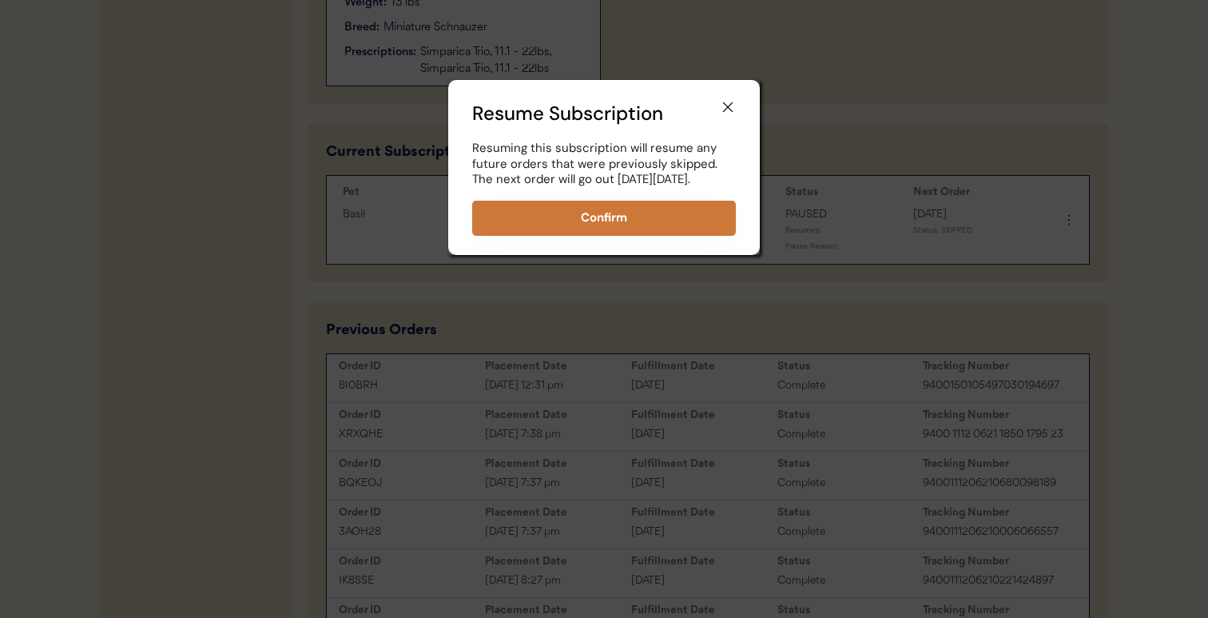
click at [706, 229] on button "Confirm" at bounding box center [604, 218] width 264 height 35
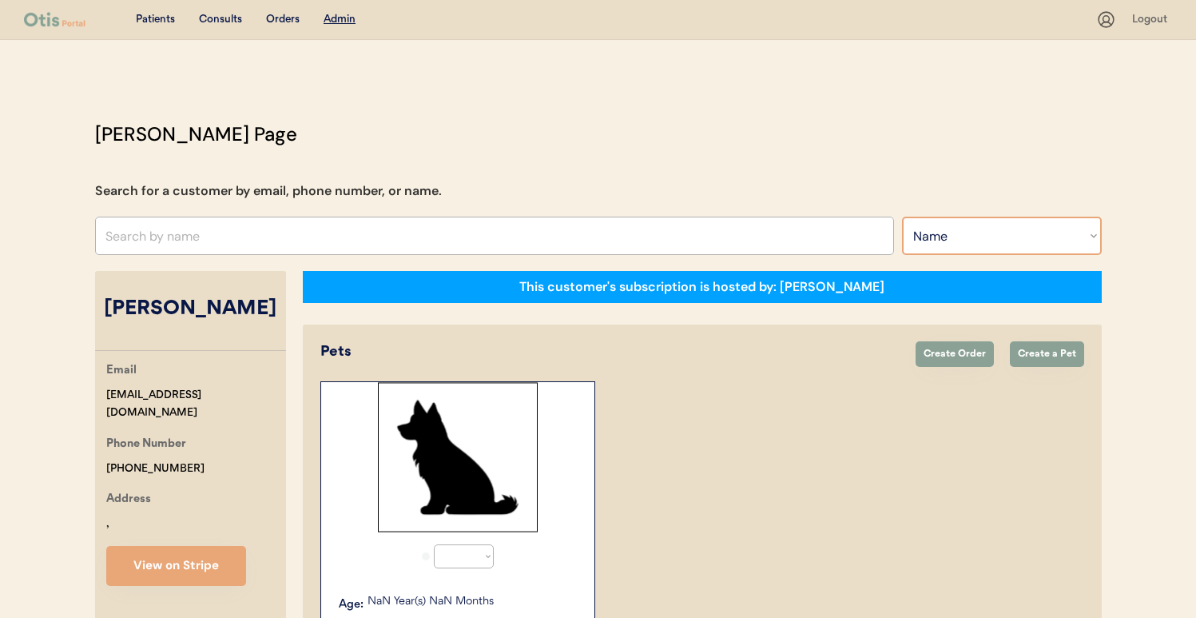
select select ""Name""
select select "true"
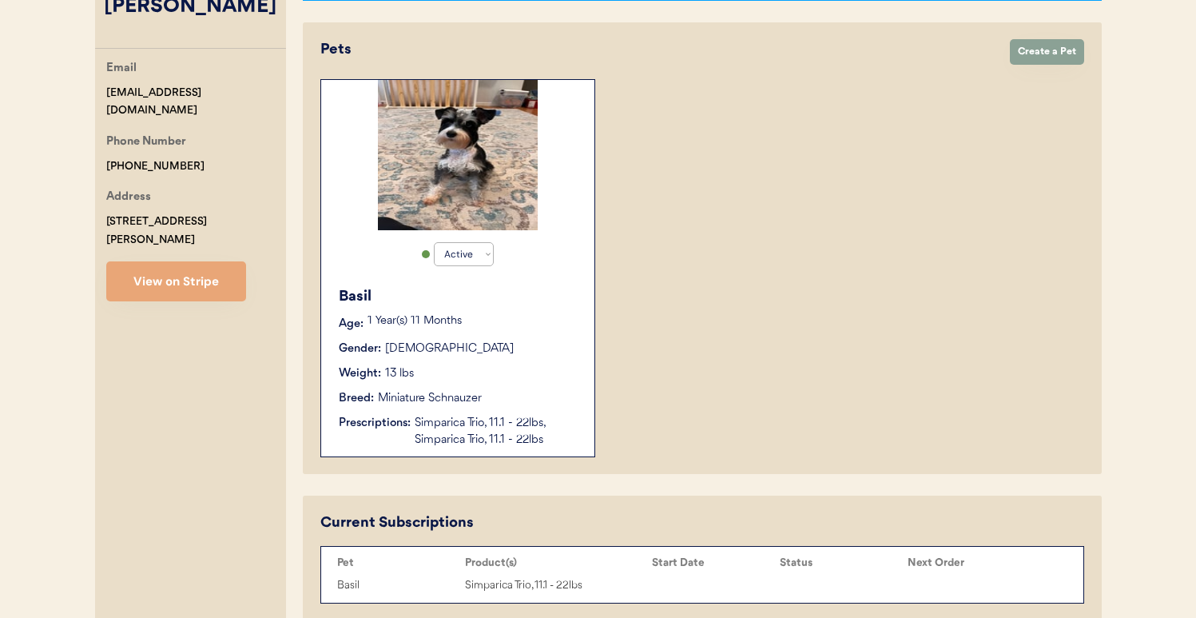
scroll to position [478, 0]
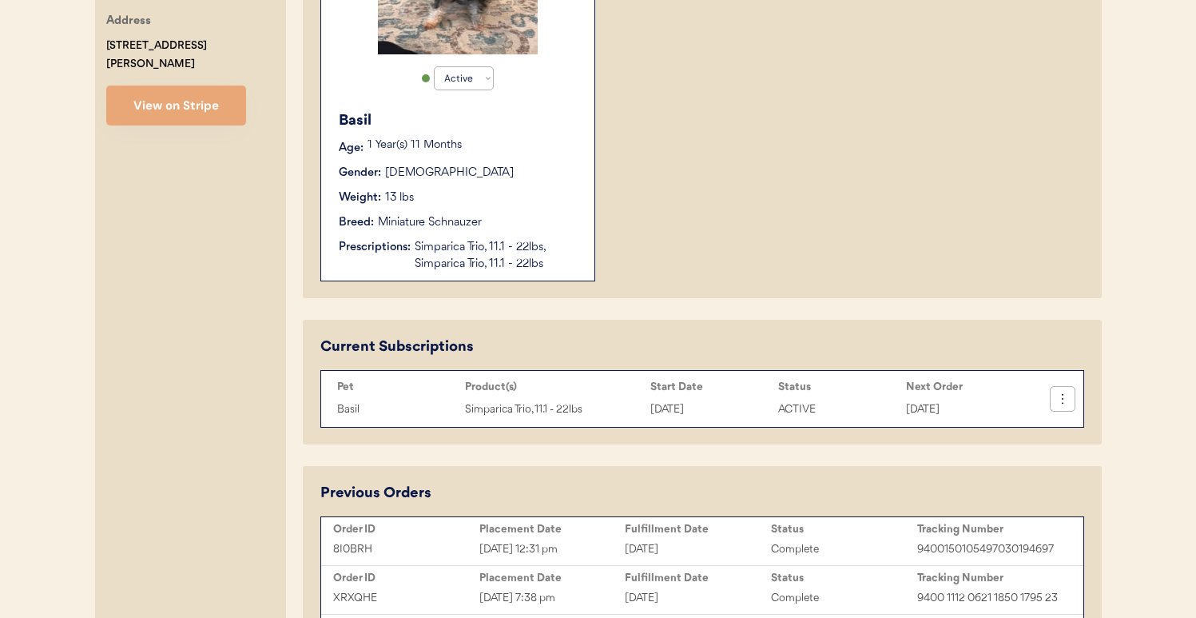
click at [1065, 402] on icon at bounding box center [1063, 399] width 16 height 16
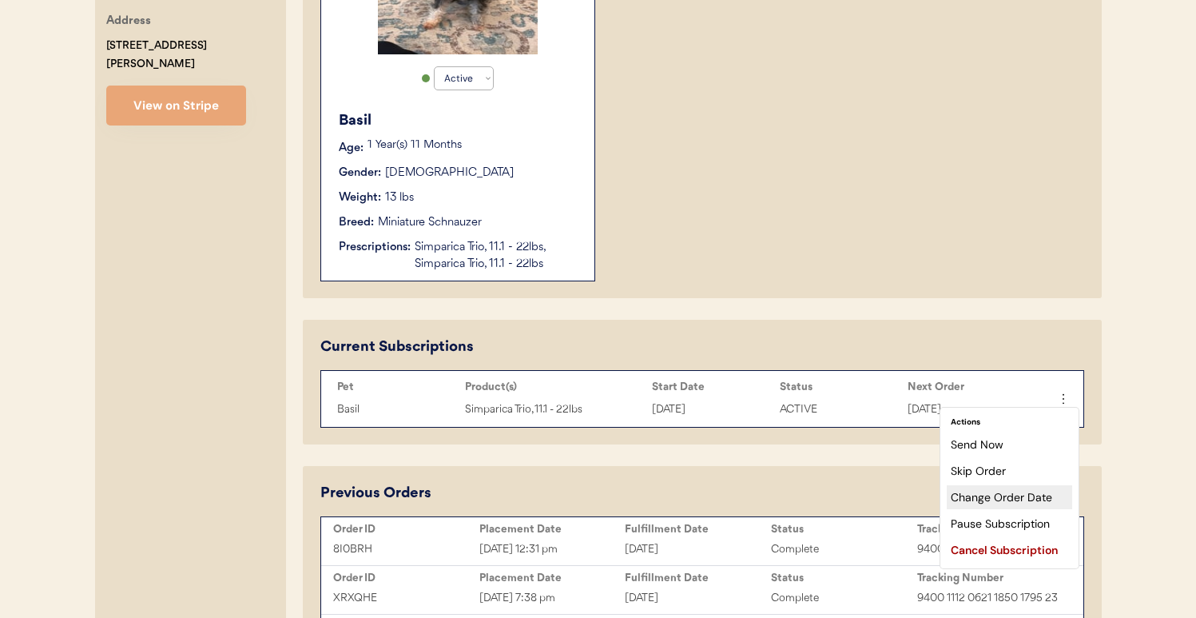
click at [997, 497] on div "Change Order Date" at bounding box center [1009, 497] width 125 height 24
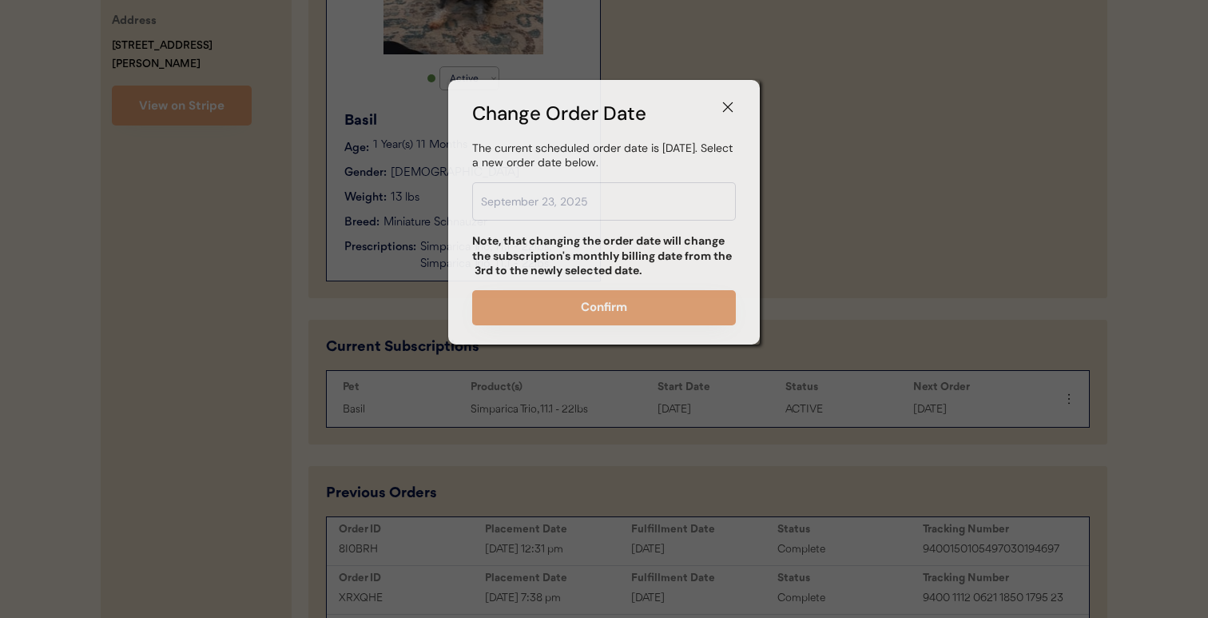
click at [587, 204] on input "text" at bounding box center [604, 201] width 264 height 38
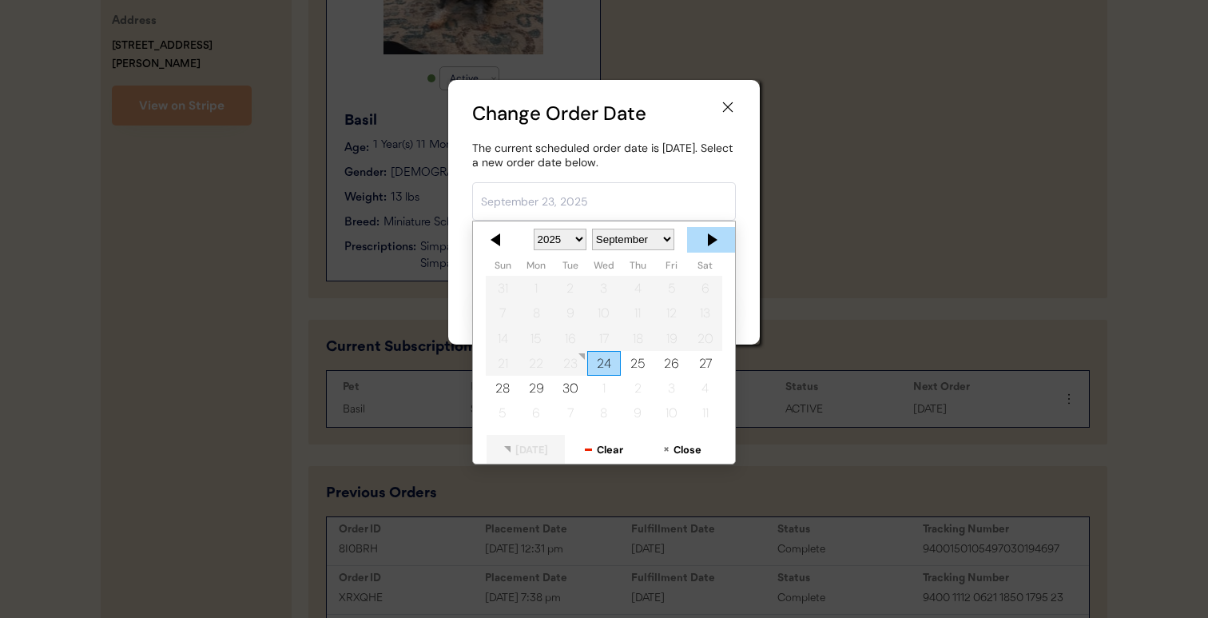
click at [707, 241] on div at bounding box center [711, 240] width 48 height 26
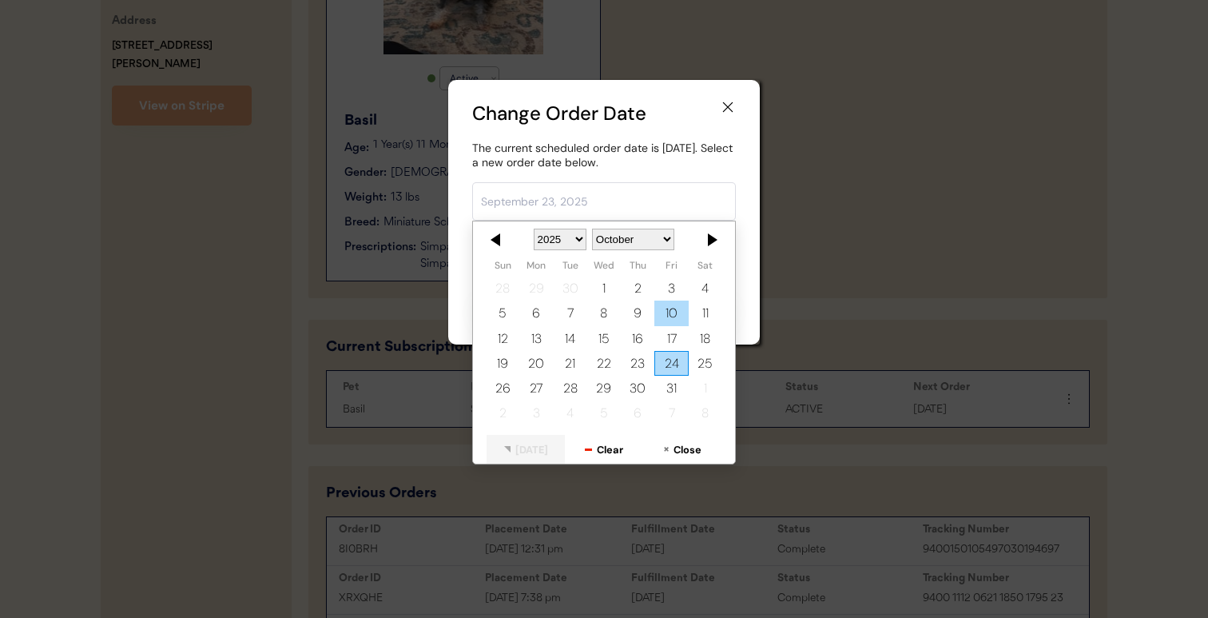
click at [676, 317] on div "10" at bounding box center [672, 313] width 34 height 25
type input "October 10, 2025"
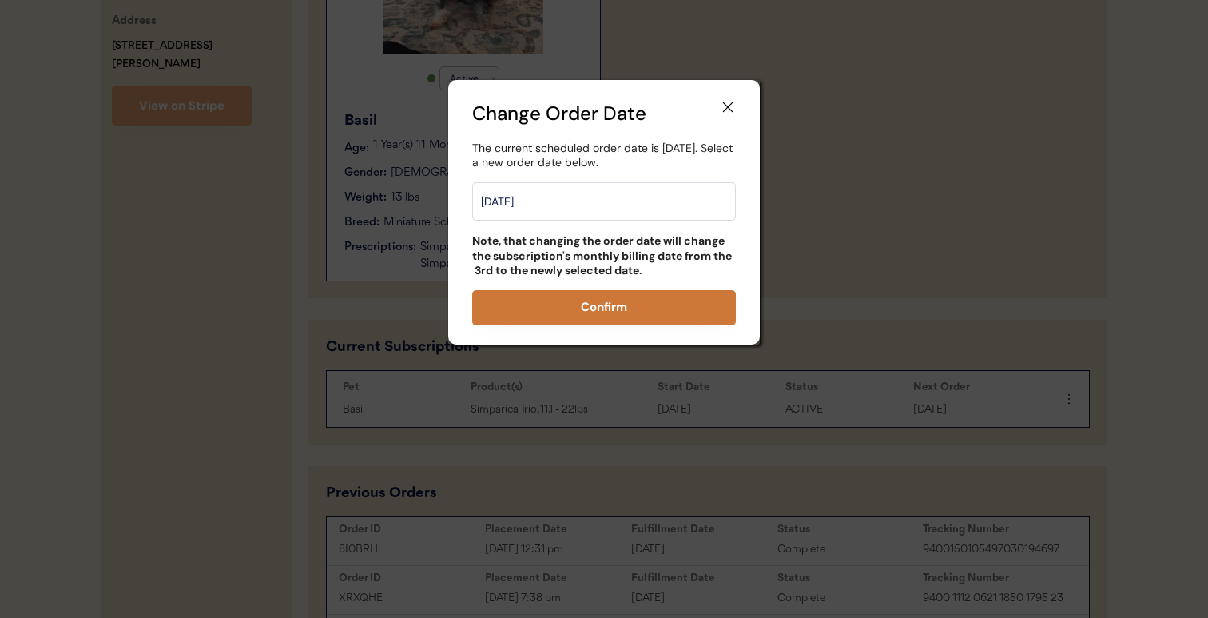
click at [617, 314] on button "Confirm" at bounding box center [604, 307] width 264 height 35
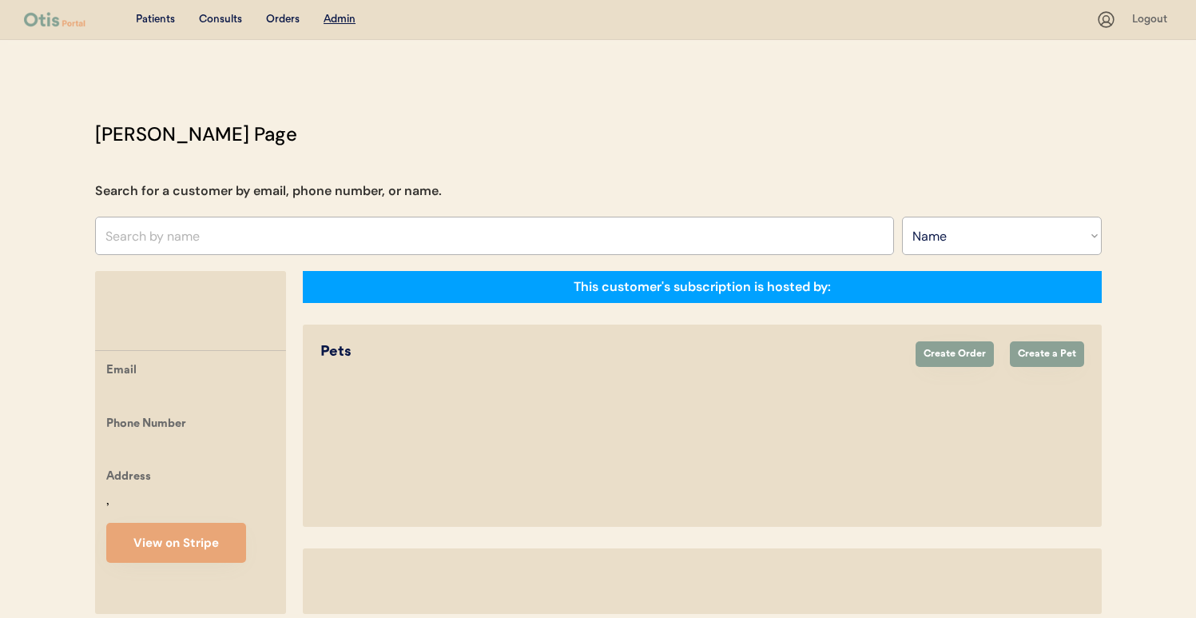
select select ""Name""
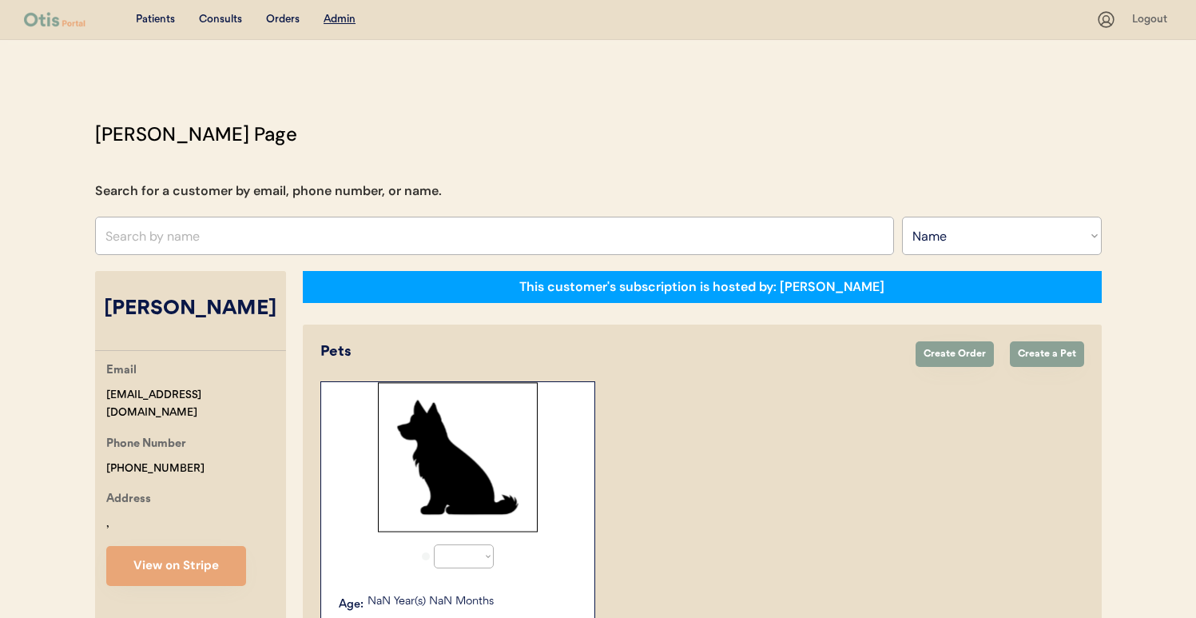
select select "true"
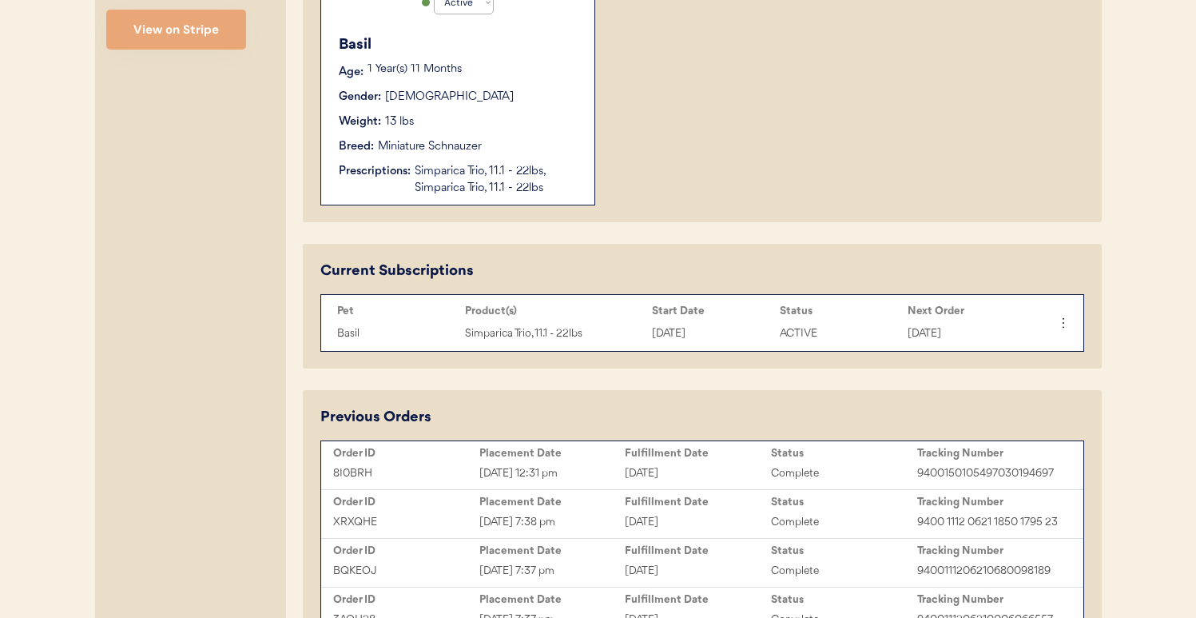
scroll to position [557, 0]
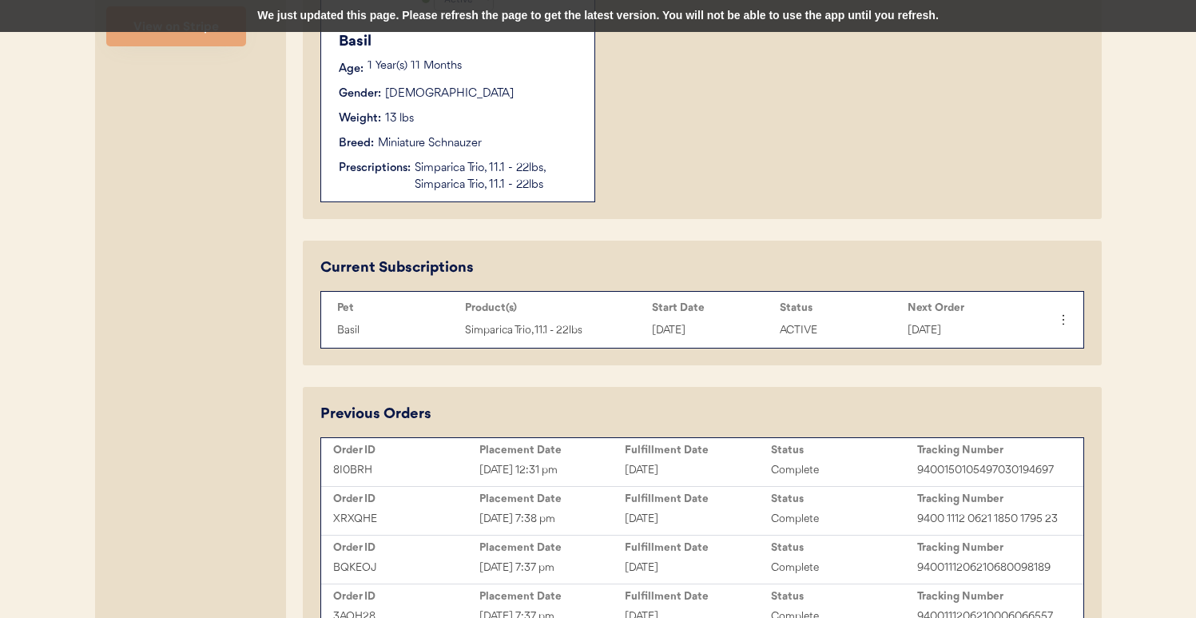
click at [742, 22] on div "We just updated this page. Please refresh the page to get the latest version. Y…" at bounding box center [598, 16] width 1196 height 32
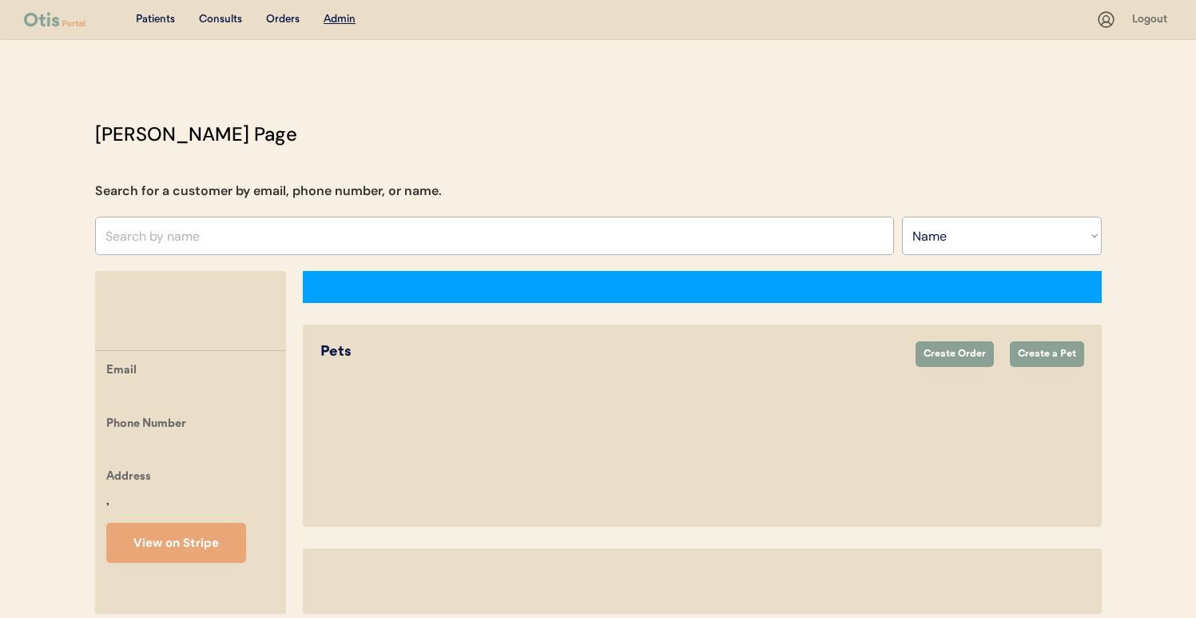
select select ""Name""
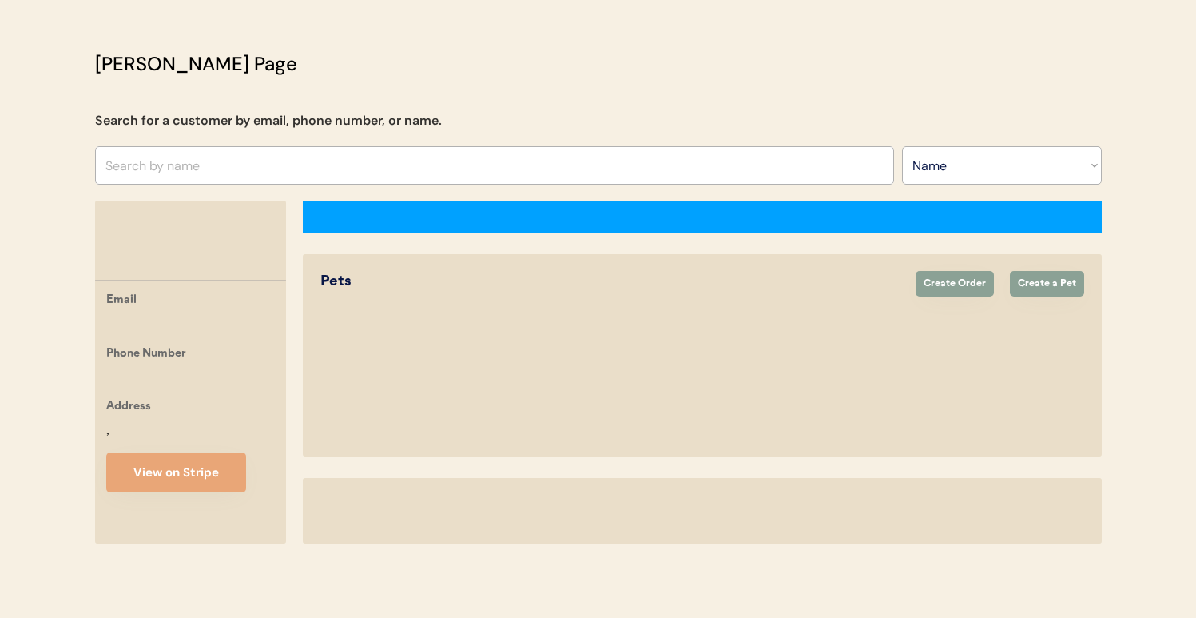
scroll to position [70, 0]
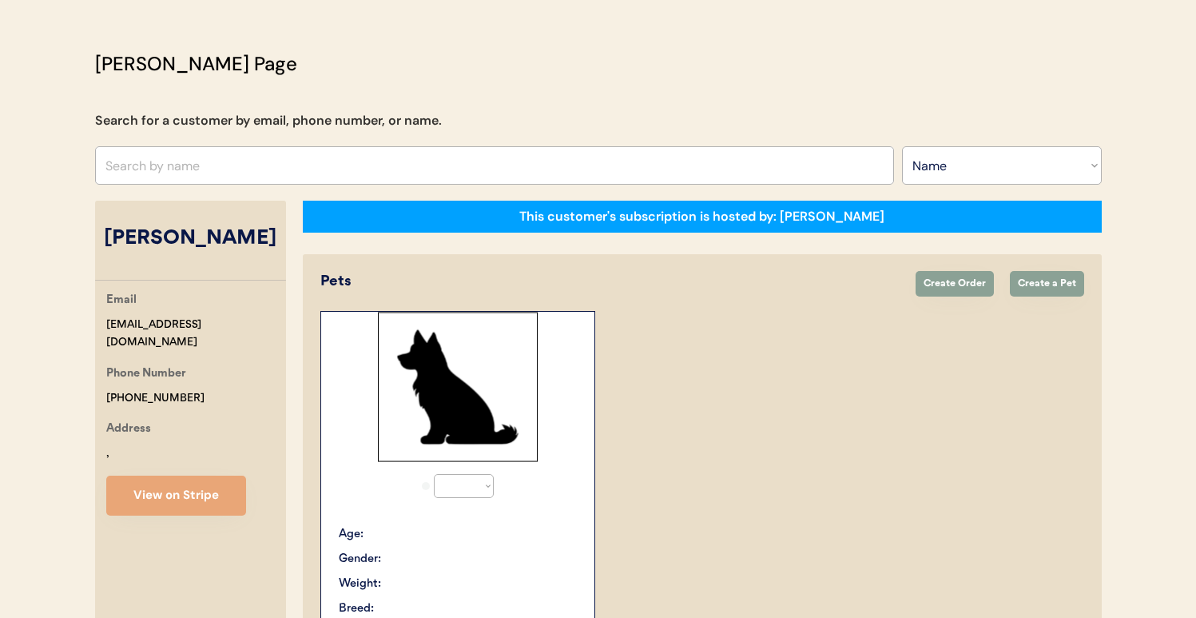
select select "true"
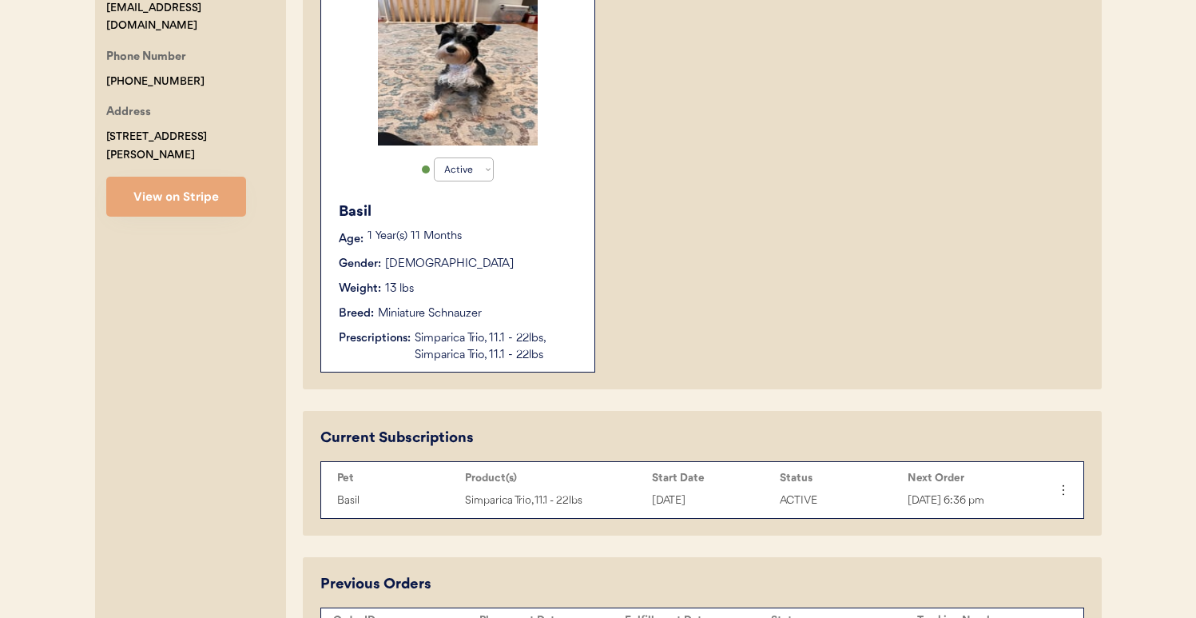
scroll to position [0, 0]
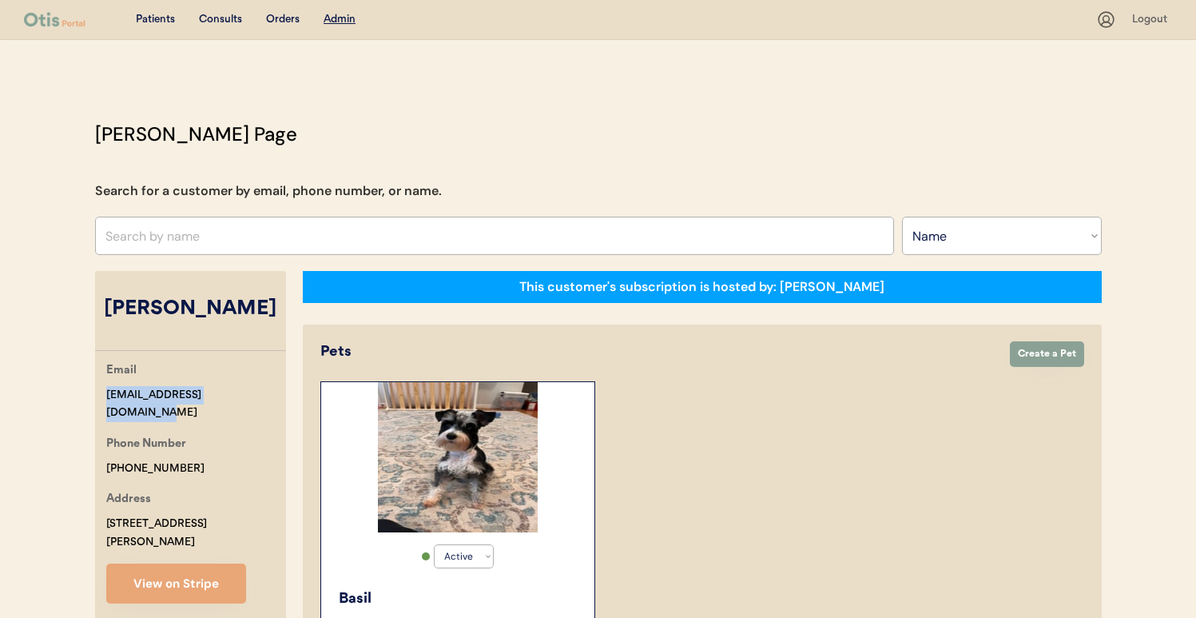
drag, startPoint x: 263, startPoint y: 395, endPoint x: 63, endPoint y: 396, distance: 199.8
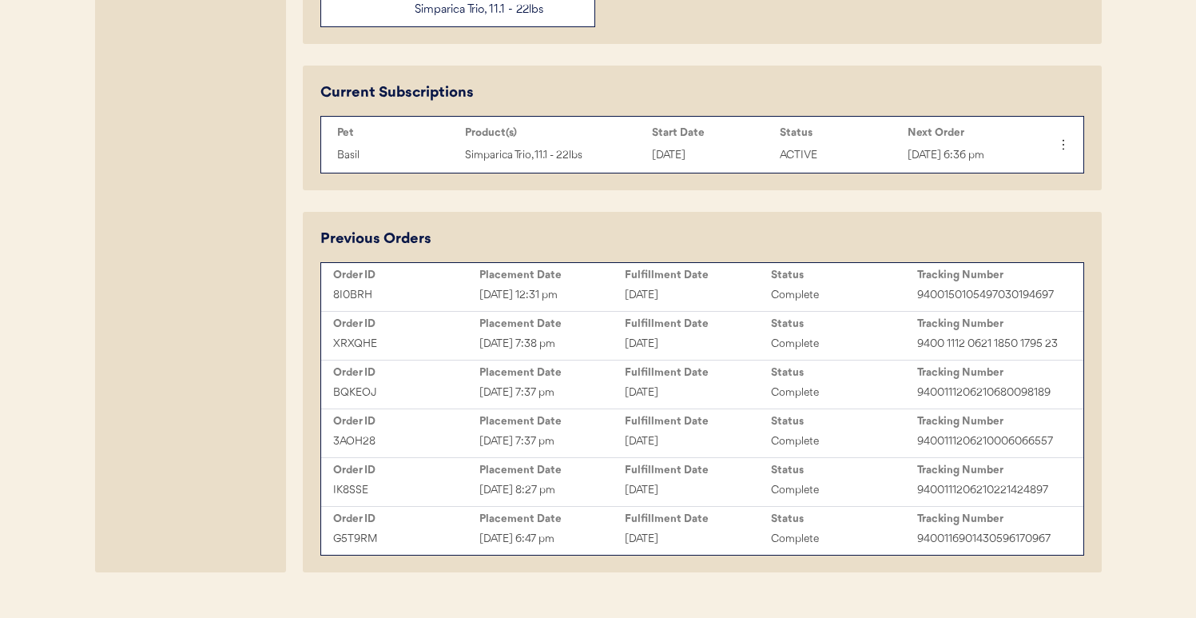
scroll to position [736, 0]
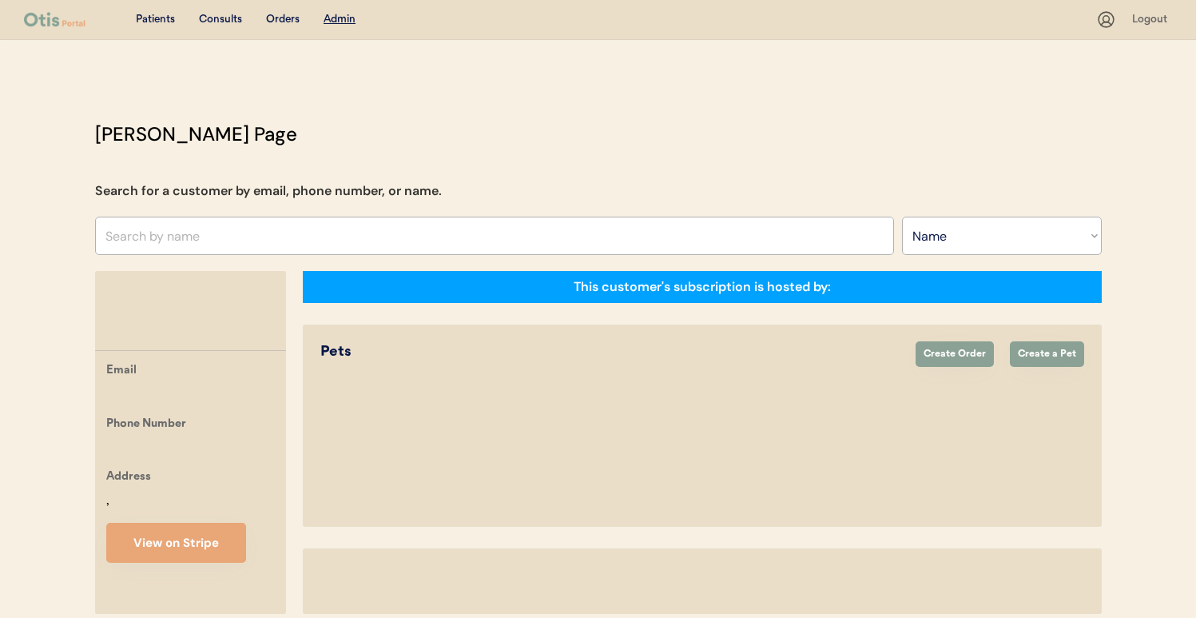
select select ""Name""
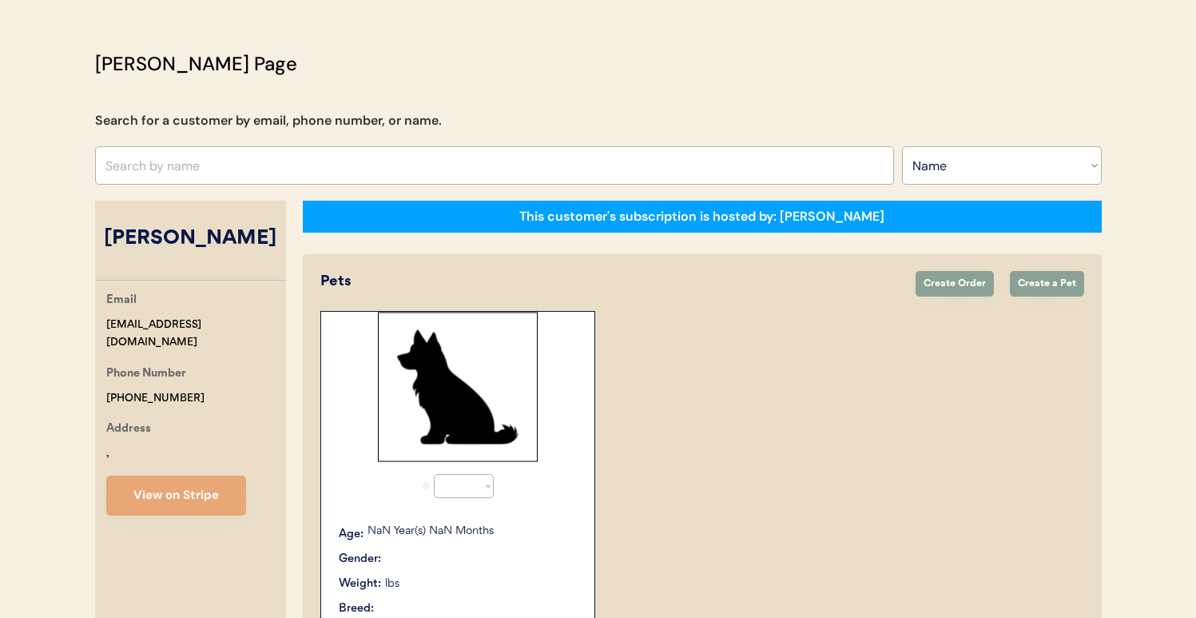
select select "true"
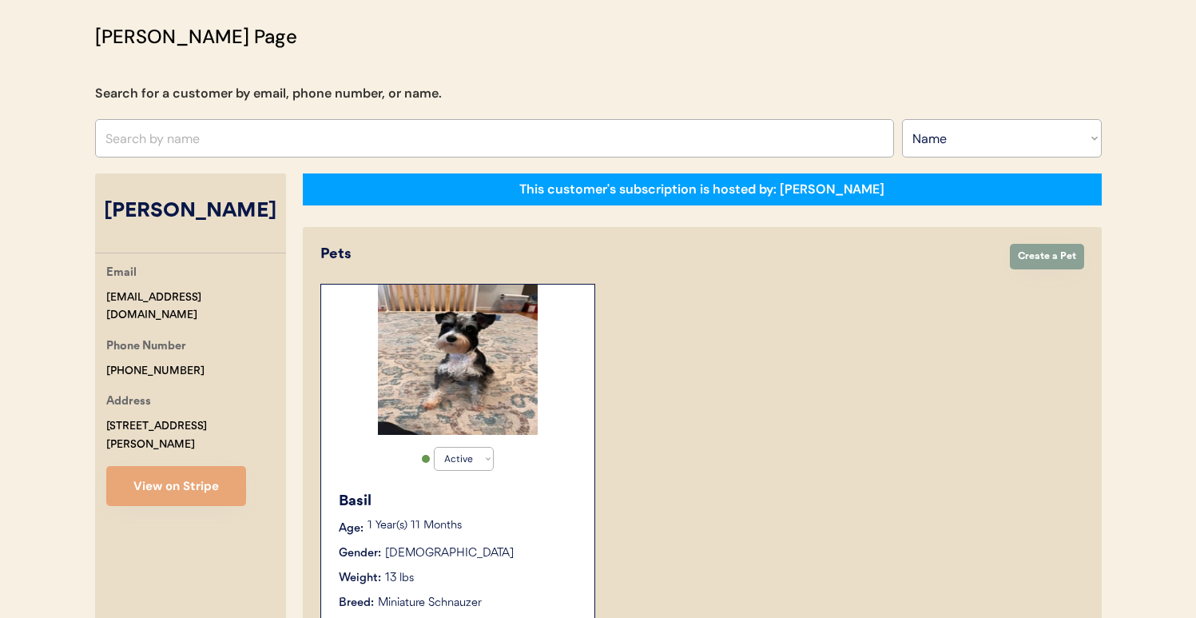
scroll to position [11, 0]
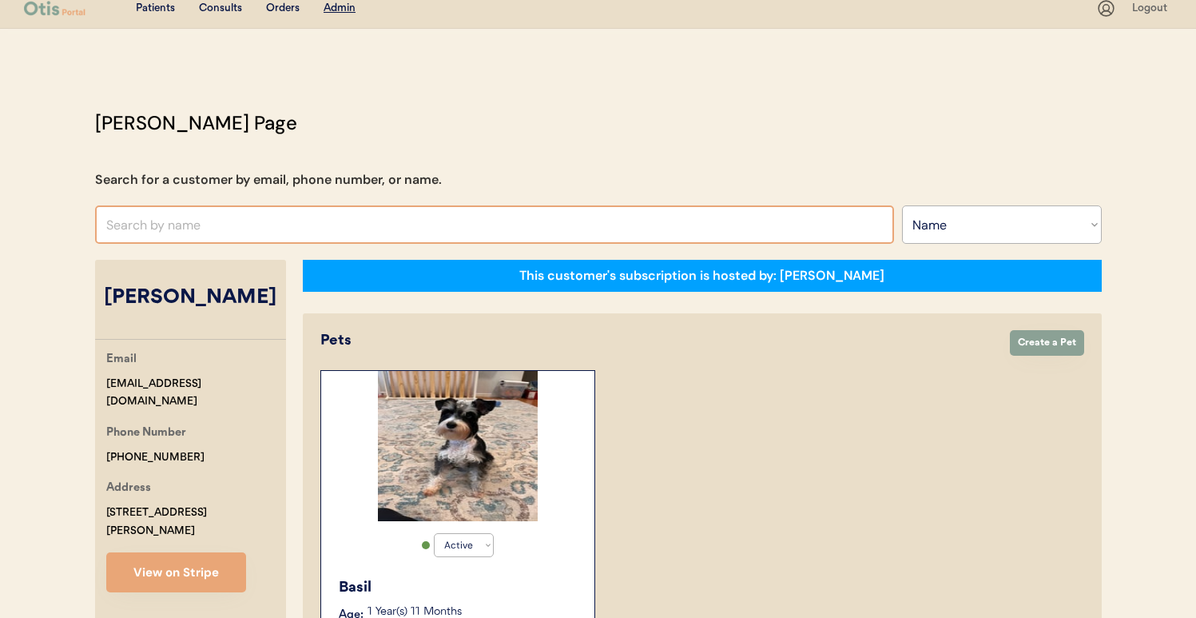
click at [313, 214] on input "text" at bounding box center [494, 224] width 799 height 38
type input "rebecca martine"
type input "rebecca martinez"
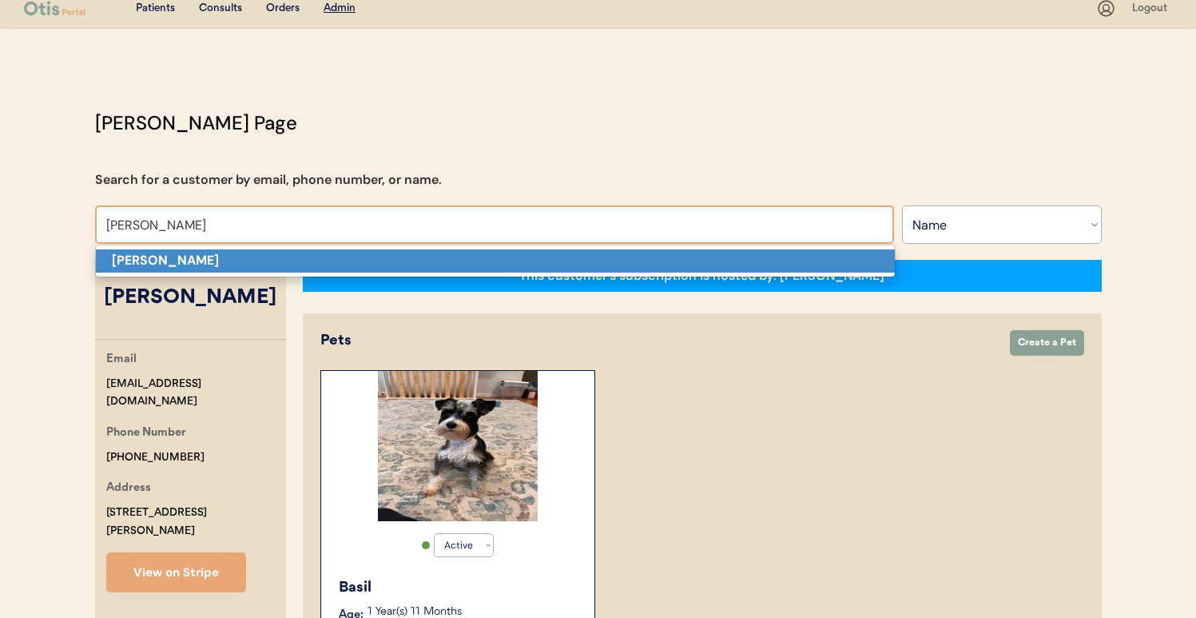
click at [313, 258] on p "rebecca martinez" at bounding box center [495, 260] width 799 height 23
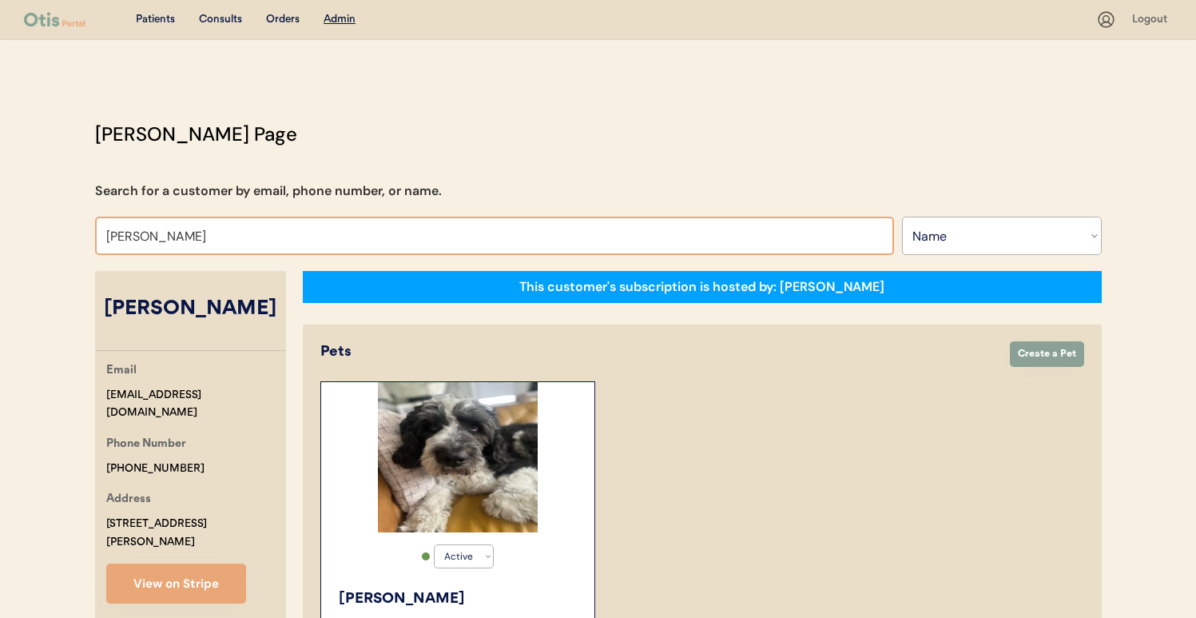
click at [331, 229] on input "rebecca martinez" at bounding box center [494, 236] width 799 height 38
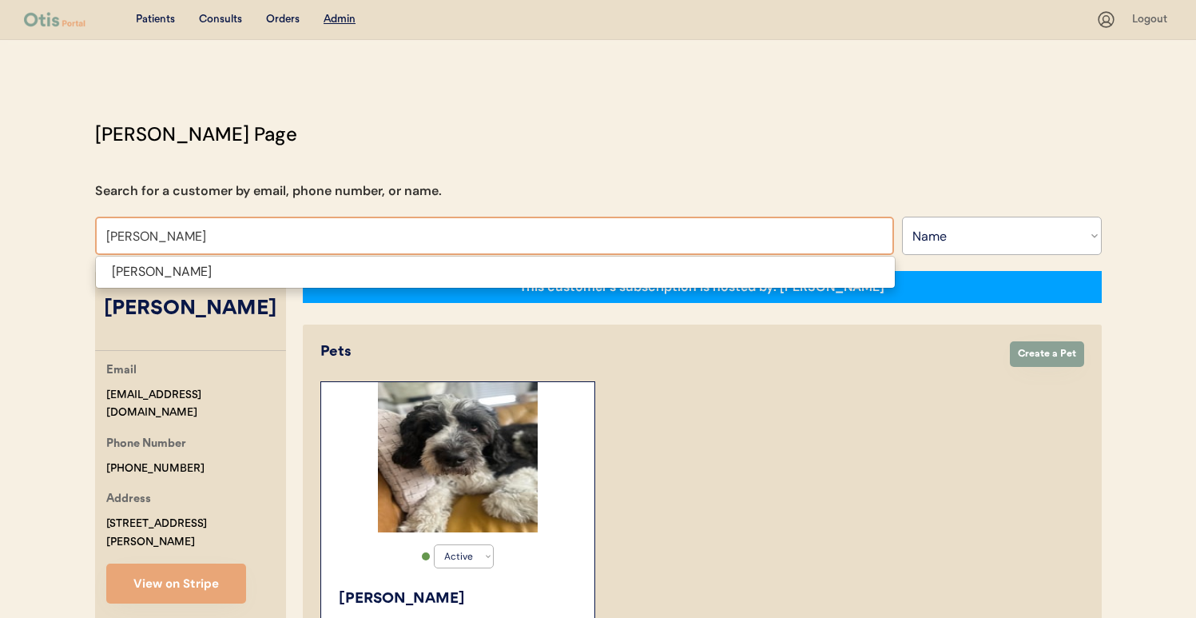
click at [305, 284] on span "[PERSON_NAME]" at bounding box center [495, 272] width 801 height 33
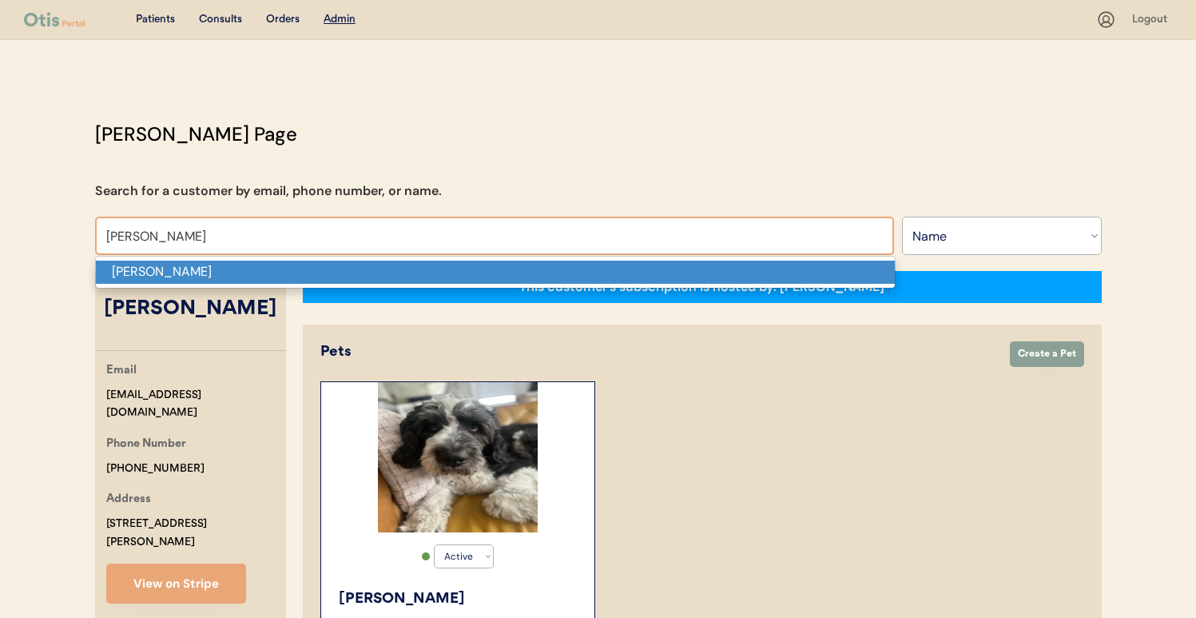
click at [307, 274] on p "[PERSON_NAME]" at bounding box center [495, 272] width 799 height 23
type input "[PERSON_NAME]"
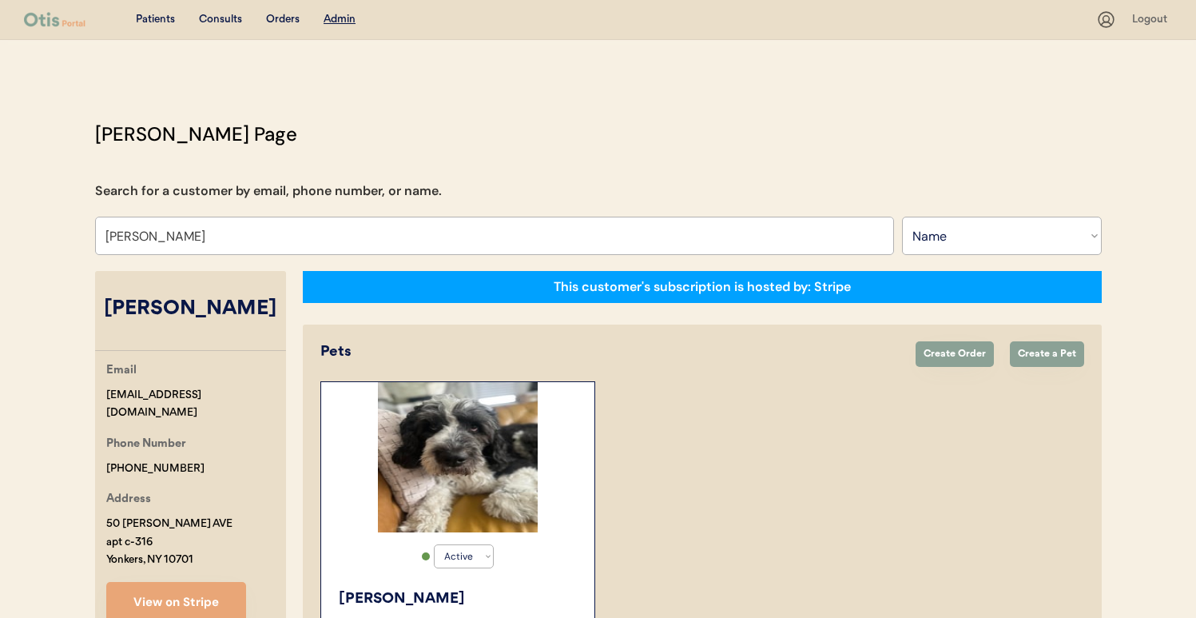
select select "true"
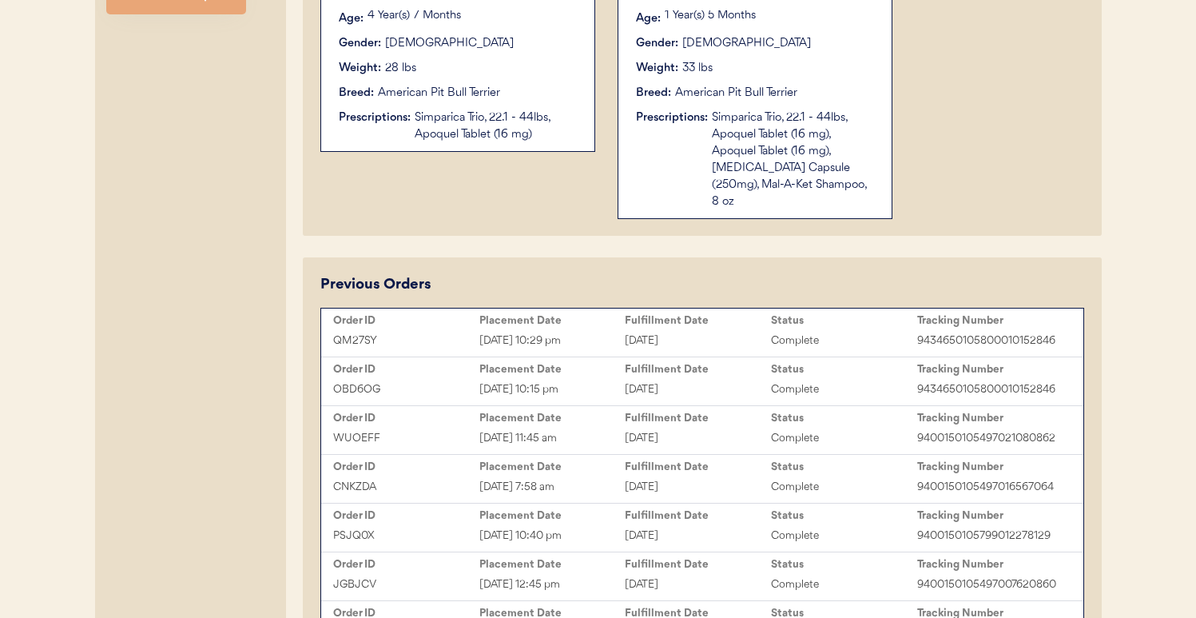
scroll to position [628, 0]
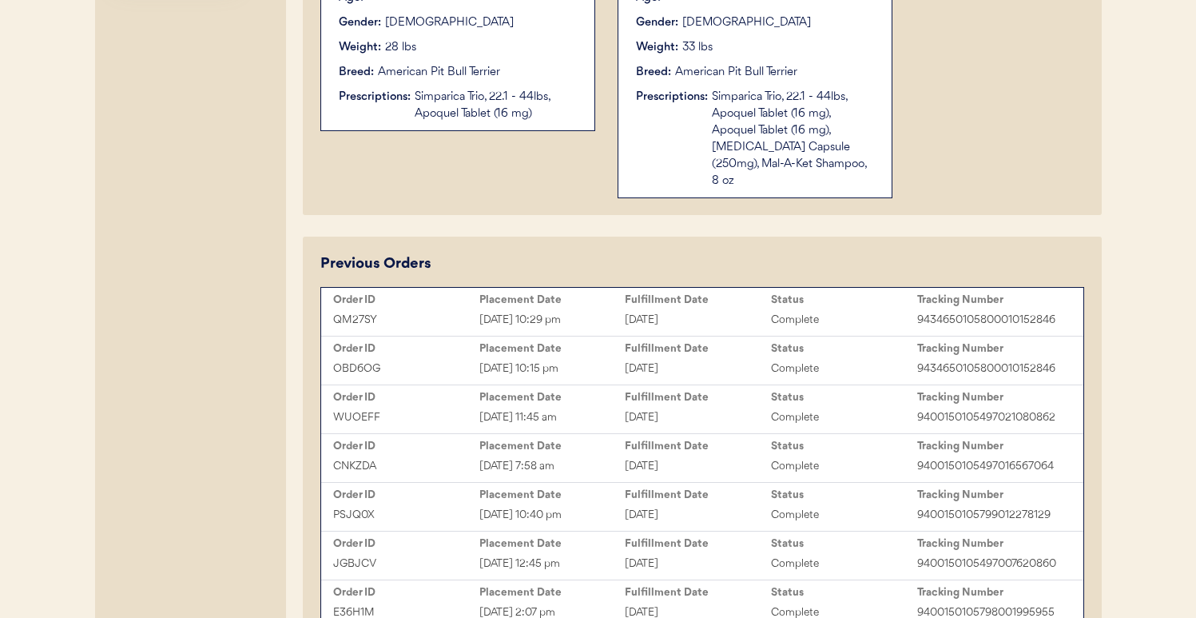
type input "[PERSON_NAME]"
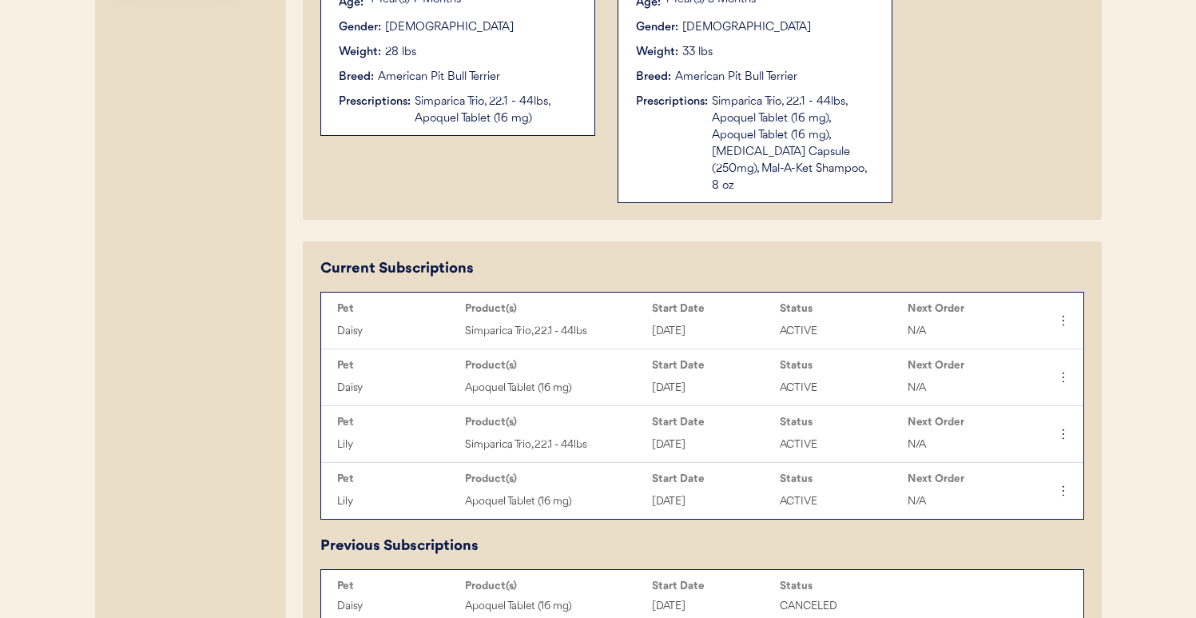
scroll to position [615, 0]
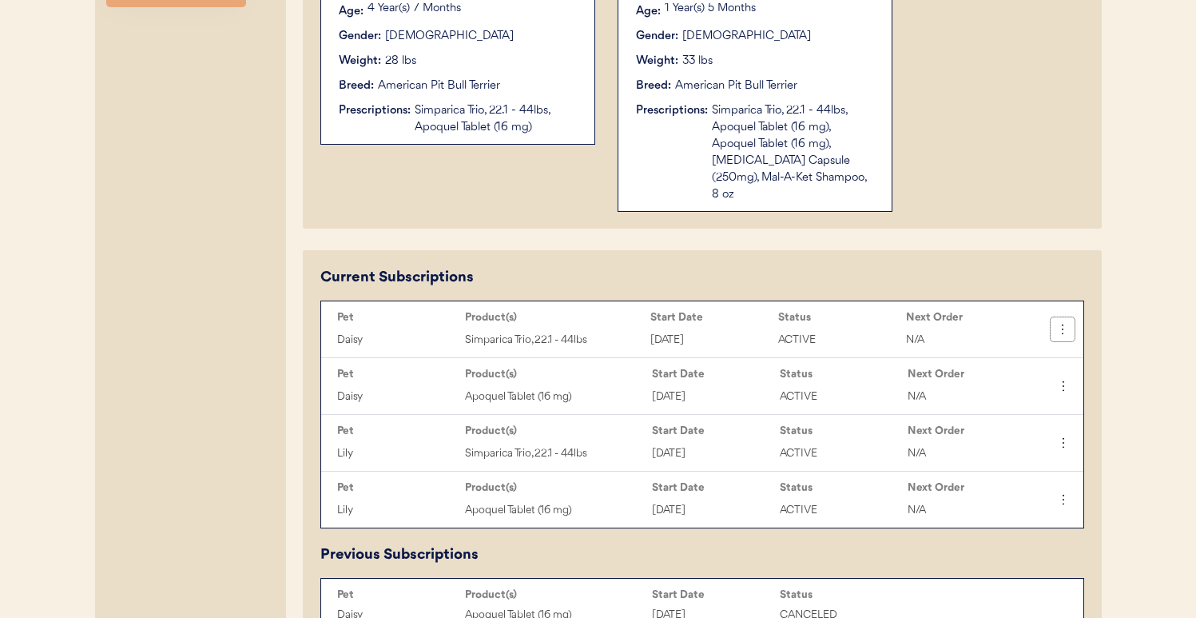
click at [1069, 321] on icon at bounding box center [1063, 329] width 16 height 16
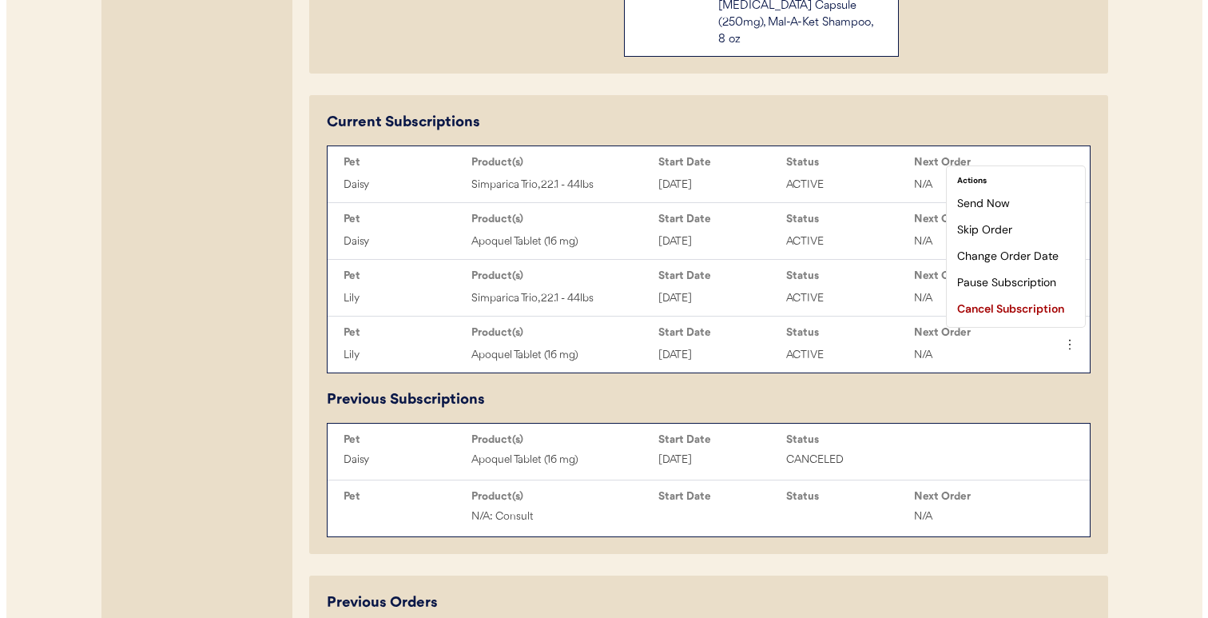
scroll to position [760, 0]
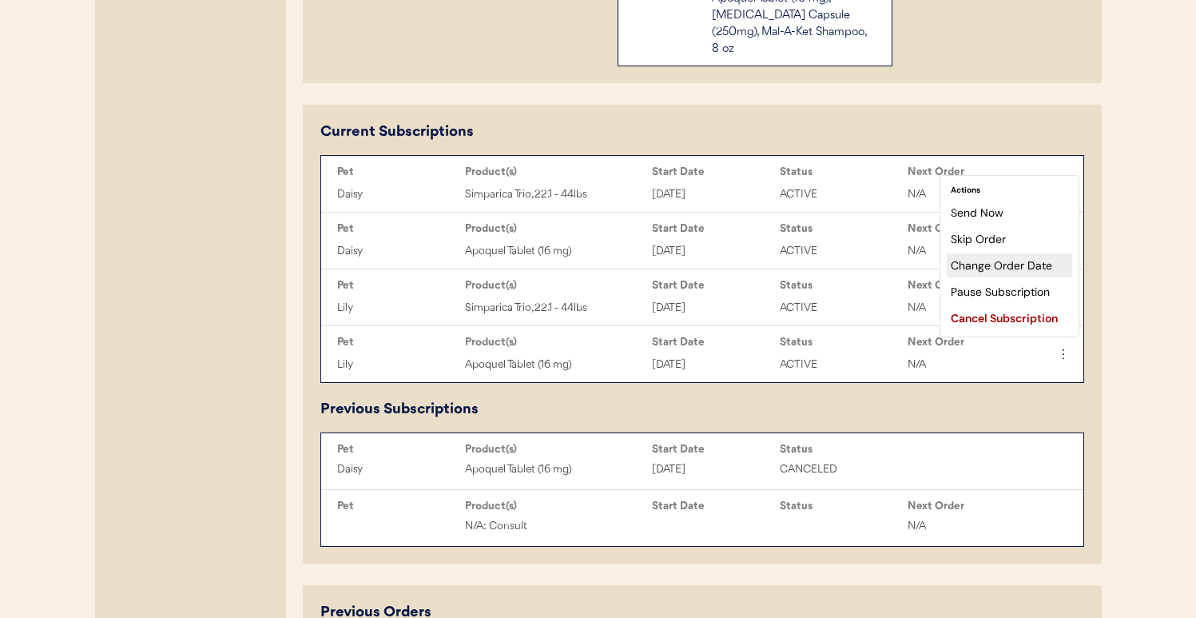
click at [1032, 260] on div "Change Order Date" at bounding box center [1009, 265] width 125 height 24
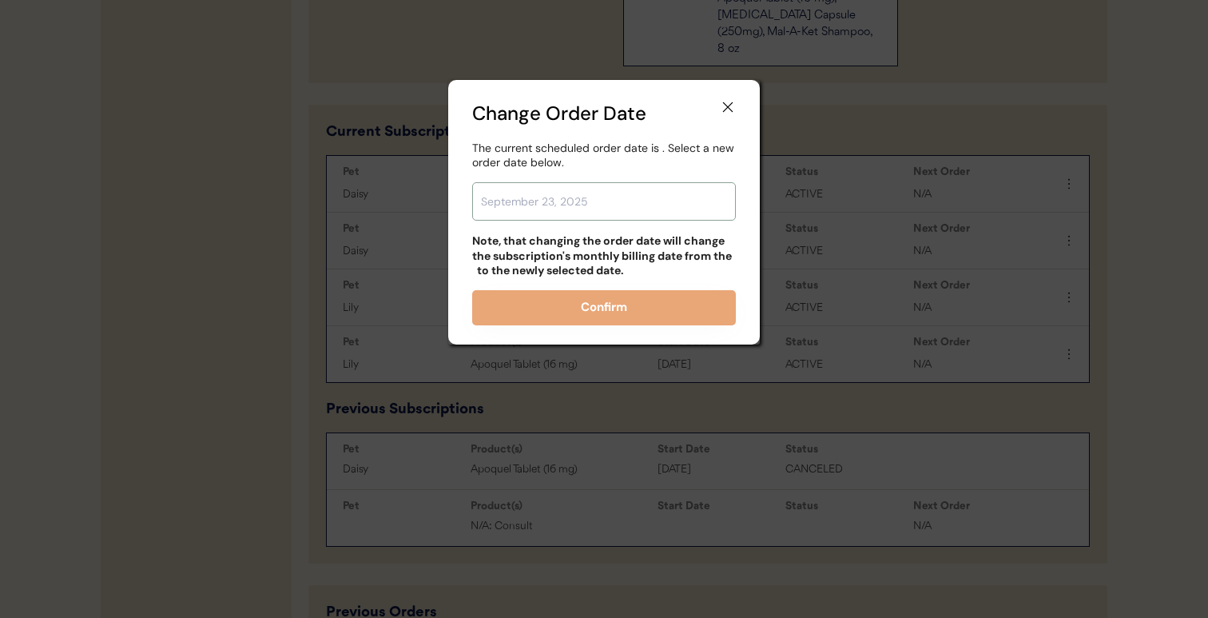
click at [714, 194] on input "text" at bounding box center [604, 201] width 264 height 38
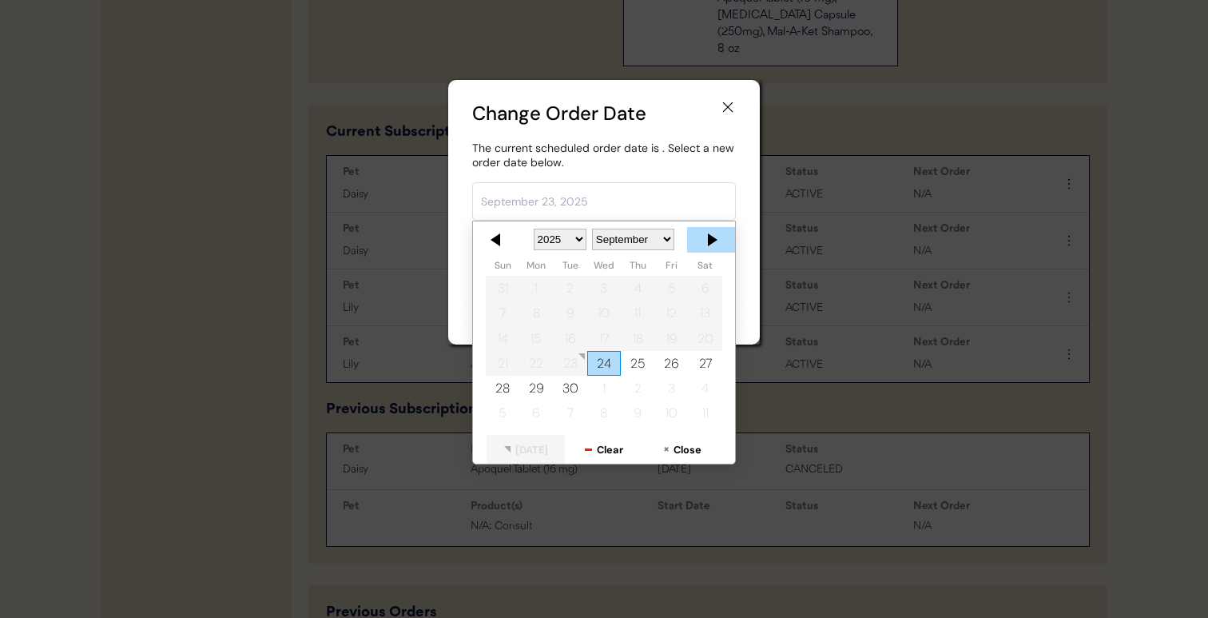
click at [717, 237] on div at bounding box center [711, 240] width 48 height 26
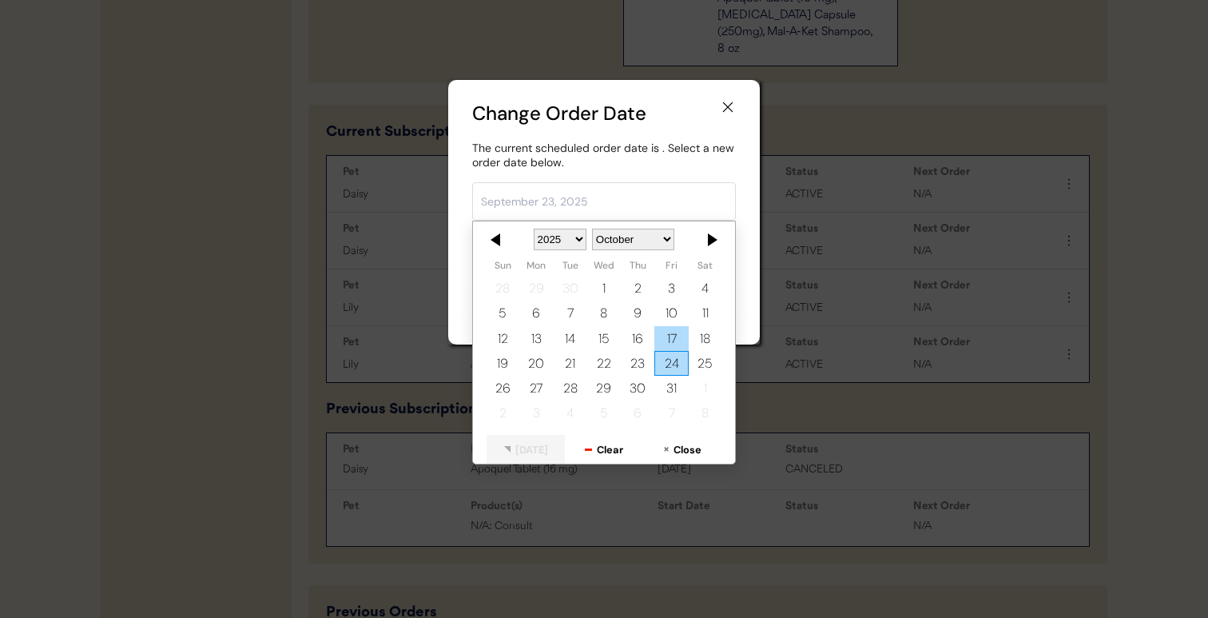
click at [662, 336] on div "17" at bounding box center [672, 338] width 34 height 25
type input "October 17, 2025"
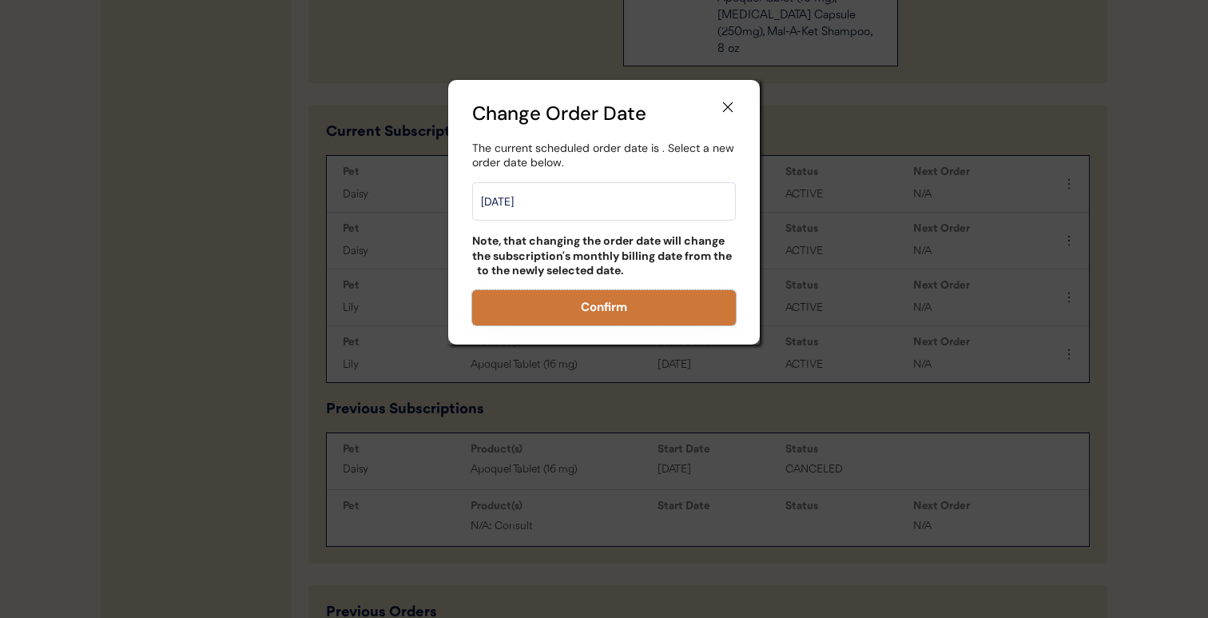
click at [659, 311] on button "Confirm" at bounding box center [604, 307] width 264 height 35
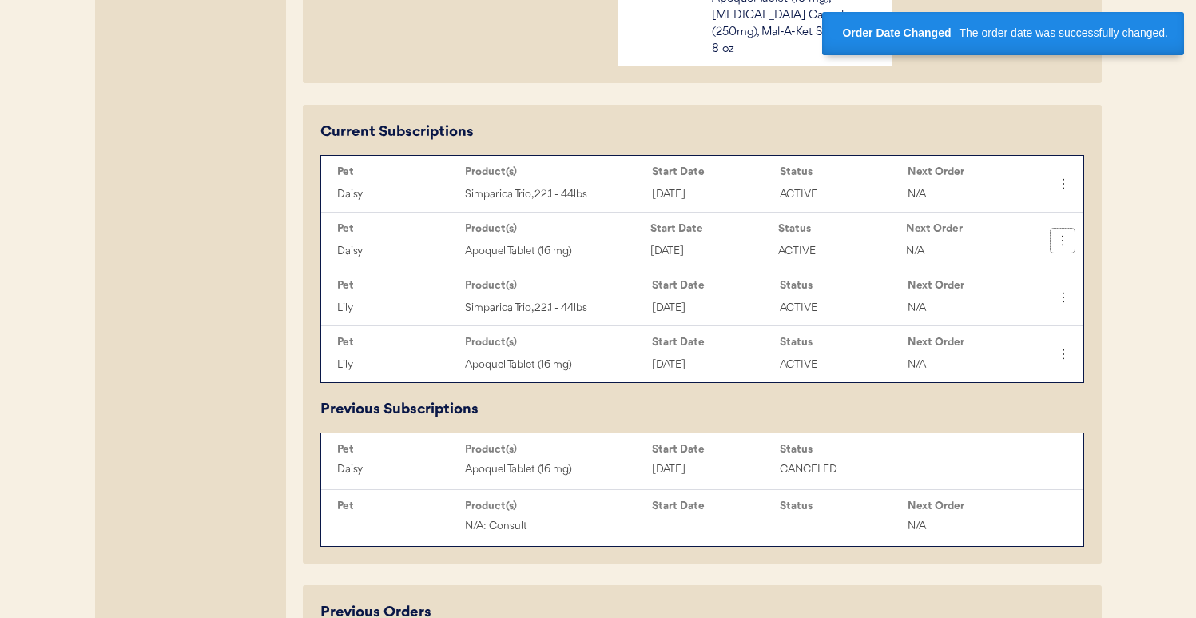
click at [1067, 233] on icon at bounding box center [1063, 241] width 16 height 16
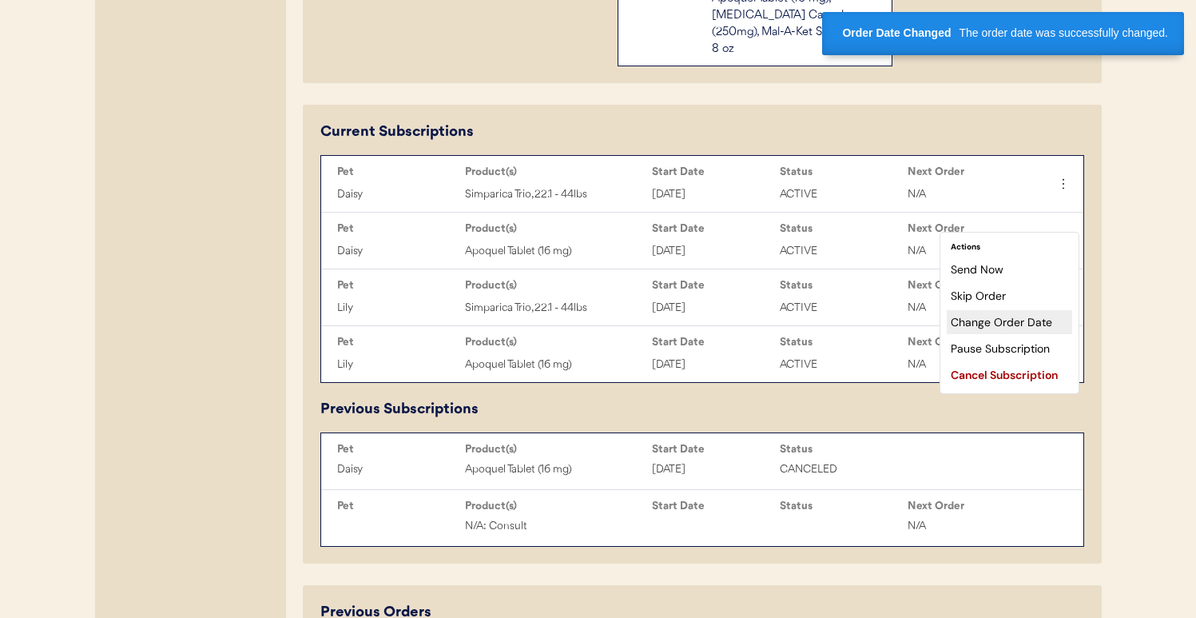
click at [1013, 312] on div "Change Order Date" at bounding box center [1009, 322] width 125 height 24
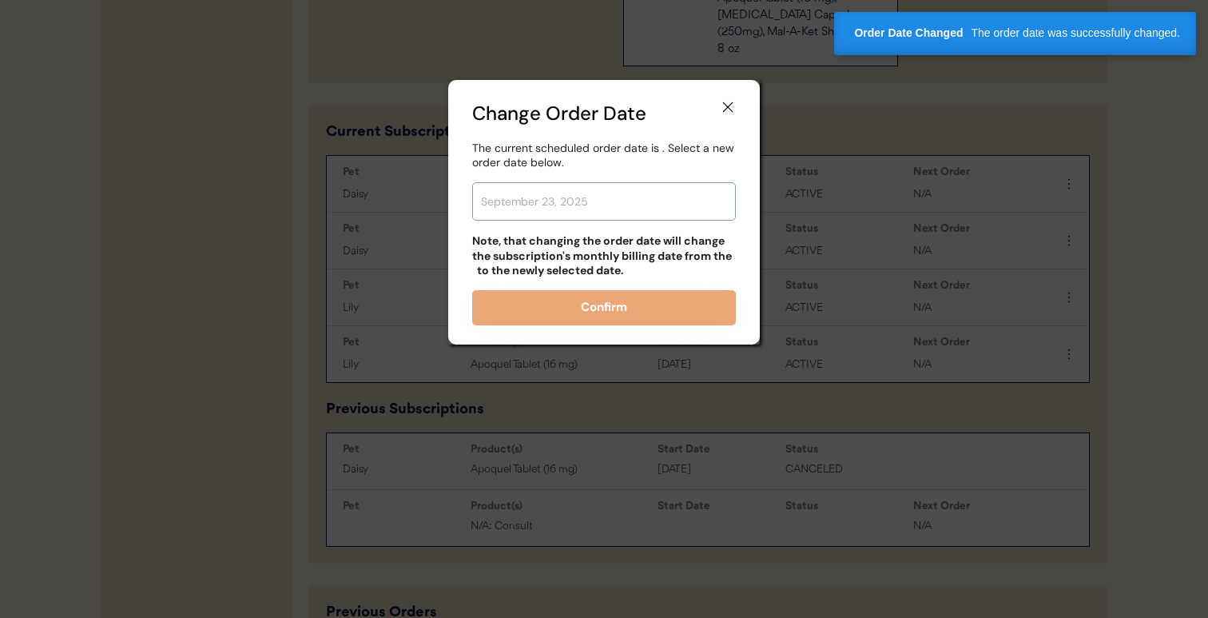
click at [635, 214] on input "text" at bounding box center [604, 201] width 264 height 38
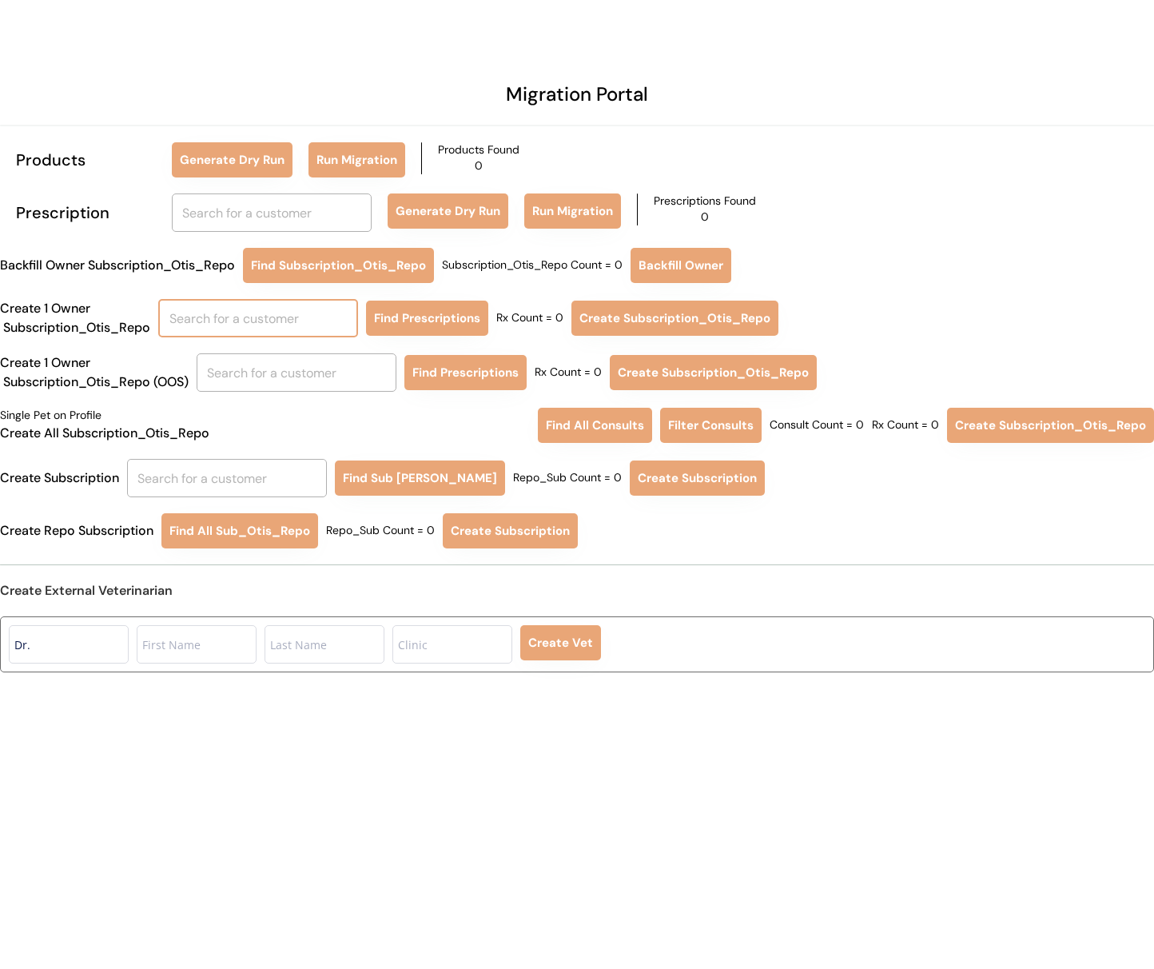
click at [238, 322] on input "text" at bounding box center [258, 318] width 200 height 38
click at [285, 346] on p "[PERSON_NAME]" at bounding box center [261, 354] width 200 height 23
type input "[PERSON_NAME]"
click at [436, 314] on button "Find Prescriptions" at bounding box center [427, 318] width 122 height 35
click at [621, 310] on button "Create Subscription_Otis_Repo" at bounding box center [672, 318] width 207 height 35
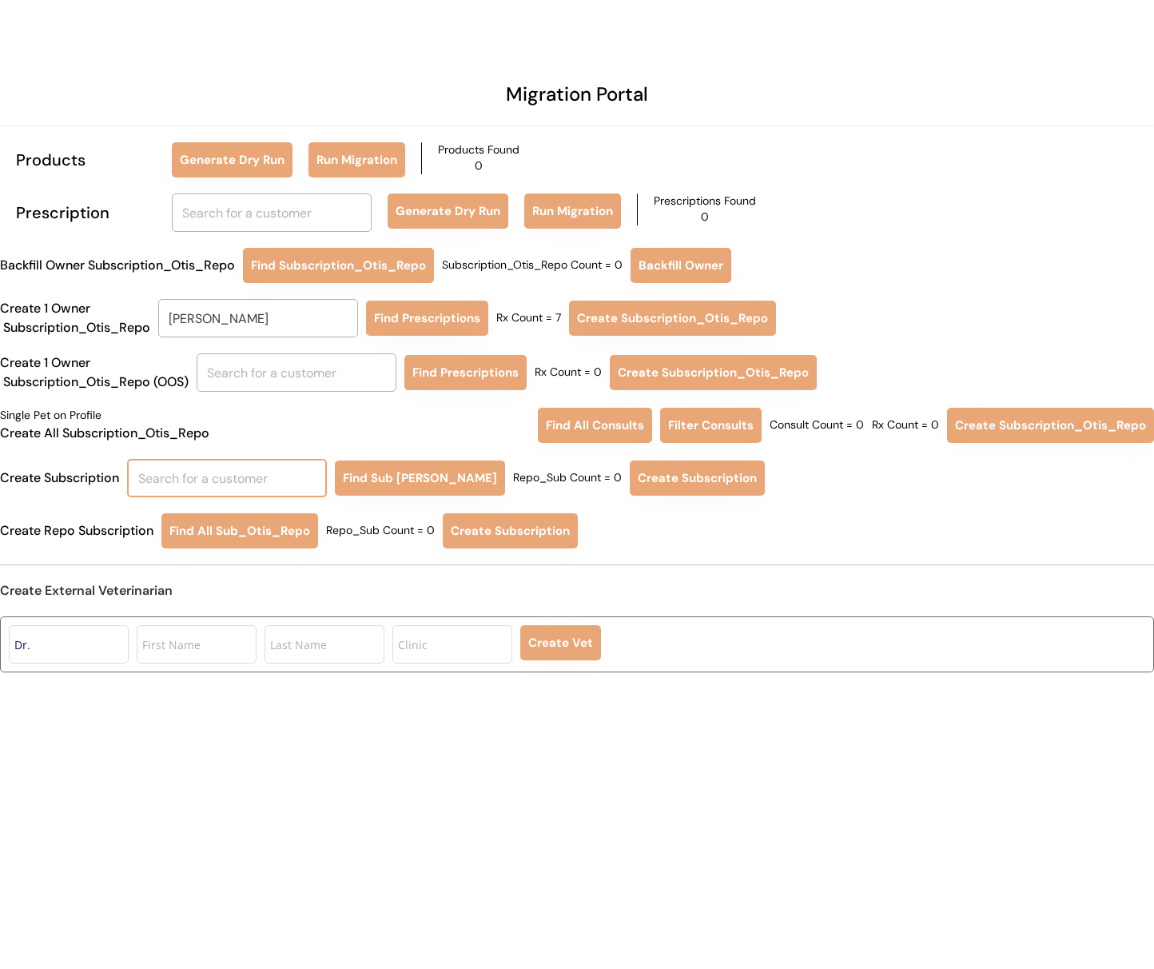
click at [249, 464] on input "text" at bounding box center [227, 478] width 200 height 38
type input "JUD"
type input "[PERSON_NAME]"
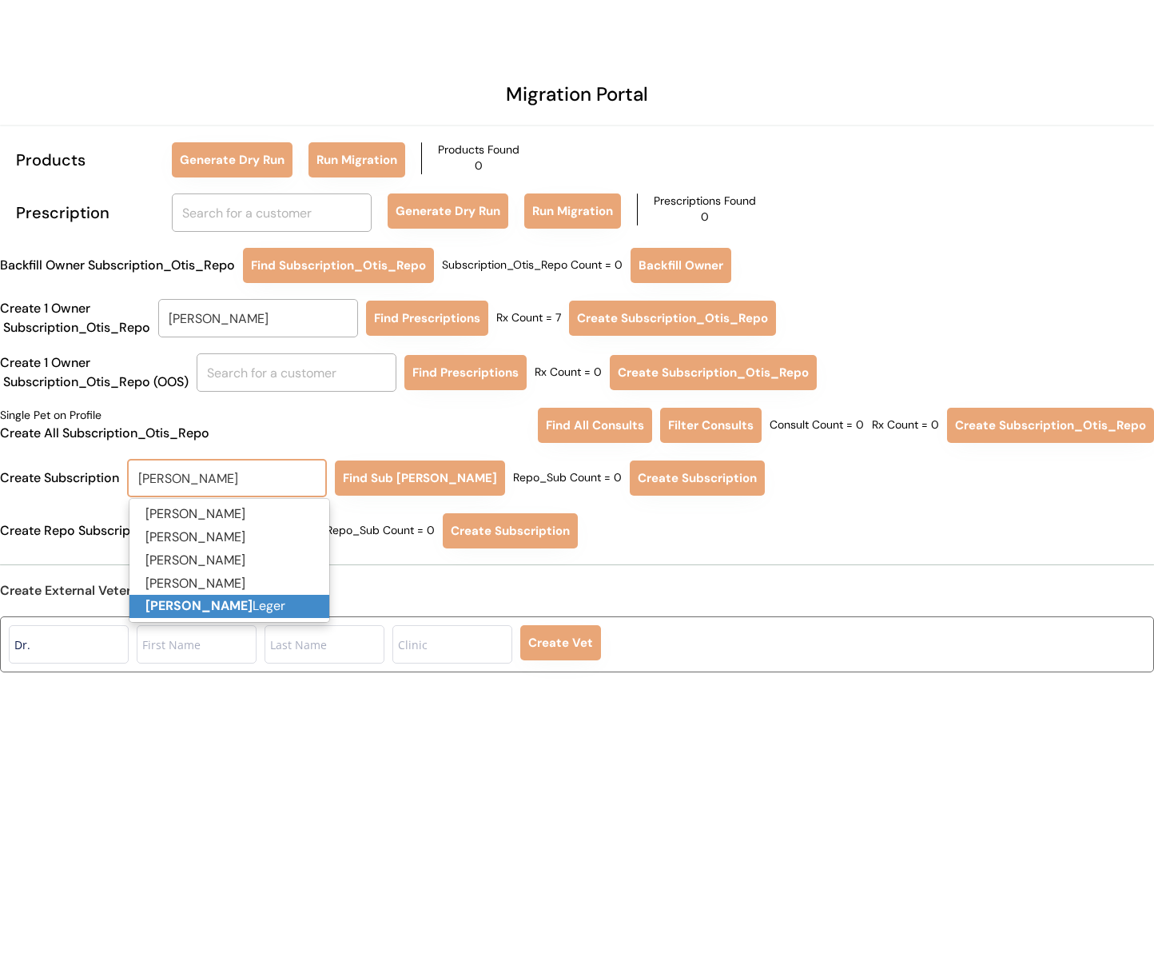
click at [247, 609] on p "[PERSON_NAME]" at bounding box center [229, 606] width 200 height 23
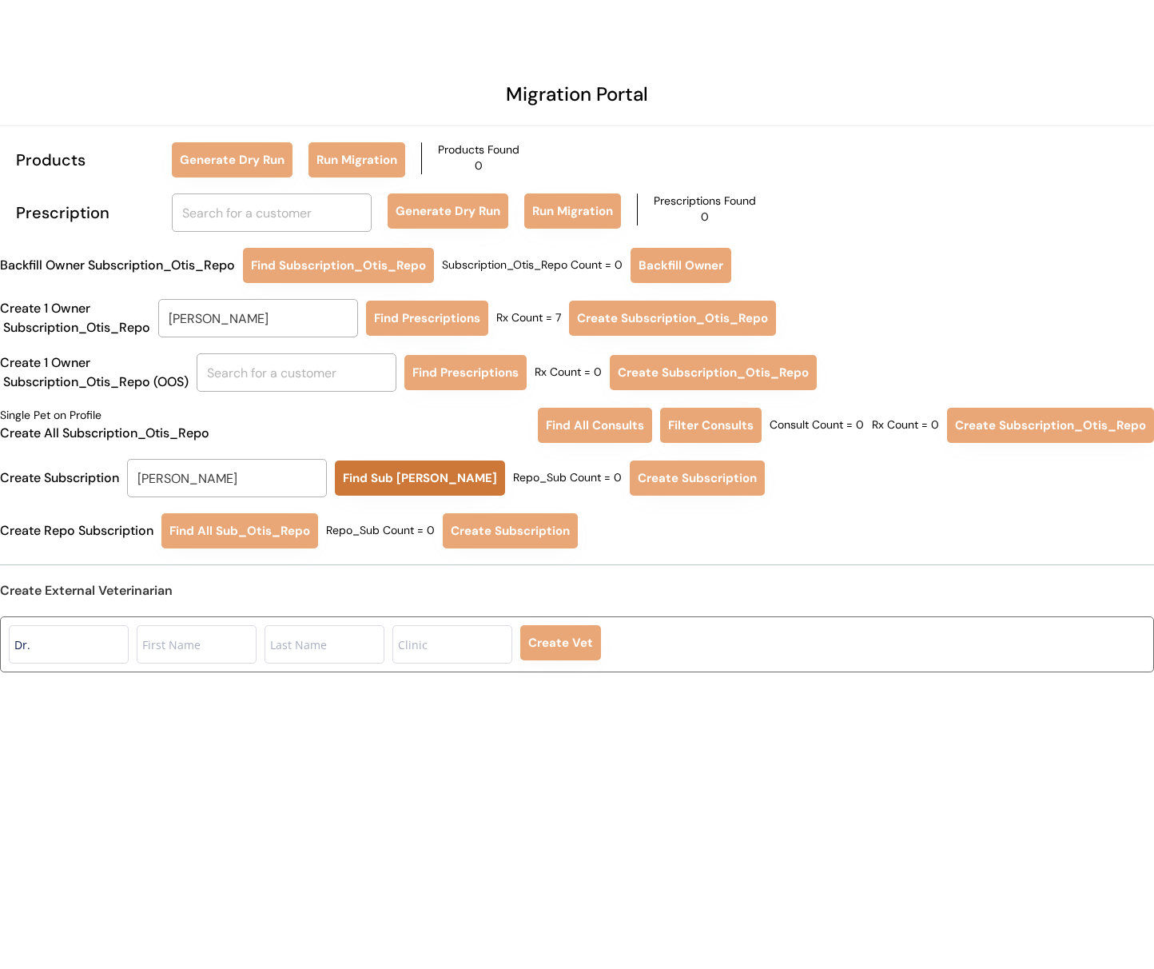
type input "[PERSON_NAME]"
click at [370, 489] on button "Find Sub [PERSON_NAME]" at bounding box center [420, 477] width 170 height 35
click at [627, 474] on button "Create Subscription" at bounding box center [694, 477] width 135 height 35
click at [384, 488] on button "Find Sub [PERSON_NAME]" at bounding box center [420, 477] width 170 height 35
click at [632, 483] on button "Create Subscription" at bounding box center [695, 477] width 135 height 35
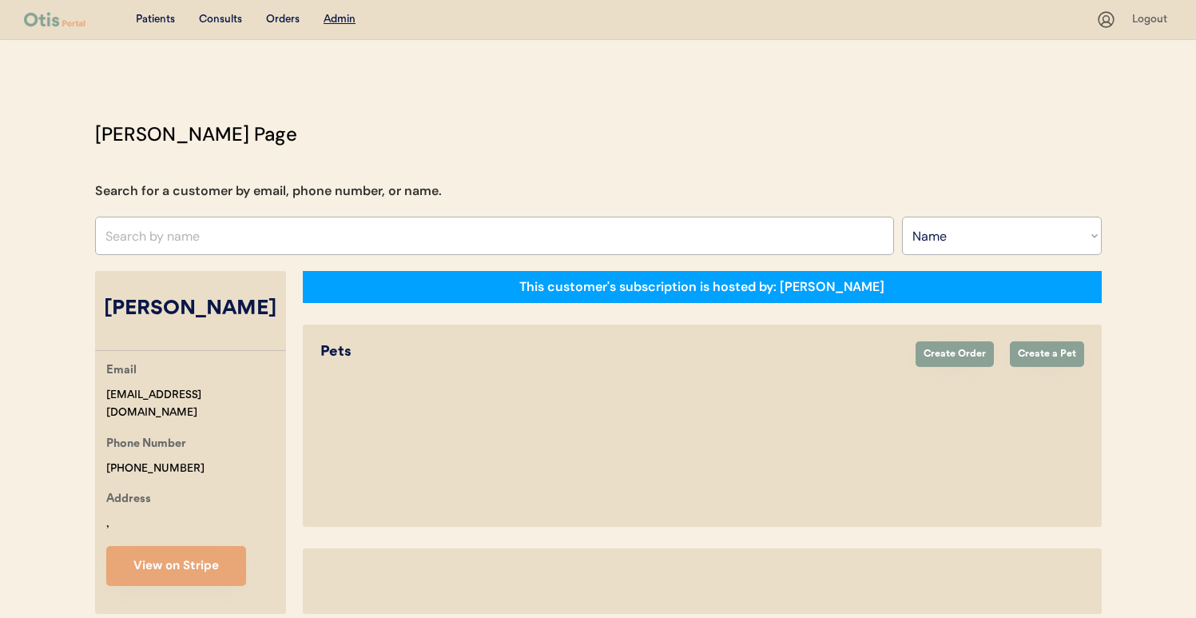
select select ""Name""
select select "true"
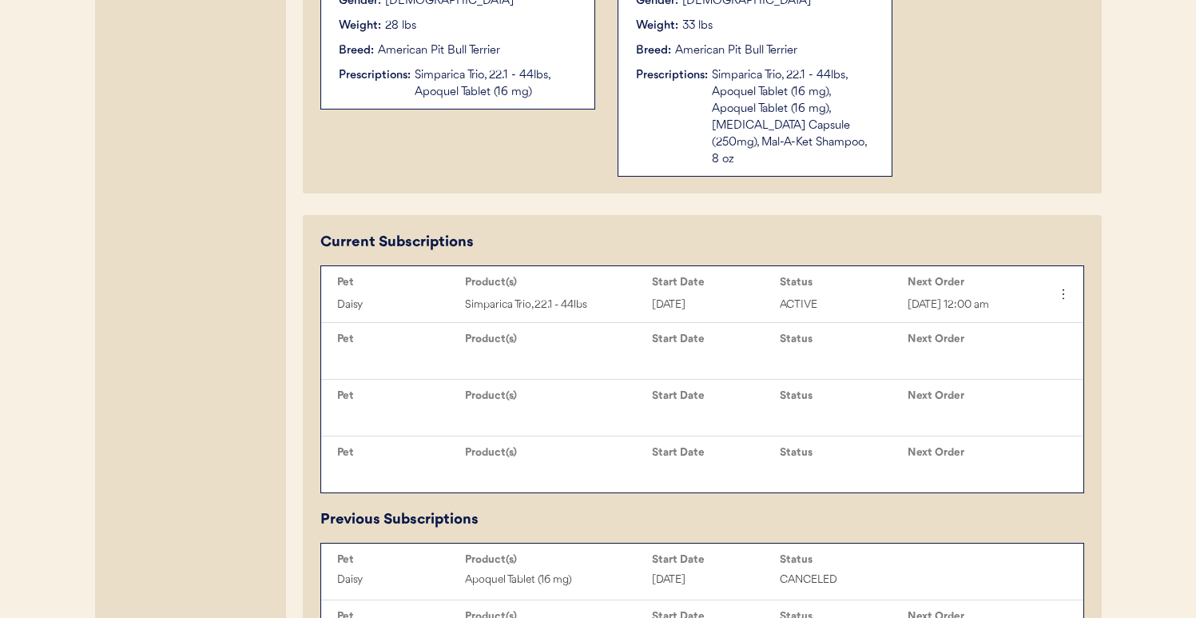
scroll to position [651, 0]
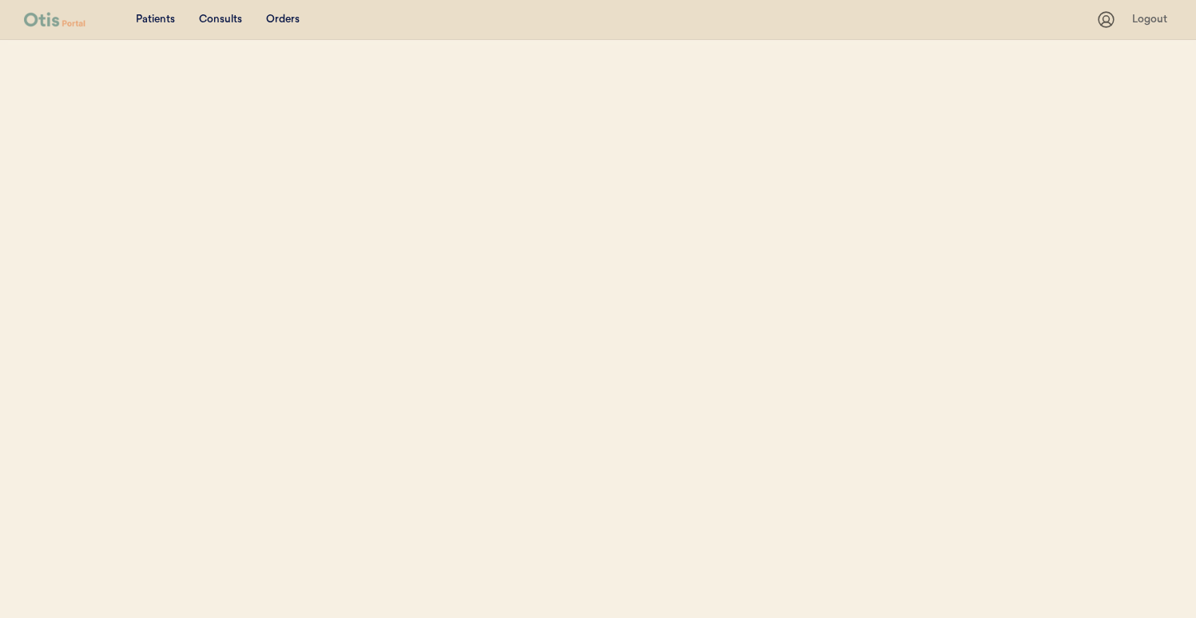
select select ""Name""
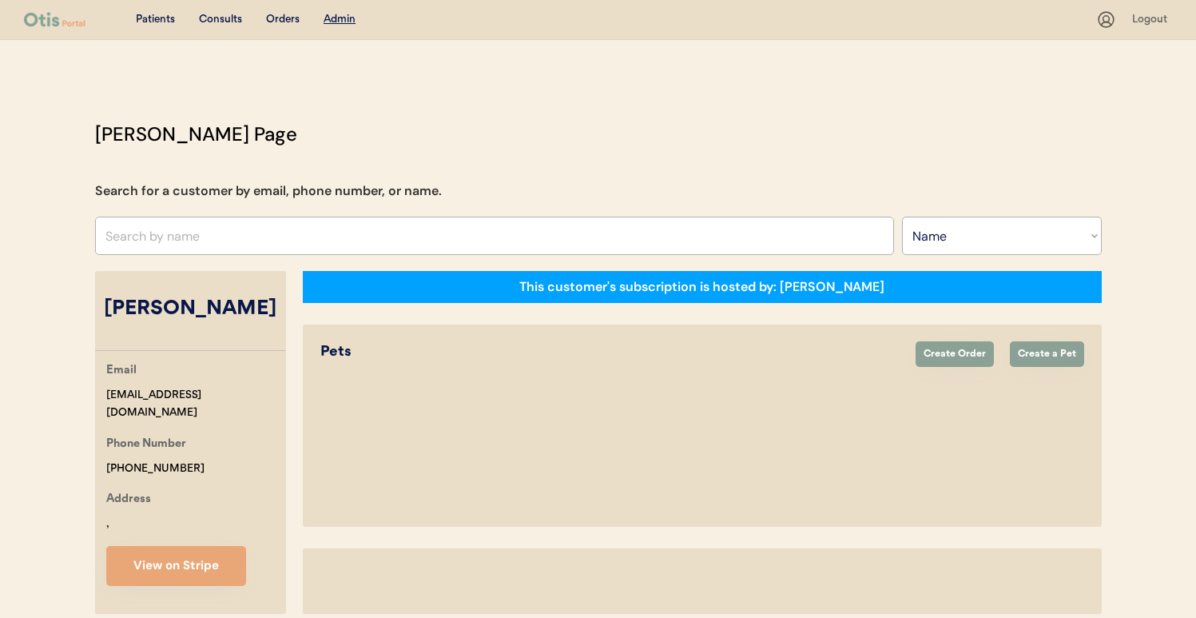
select select "true"
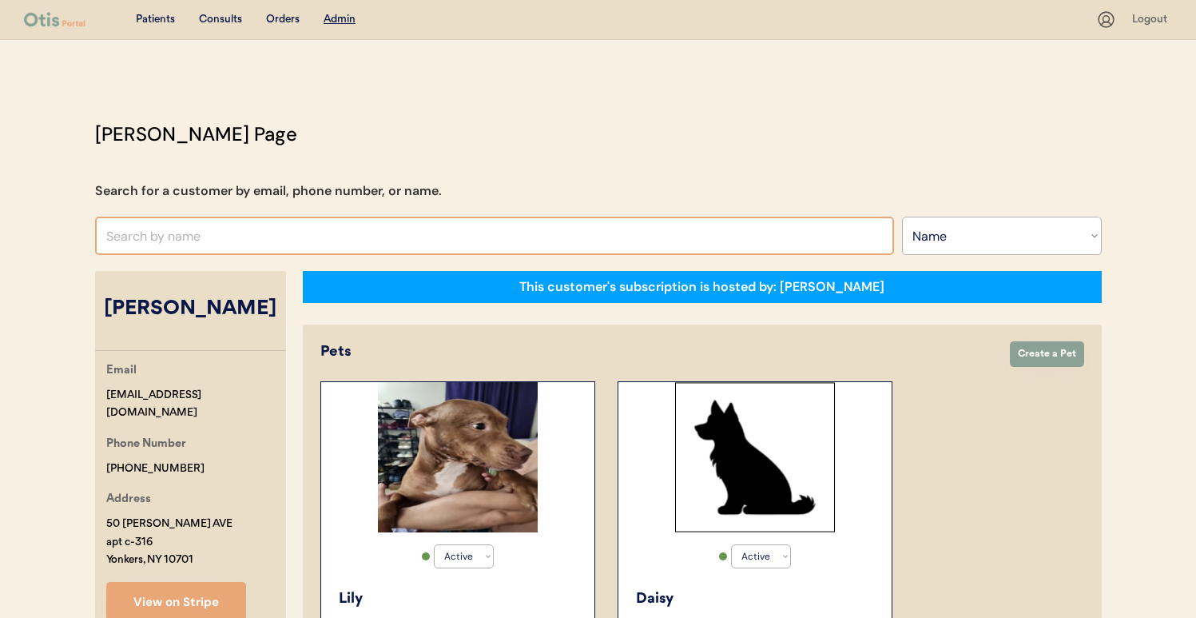
click at [284, 246] on input "text" at bounding box center [494, 236] width 799 height 38
type input "D"
type input "[PERSON_NAME]"
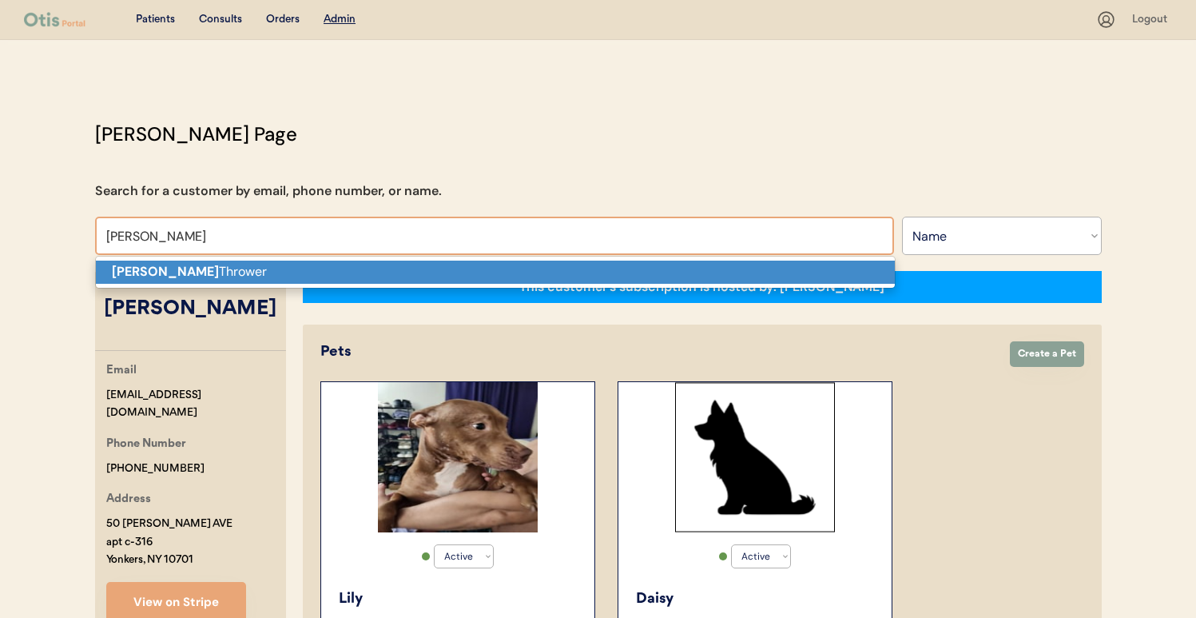
click at [284, 276] on p "[PERSON_NAME]" at bounding box center [495, 272] width 799 height 23
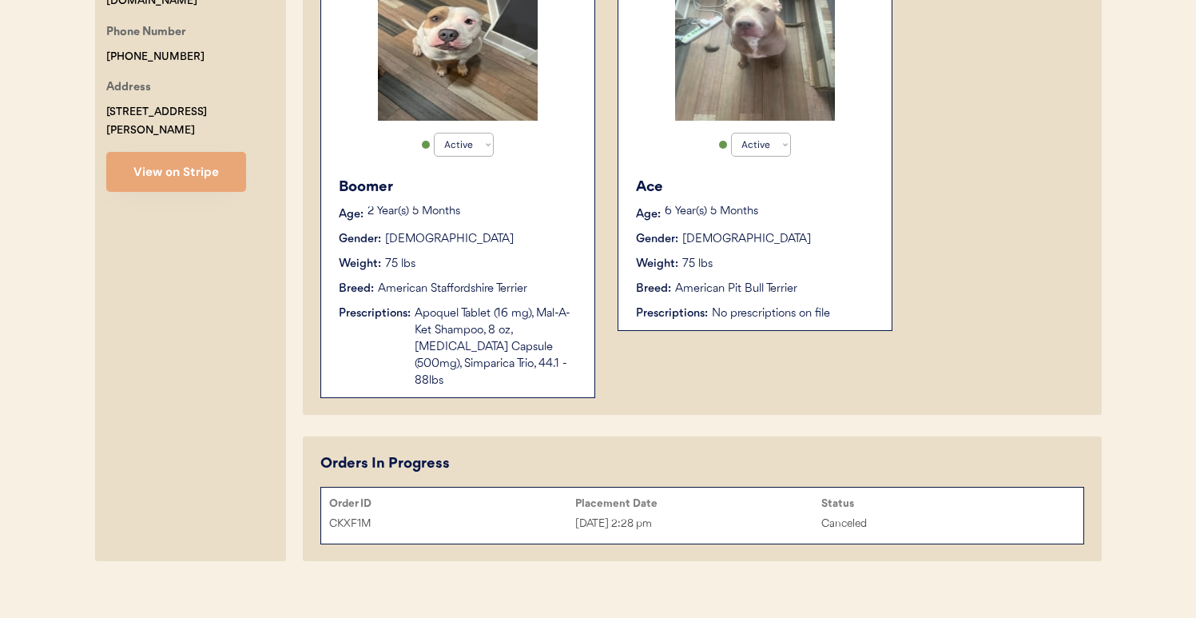
scroll to position [412, 0]
type input "[PERSON_NAME]"
